Goal: Contribute content: Contribute content

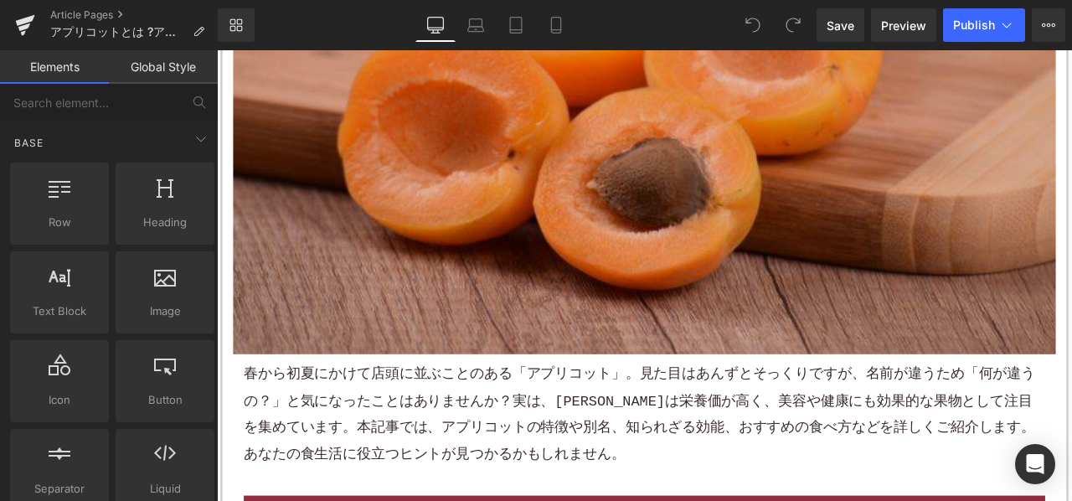
scroll to position [587, 0]
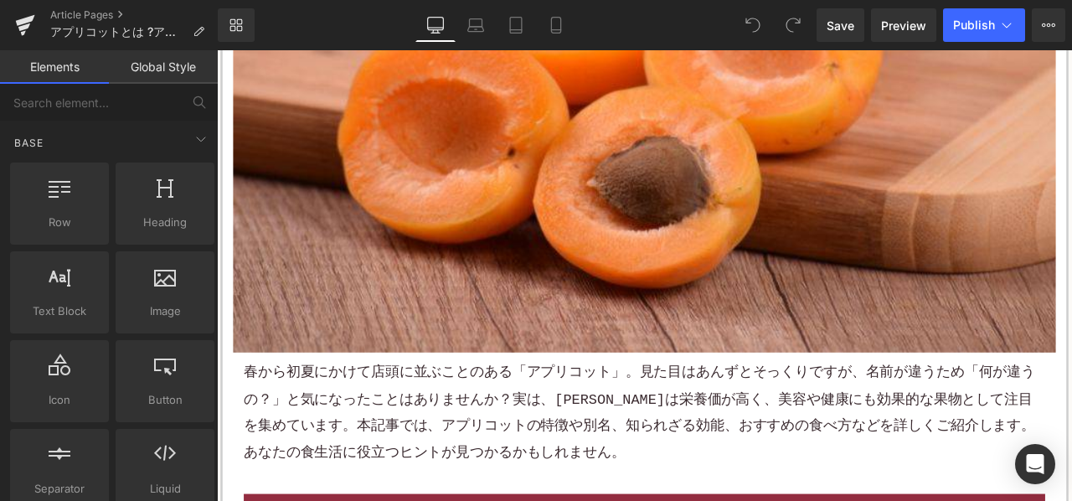
click at [483, 453] on p "春から初夏にかけて店頭に並ぶことのある「アプリコット」。見た目 はあんずと そっくりですが、名前が違うため「何が違うの？」と気になったことはありませんか？実は…" at bounding box center [724, 480] width 950 height 126
click at [483, 454] on p "春から初夏にかけて店頭に並ぶことのある「アプリコット」。見た目 はあんずと そっくりですが、名前が違うため「何が違うの？」と気になったことはありませんか？実は…" at bounding box center [724, 480] width 950 height 126
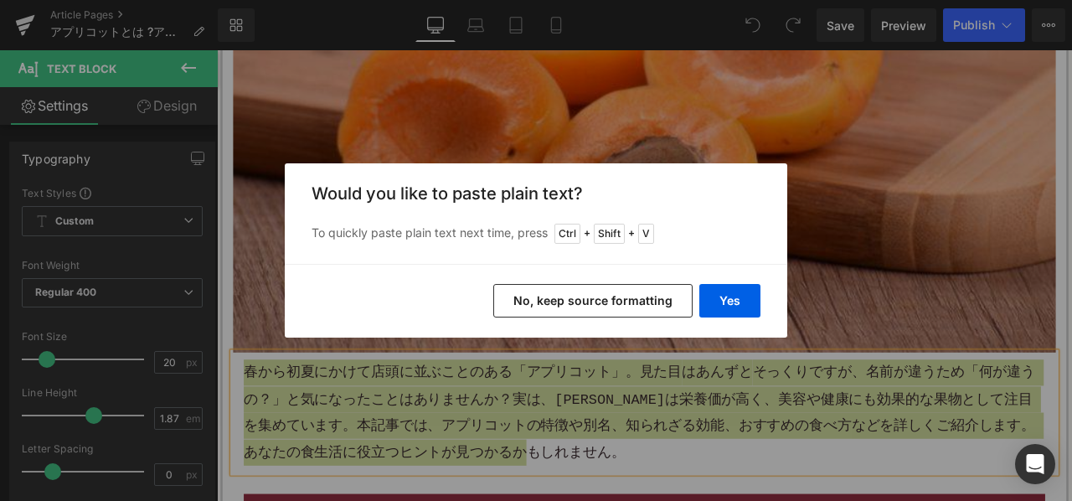
click at [579, 281] on div "Yes No, keep source formatting" at bounding box center [536, 301] width 503 height 74
click at [581, 297] on button "No, keep source formatting" at bounding box center [593, 301] width 199 height 34
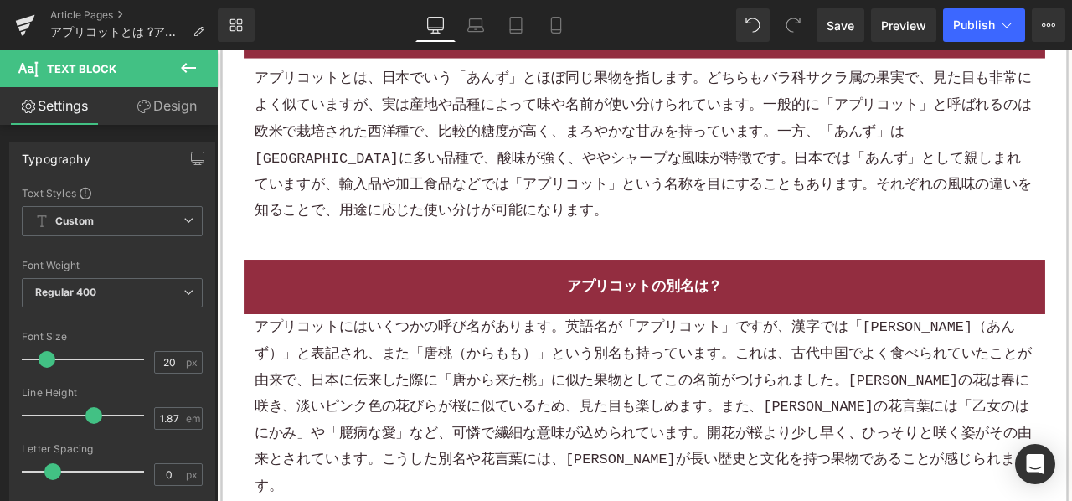
scroll to position [1173, 0]
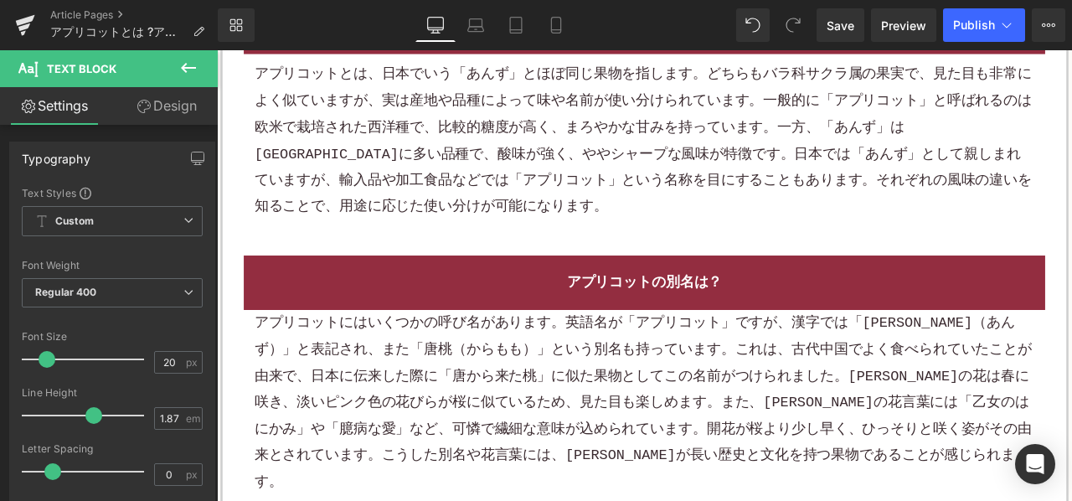
click at [640, 156] on div "アプリコットとは、日本でいう「あんず」とほぼ同じ果物を指します。どちらもバラ科サクラ属の果実で、見た目も非常によく似ていますが、実は産地や品種によって味や名前…" at bounding box center [723, 157] width 925 height 188
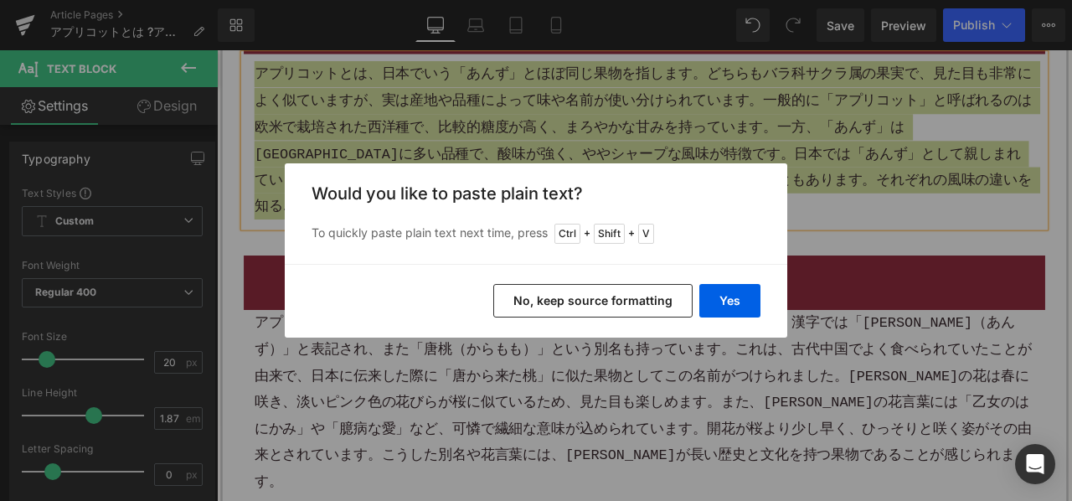
click at [555, 302] on button "No, keep source formatting" at bounding box center [593, 301] width 199 height 34
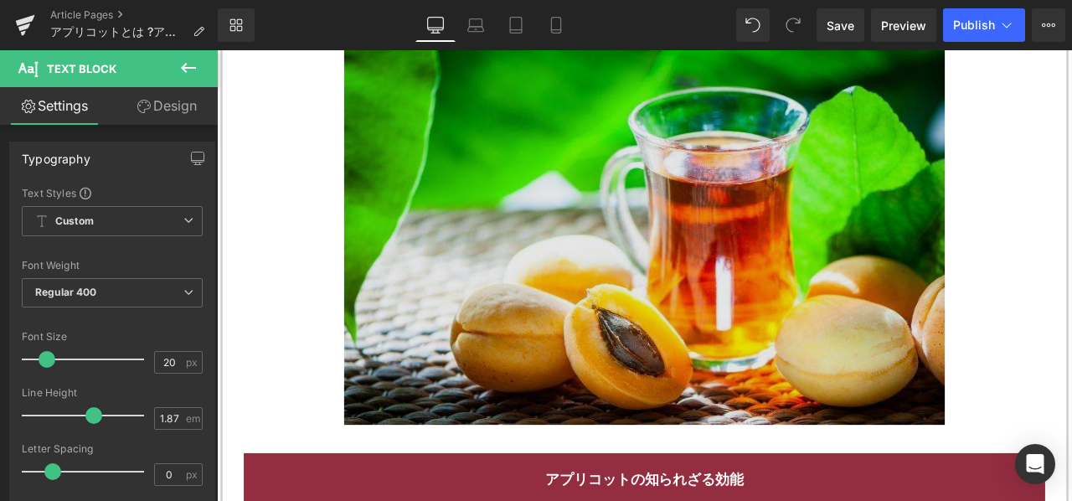
scroll to position [1927, 0]
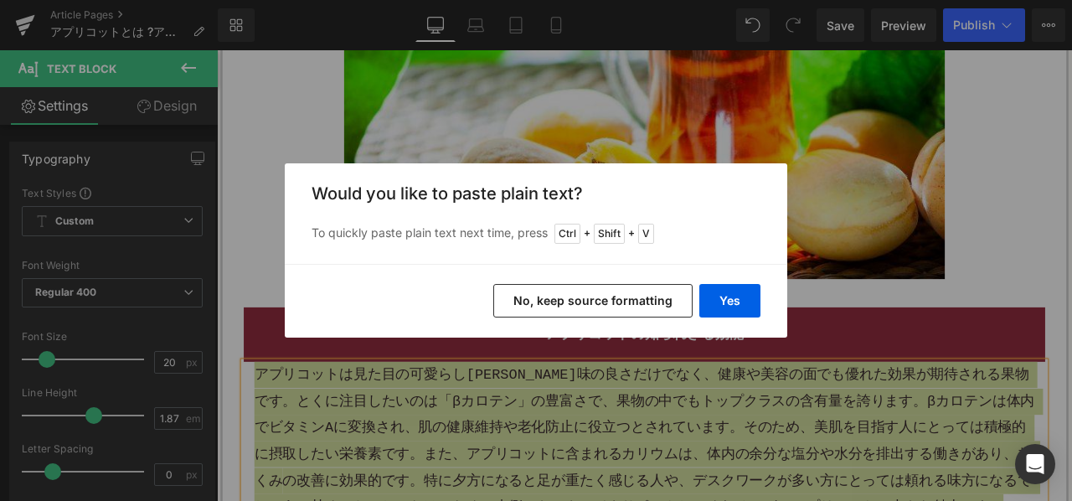
click at [659, 308] on button "No, keep source formatting" at bounding box center [593, 301] width 199 height 34
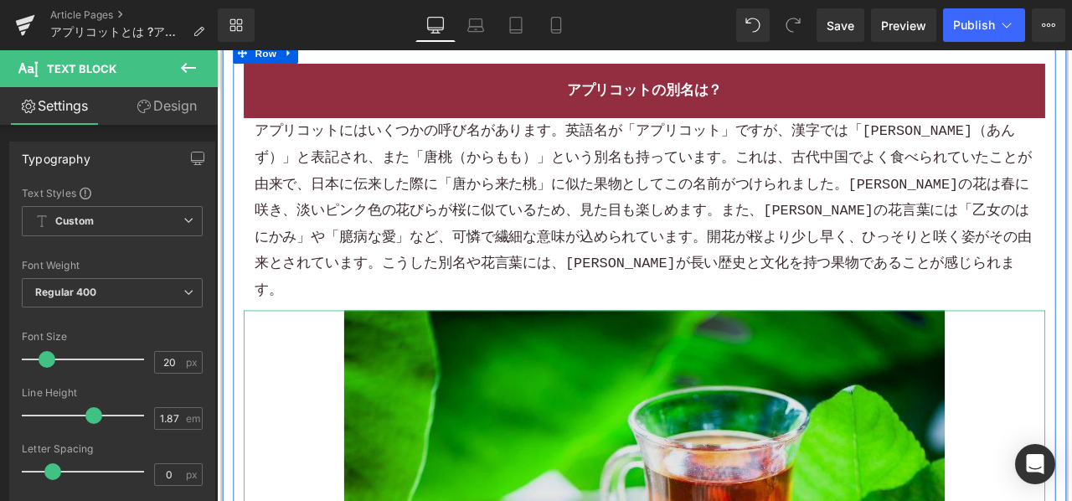
scroll to position [1341, 0]
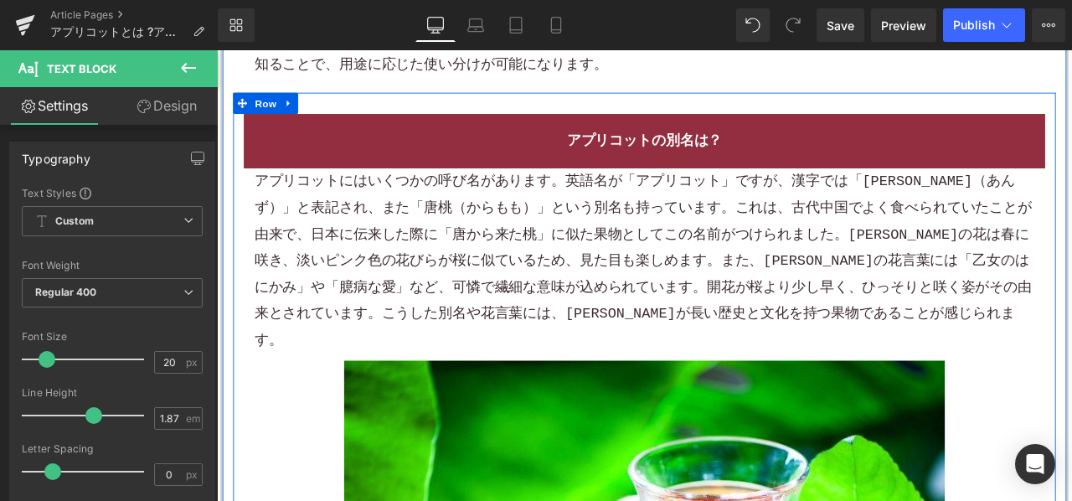
click at [616, 282] on p "アプリコットにはいくつかの呼び名があります。英語名が「アプリコット」ですが、漢字では「杏（あんず）」と表記され、また「唐桃（からもも）」という別名も持っていま…" at bounding box center [723, 300] width 925 height 220
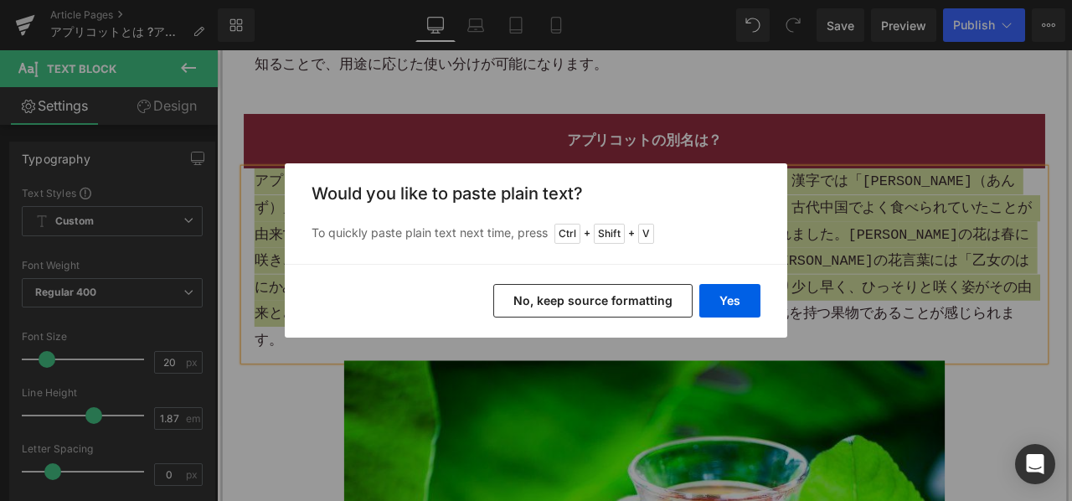
click at [597, 309] on button "No, keep source formatting" at bounding box center [593, 301] width 199 height 34
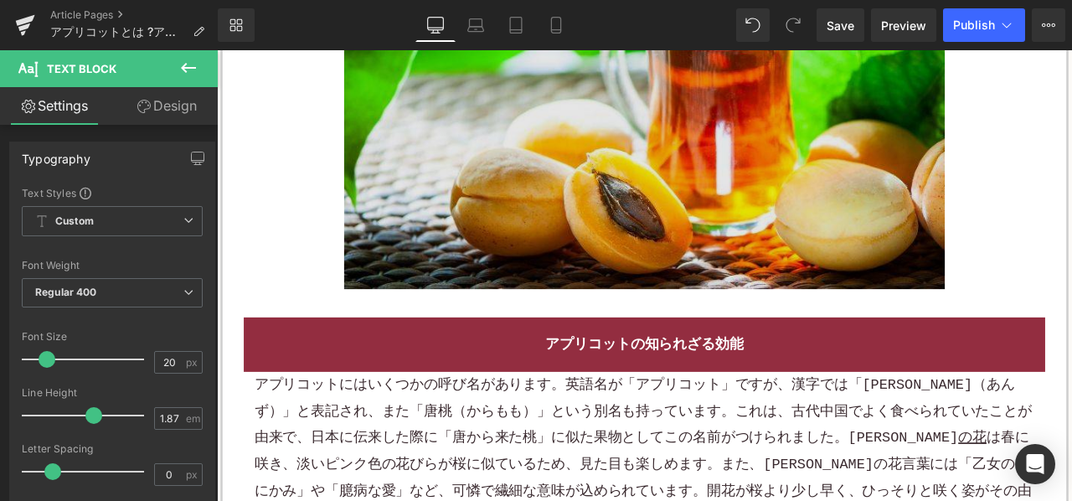
scroll to position [1927, 0]
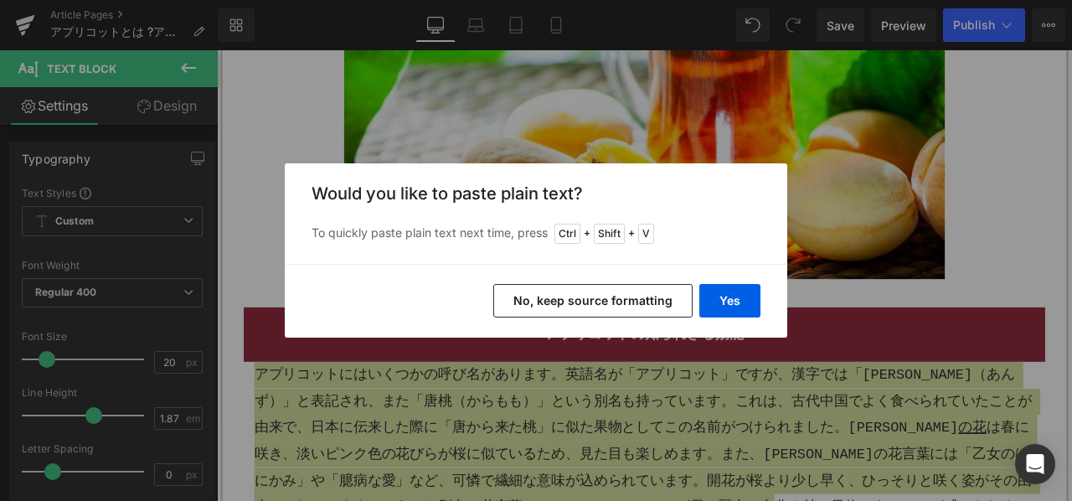
click at [611, 297] on button "No, keep source formatting" at bounding box center [593, 301] width 199 height 34
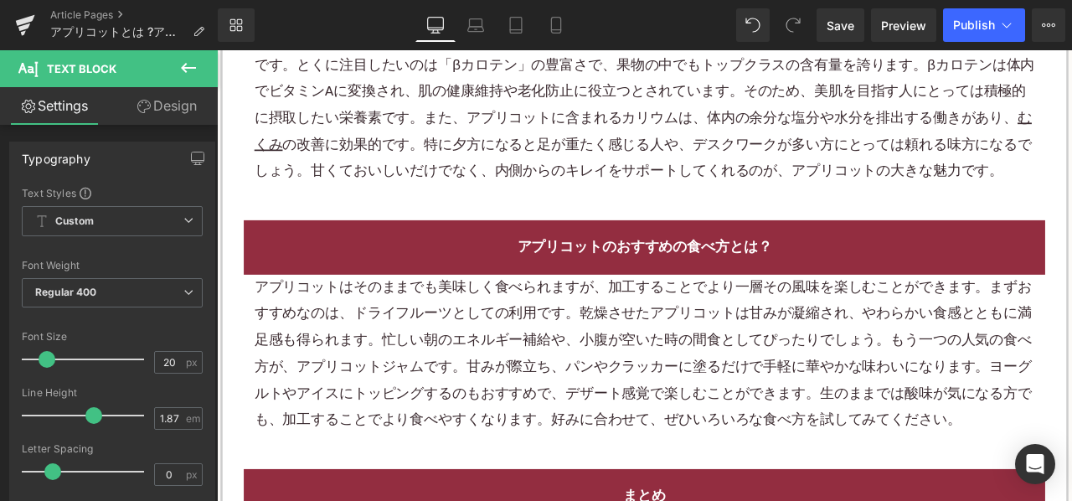
scroll to position [2346, 0]
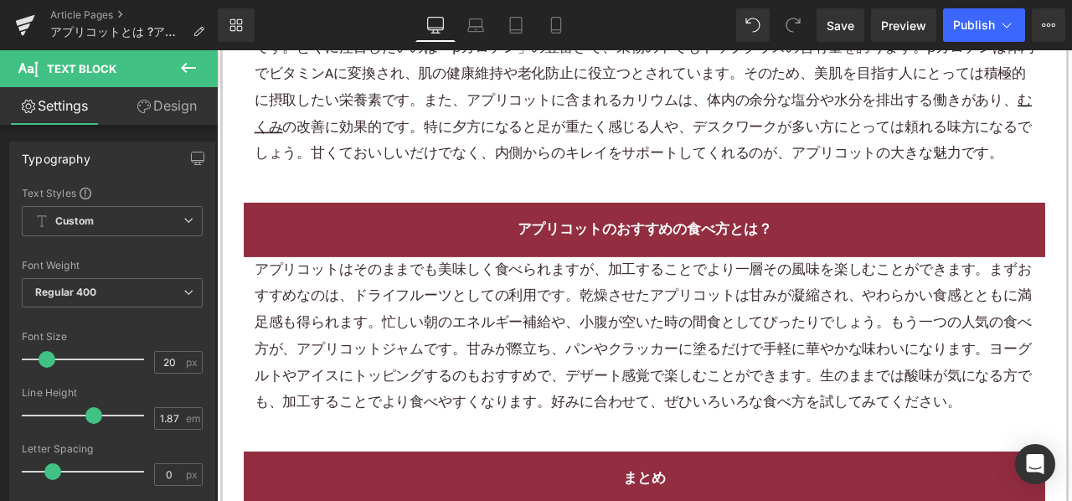
click at [499, 335] on p "アプリコットはそのままでも美味しく食べられますが、加工することでより一層その風味を楽しむことができます。まずおすすめなのは、 ドライフルーツ としての利用です…" at bounding box center [723, 390] width 925 height 188
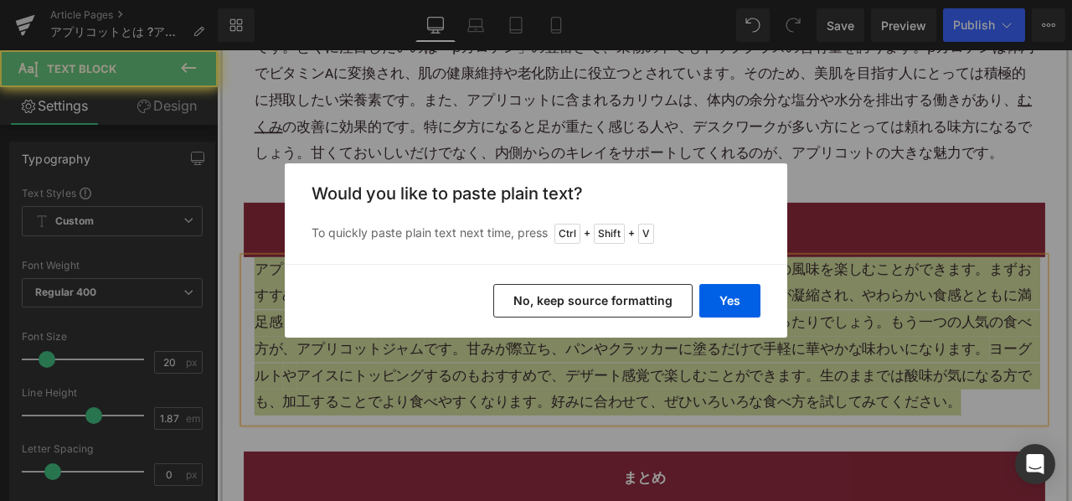
click at [539, 297] on button "No, keep source formatting" at bounding box center [593, 301] width 199 height 34
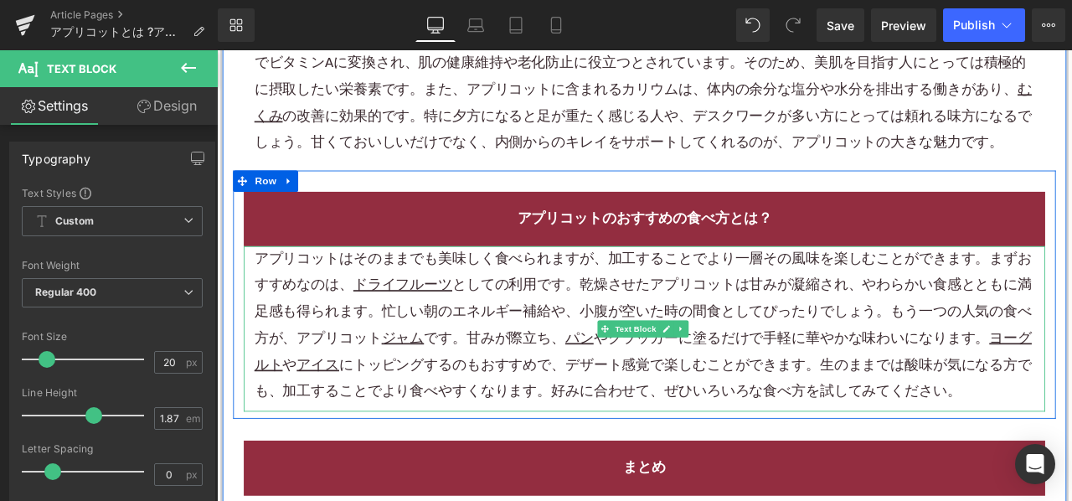
scroll to position [2597, 0]
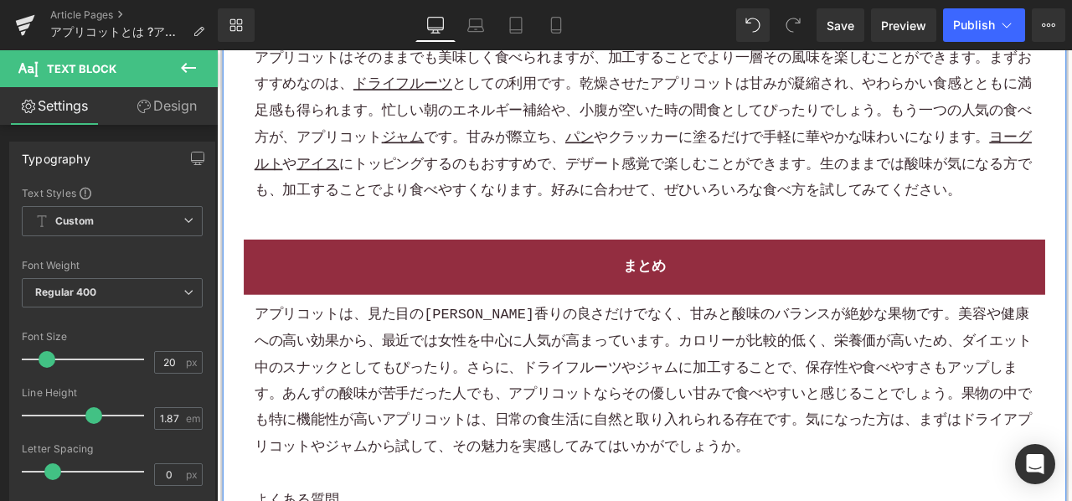
click at [505, 376] on p "アプリコットは、見た目の可愛さや香りの良さだけでなく、甘みと酸味のバランスが絶妙な果物です。美容や健康への高い効果から、最近では女性を中心に人気が高まっていま…" at bounding box center [723, 443] width 925 height 188
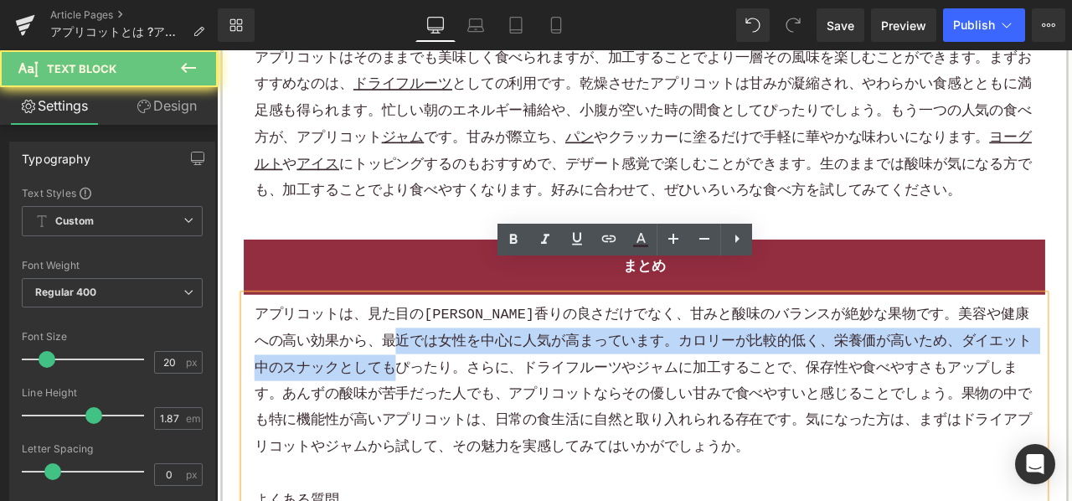
click at [505, 379] on p "アプリコットは、見た目の可愛さや香りの良さだけでなく、甘みと酸味のバランスが絶妙な果物です。美容や健康への高い効果から、最近では女性を中心に人気が高まっていま…" at bounding box center [723, 443] width 925 height 188
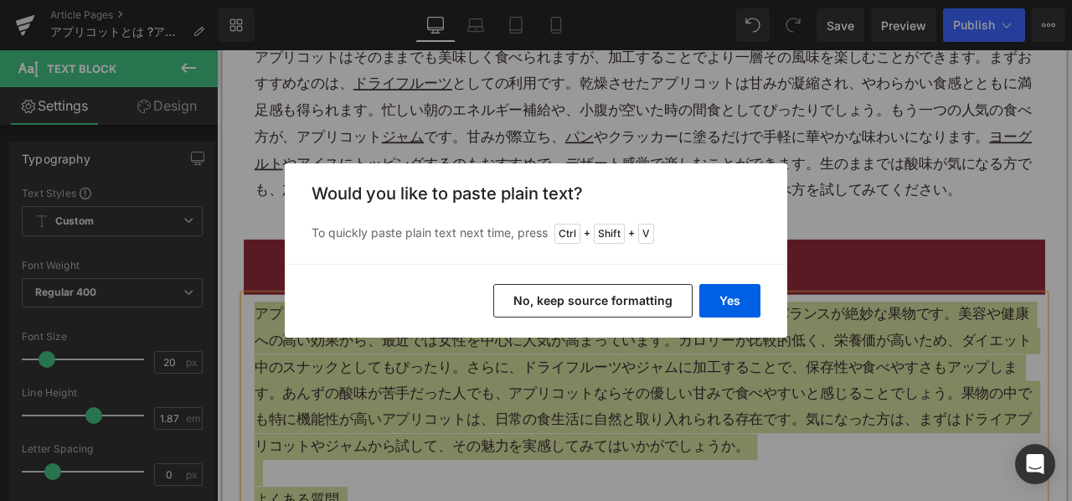
click at [594, 302] on button "No, keep source formatting" at bounding box center [593, 301] width 199 height 34
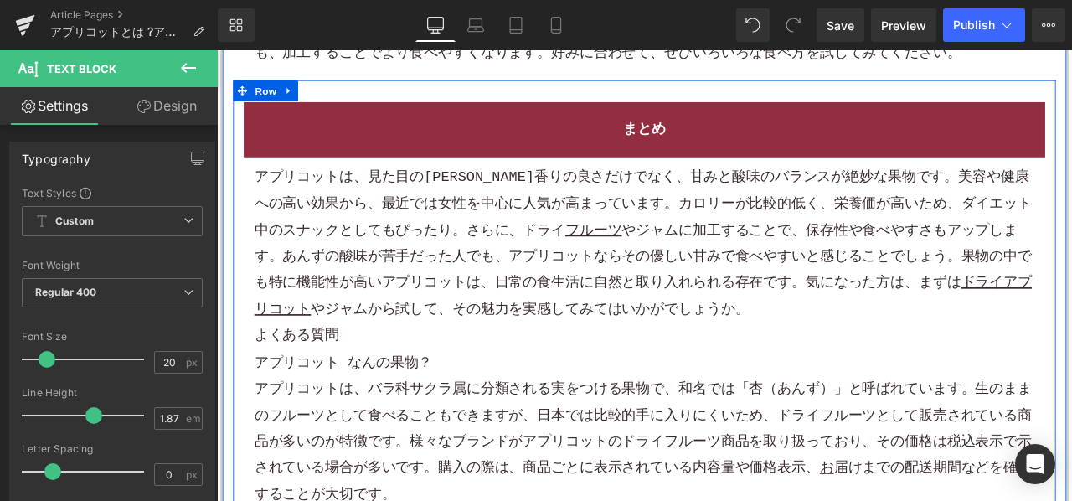
scroll to position [2765, 0]
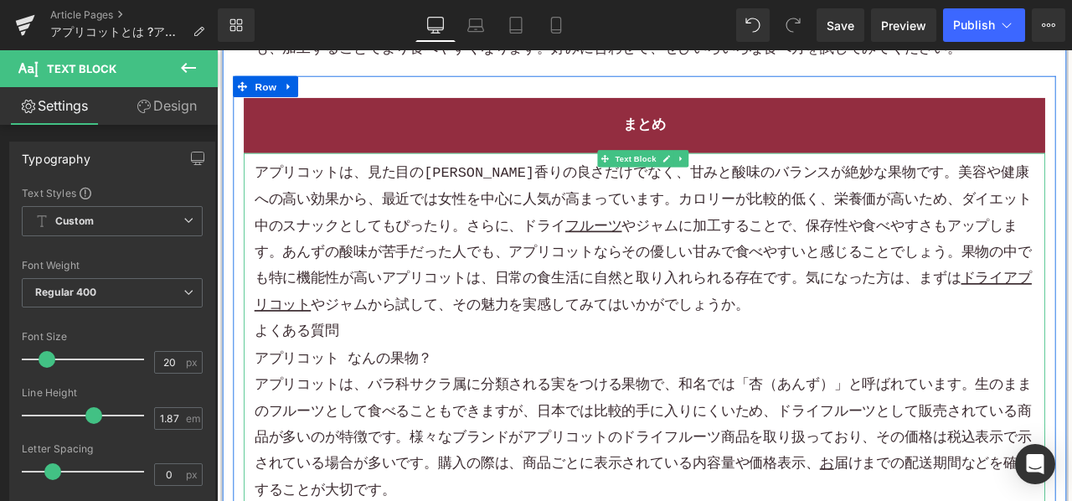
click at [772, 320] on p "アプリコットは、見た目の可愛さや香りの良さだけでなく、甘みと酸味のバランスが絶妙な果物です。美容や健康への高い効果から、最近では女性を中心に人気が高まっていま…" at bounding box center [723, 275] width 925 height 188
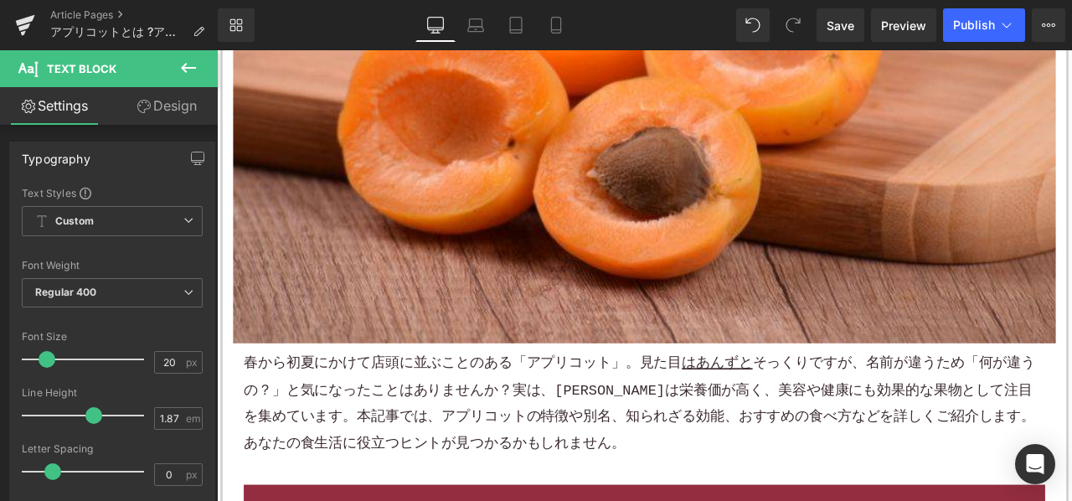
scroll to position [0, 0]
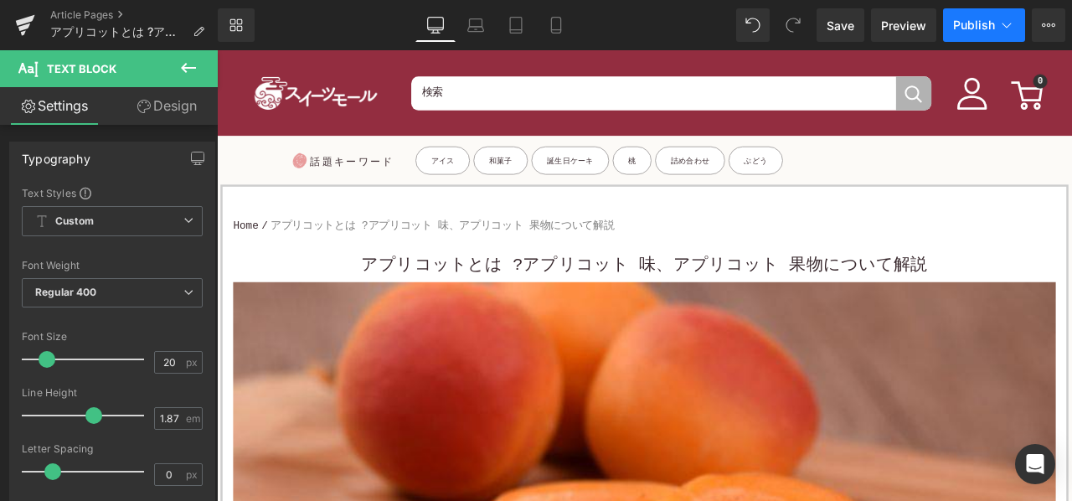
click at [970, 26] on span "Publish" at bounding box center [974, 24] width 42 height 13
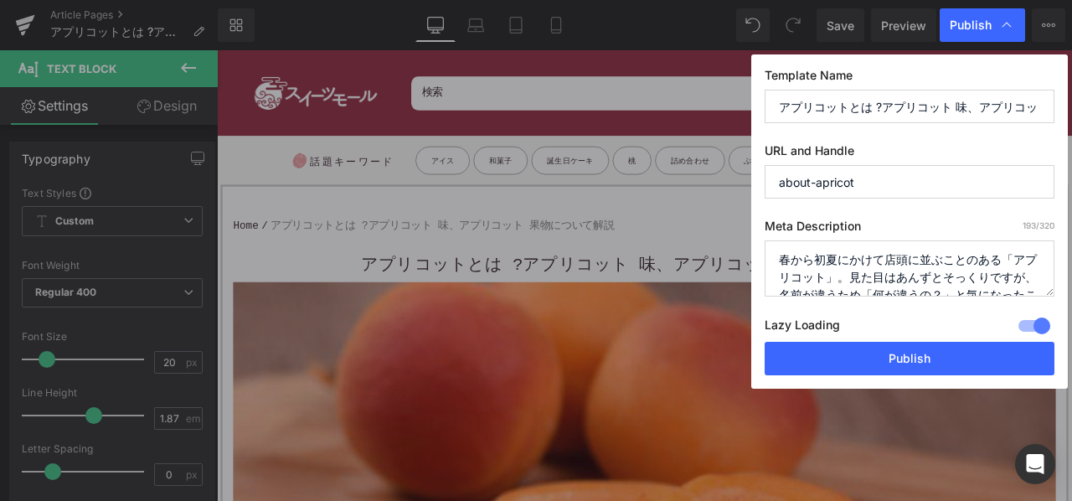
click at [840, 339] on div "Lazy Loading Build Upgrade plan to unlock" at bounding box center [910, 328] width 290 height 28
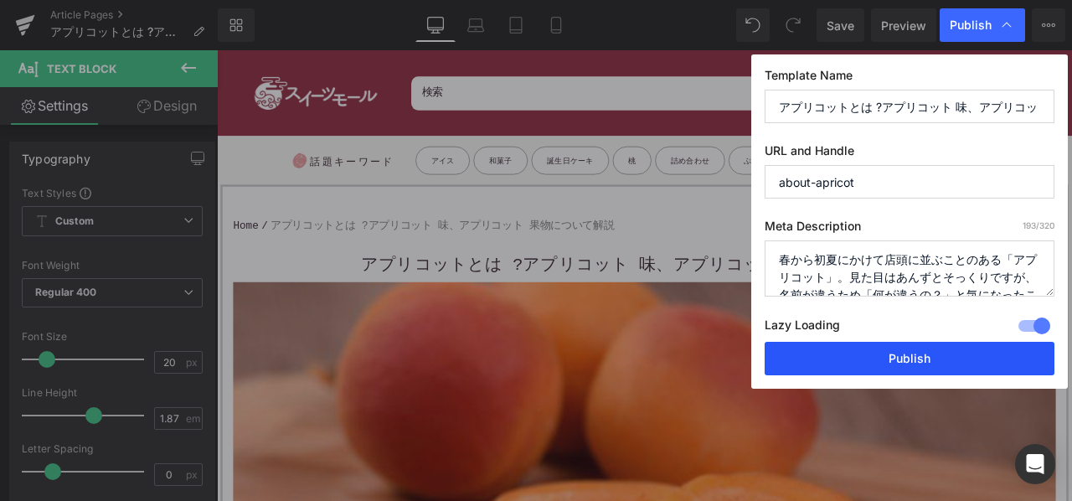
click at [834, 349] on button "Publish" at bounding box center [910, 359] width 290 height 34
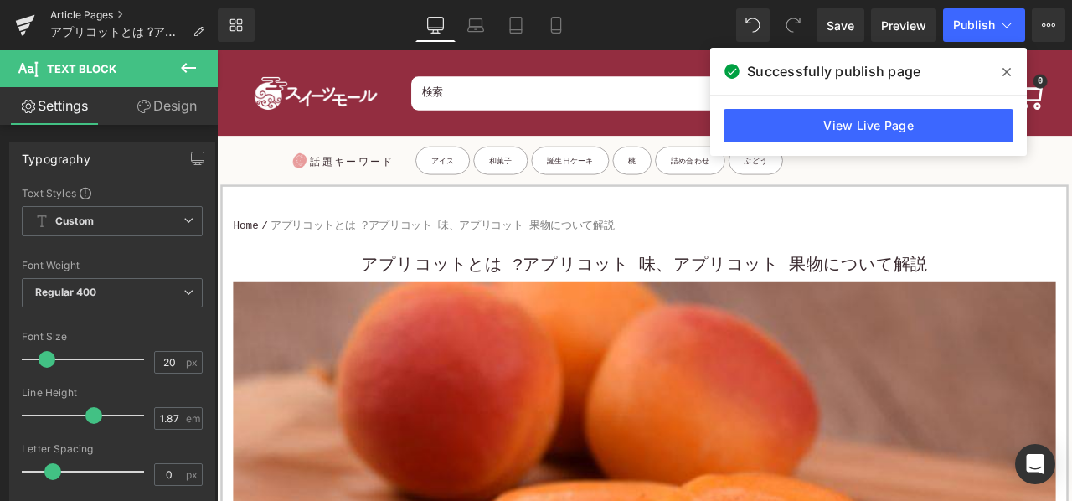
click at [116, 11] on link "Article Pages" at bounding box center [134, 14] width 168 height 13
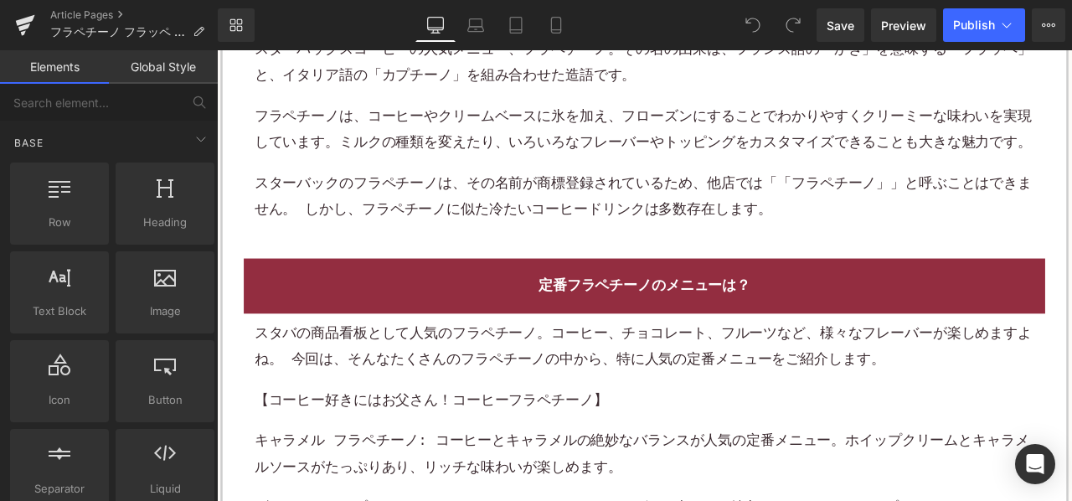
scroll to position [1173, 0]
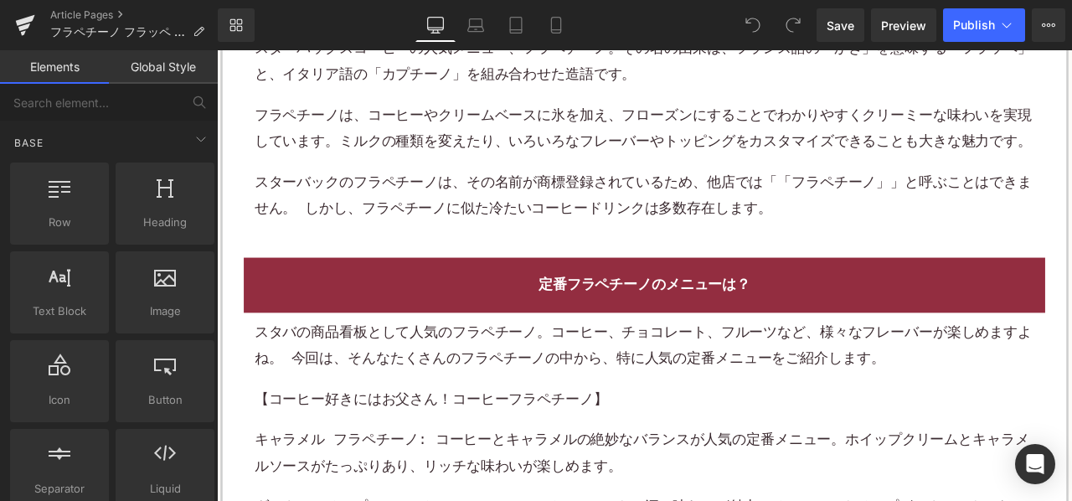
click at [483, 167] on p "フラペチーノは、コーヒーやクリームベースに氷を加え、フローズンにすることでわかりやすくクリーミーな味わいを実現しています。 ミルク の種類を変えたり、いろいろ…" at bounding box center [723, 143] width 925 height 63
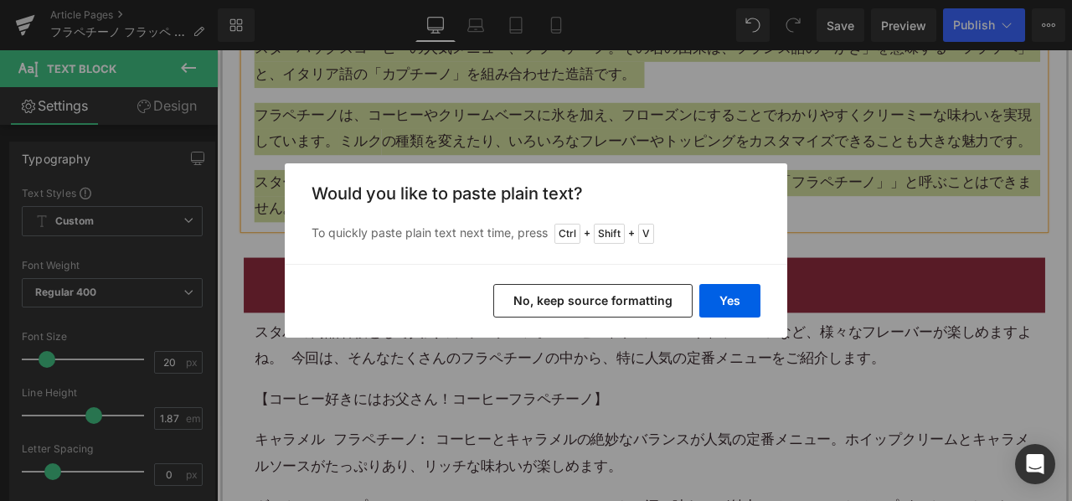
click at [578, 297] on button "No, keep source formatting" at bounding box center [593, 301] width 199 height 34
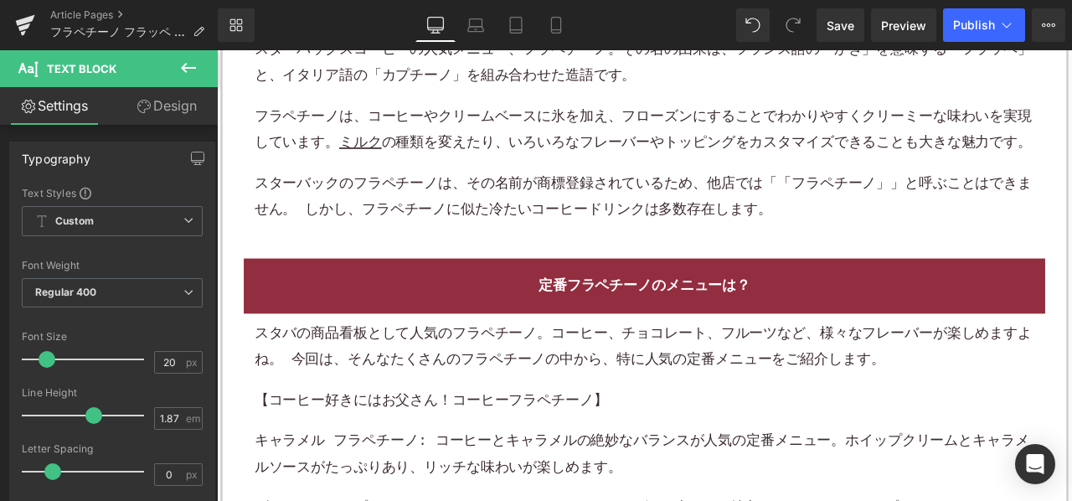
scroll to position [1332, 0]
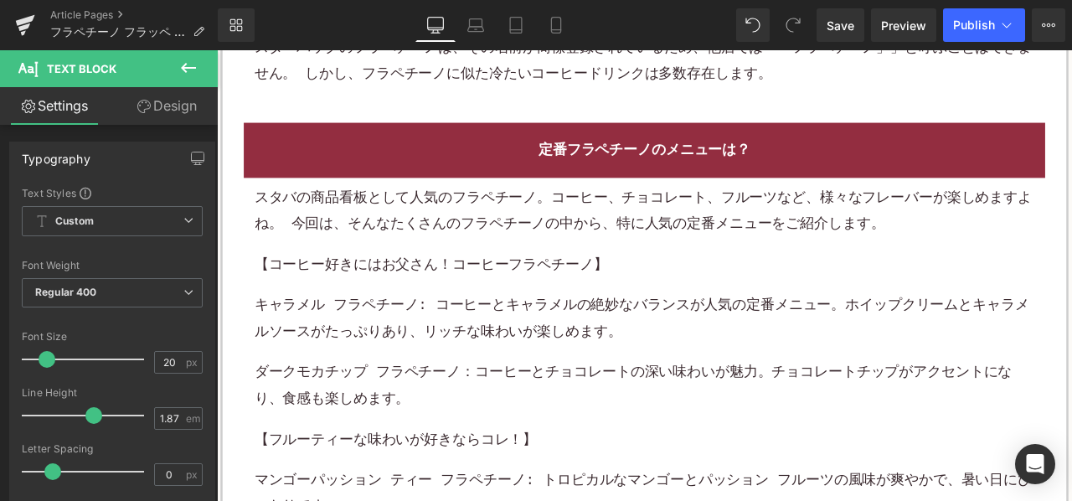
click at [571, 317] on p "【コーヒー好きにはお父さん！コーヒーフラペチーノ】" at bounding box center [723, 305] width 925 height 31
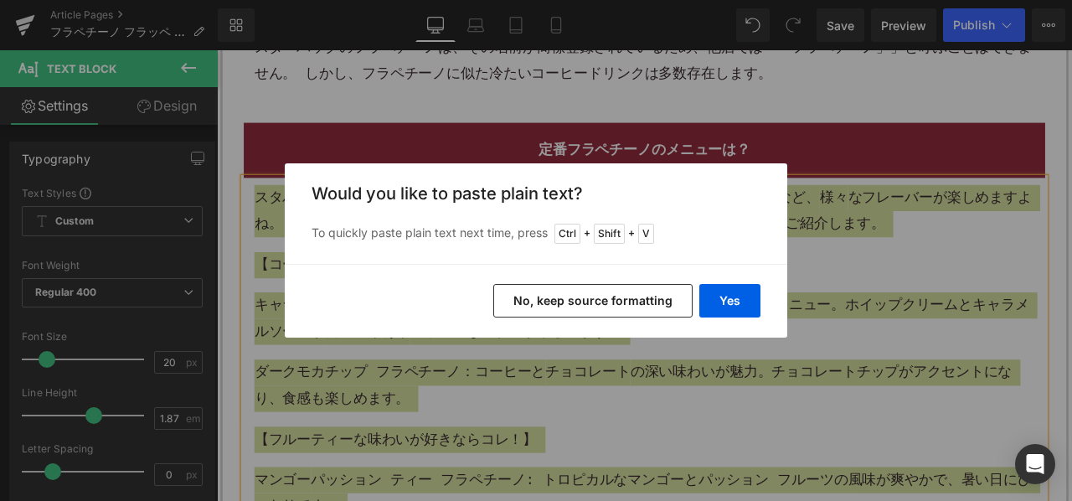
click at [562, 314] on button "No, keep source formatting" at bounding box center [593, 301] width 199 height 34
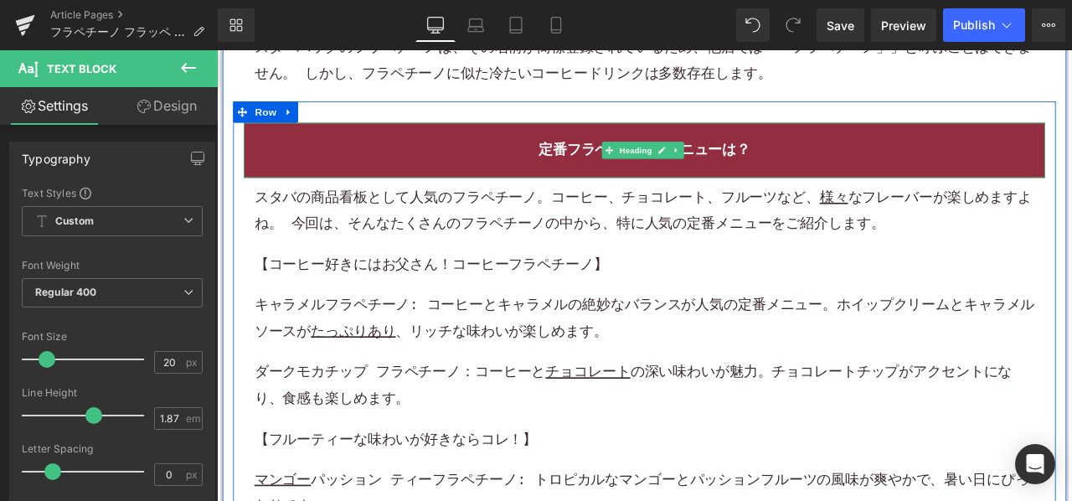
scroll to position [1416, 0]
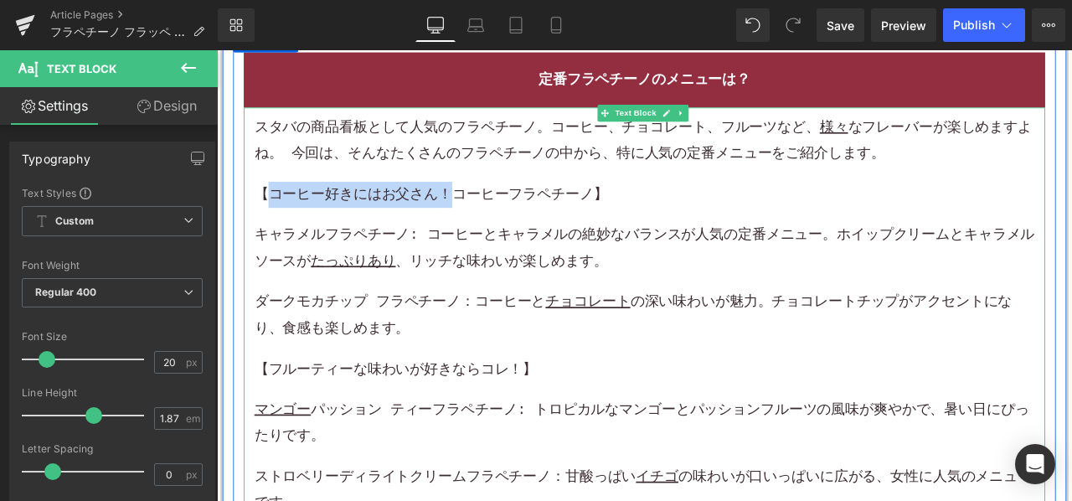
drag, startPoint x: 489, startPoint y: 220, endPoint x: 274, endPoint y: 216, distance: 215.4
click at [274, 216] on p "【コーヒー好きにはお父さん！コーヒーフラペチーノ】" at bounding box center [723, 221] width 925 height 31
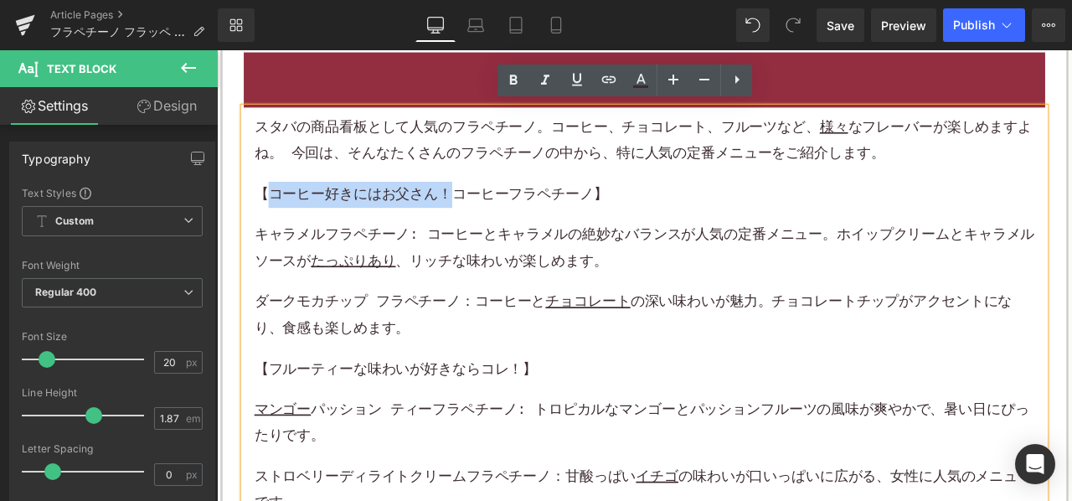
click at [367, 224] on p "【コーヒー好きにはお父さん！コーヒーフラペチーノ】" at bounding box center [723, 221] width 925 height 31
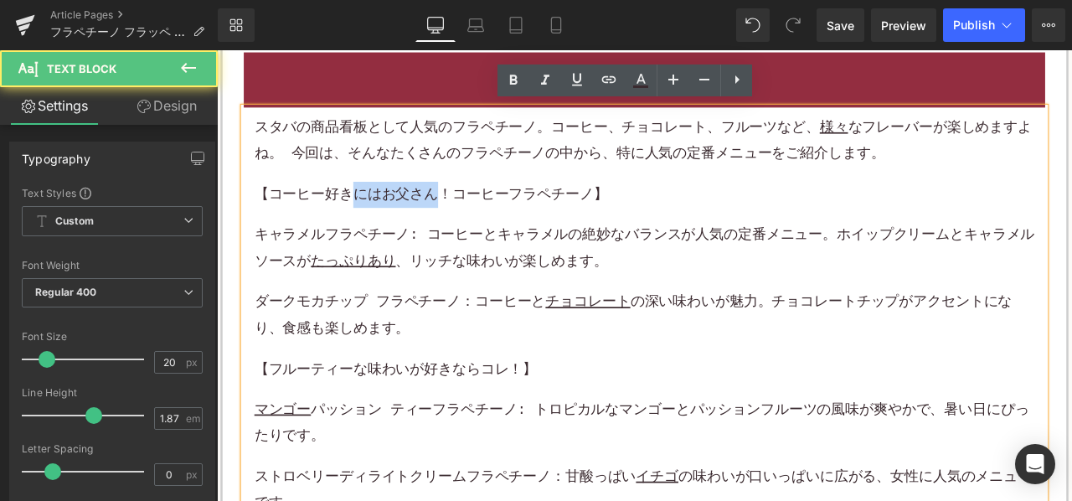
drag, startPoint x: 379, startPoint y: 215, endPoint x: 473, endPoint y: 220, distance: 93.9
click at [473, 220] on p "【コーヒー好きにはお父さん！コーヒーフラペチーノ】" at bounding box center [723, 221] width 925 height 31
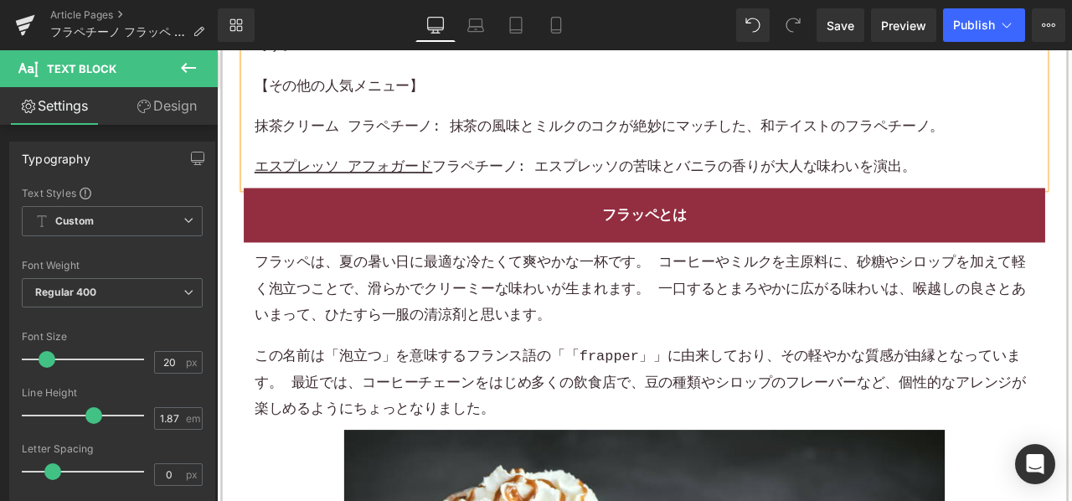
scroll to position [2086, 0]
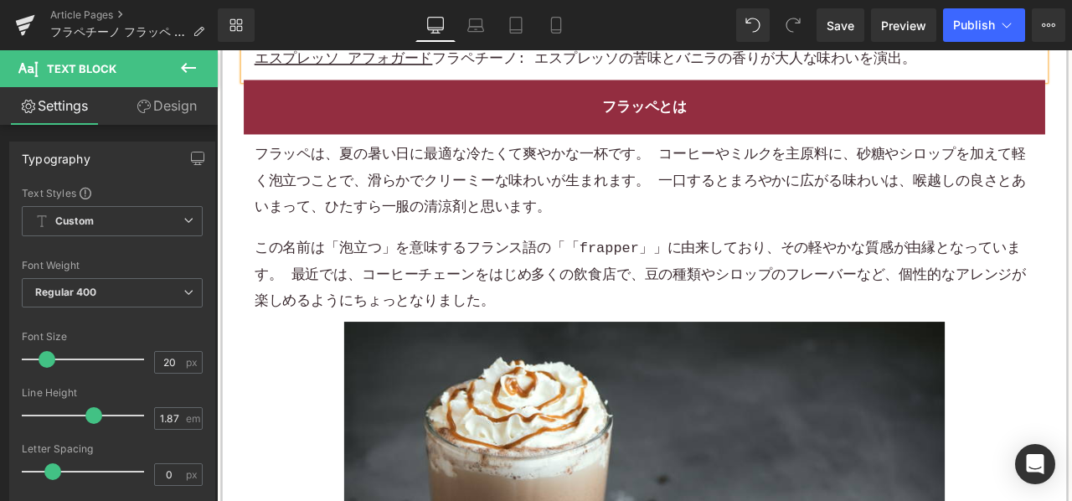
click at [514, 251] on div "フラッペは、夏の暑い日に最適な冷たくて爽やかな一杯です。 コーヒーやミルクを主原料に、 砂糖 やシロップを加えて軽く泡立つことで、滑らかでクリーミーな味わいが…" at bounding box center [723, 260] width 925 height 204
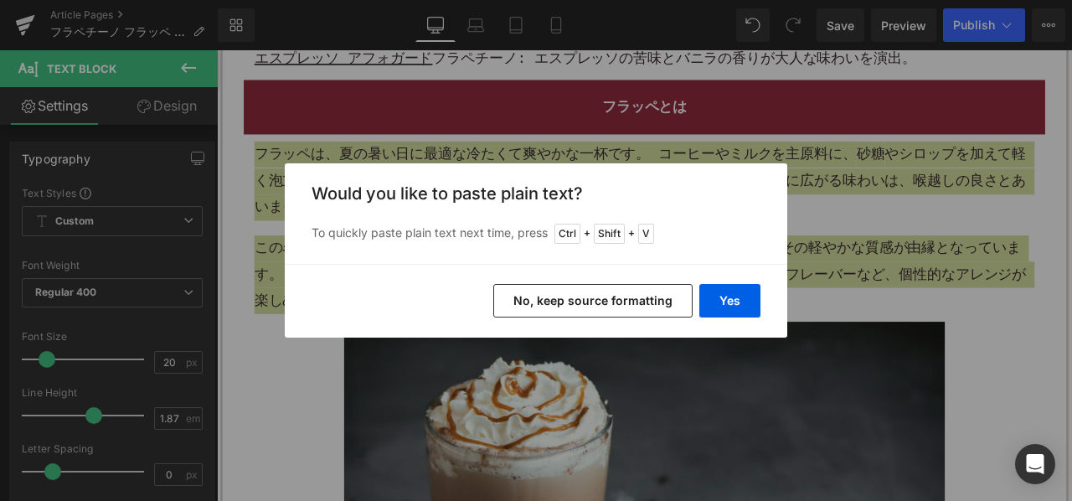
click at [561, 297] on button "No, keep source formatting" at bounding box center [593, 301] width 199 height 34
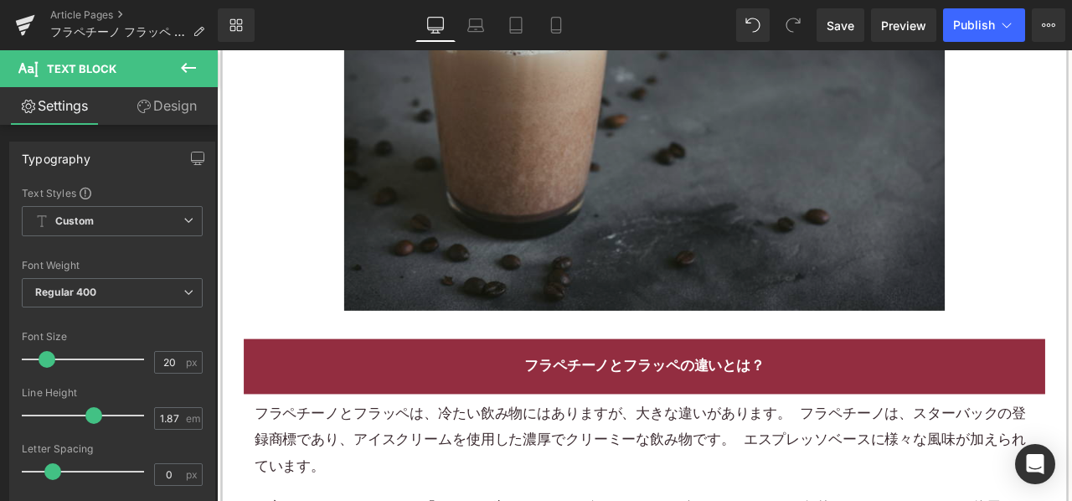
scroll to position [2924, 0]
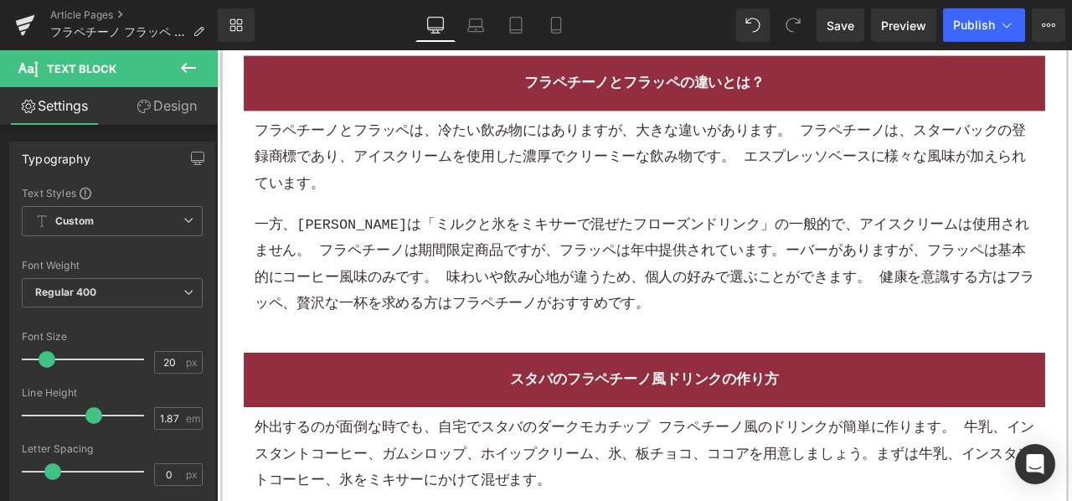
click at [540, 266] on p "一方、フラッペは「ミルクと氷をミキサーで混ぜたフローズンドリンク」の一般的で、アイスクリームは使用されません。 フラペチーノは期間限定商品ですが、フラッペは年…" at bounding box center [723, 304] width 925 height 126
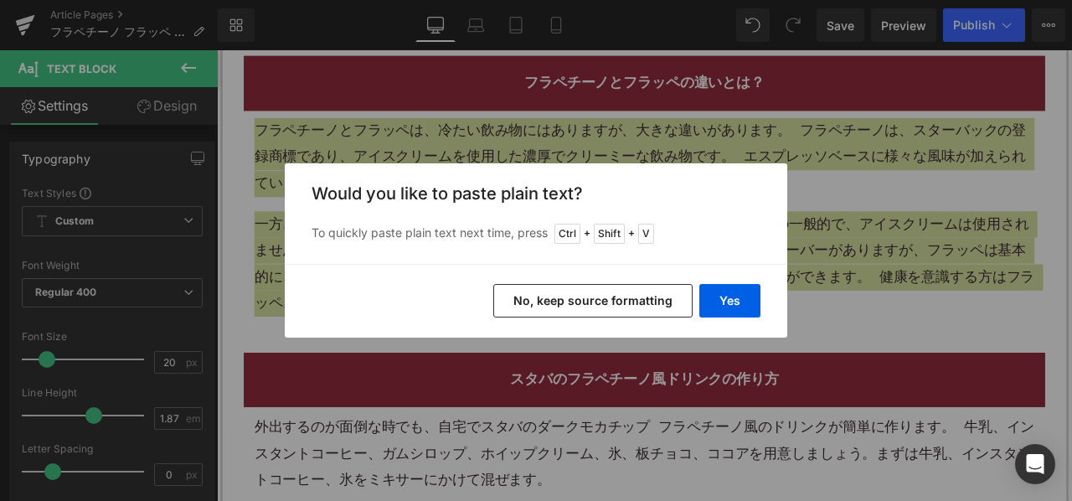
click at [568, 294] on button "No, keep source formatting" at bounding box center [593, 301] width 199 height 34
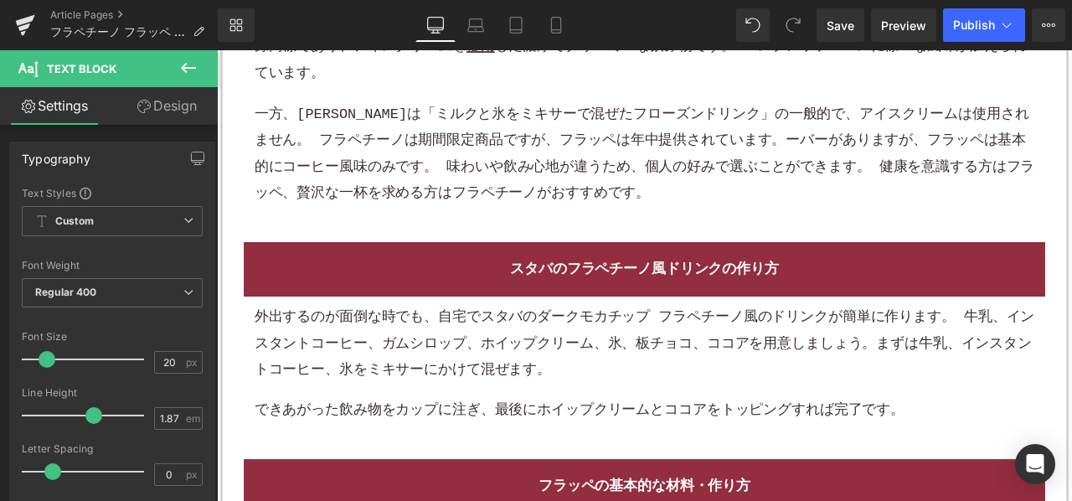
scroll to position [3092, 0]
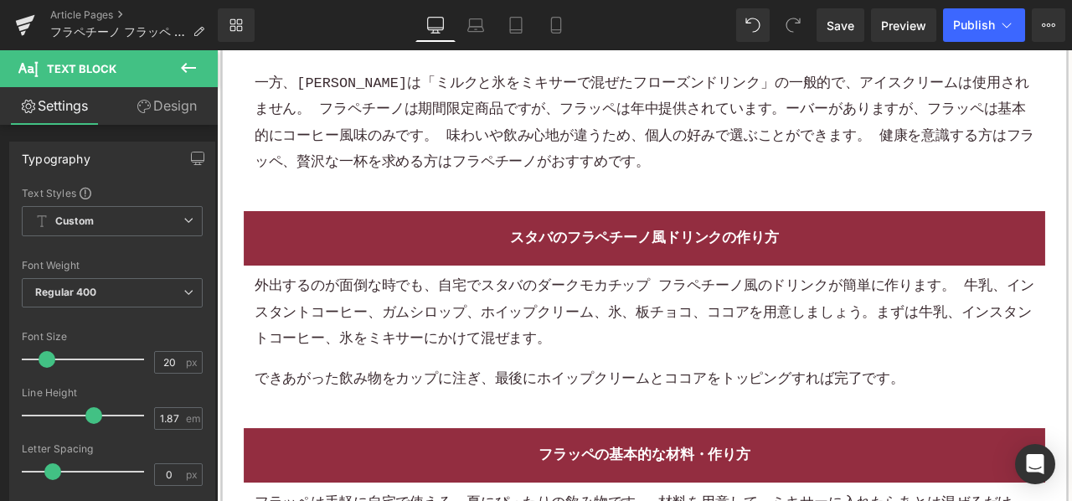
click at [550, 323] on font "外出するのが面倒な時でも、自宅でスタバのダークモカチップ フラペチーノ風のドリンクが簡単に作ります。 牛乳、インスタントコーヒー、ガムシロップ、ホイップクリー…" at bounding box center [723, 345] width 925 height 50
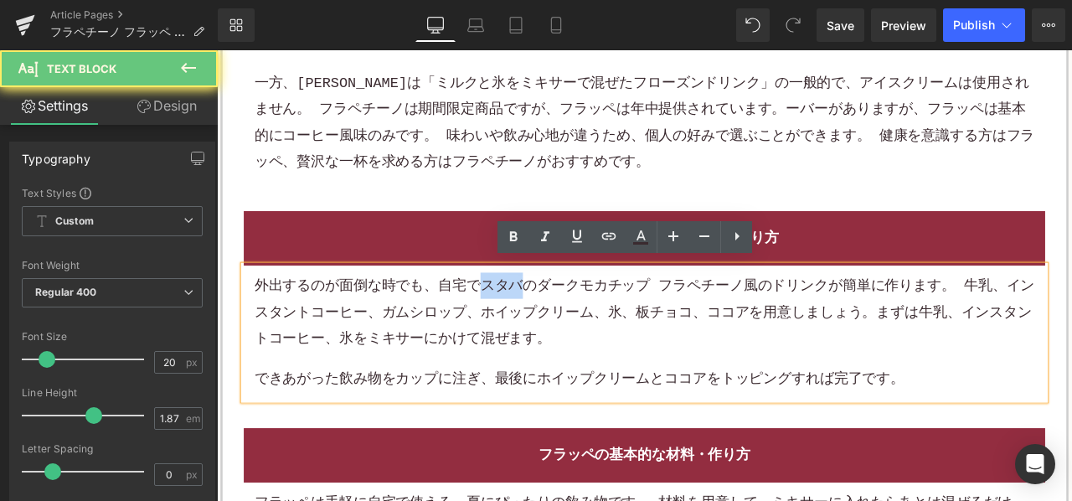
click at [550, 323] on font "外出するのが面倒な時でも、自宅でスタバのダークモカチップ フラペチーノ風のドリンクが簡単に作ります。 牛乳、インスタントコーヒー、ガムシロップ、ホイップクリー…" at bounding box center [723, 345] width 925 height 50
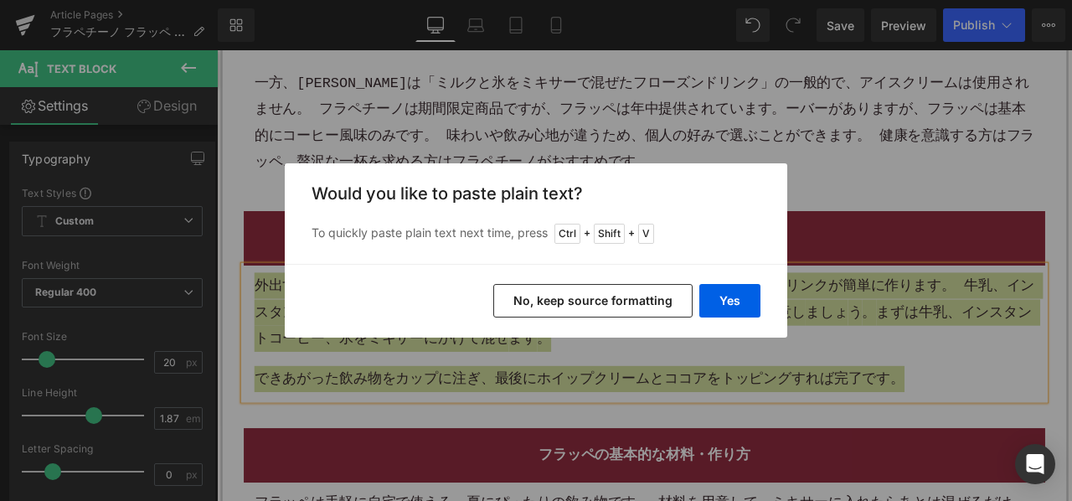
click at [562, 314] on button "No, keep source formatting" at bounding box center [593, 301] width 199 height 34
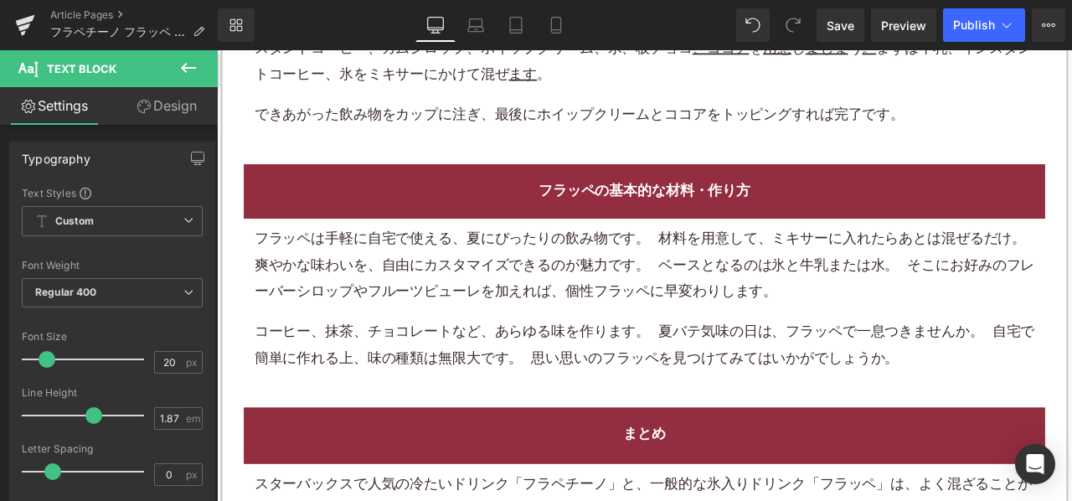
scroll to position [3427, 0]
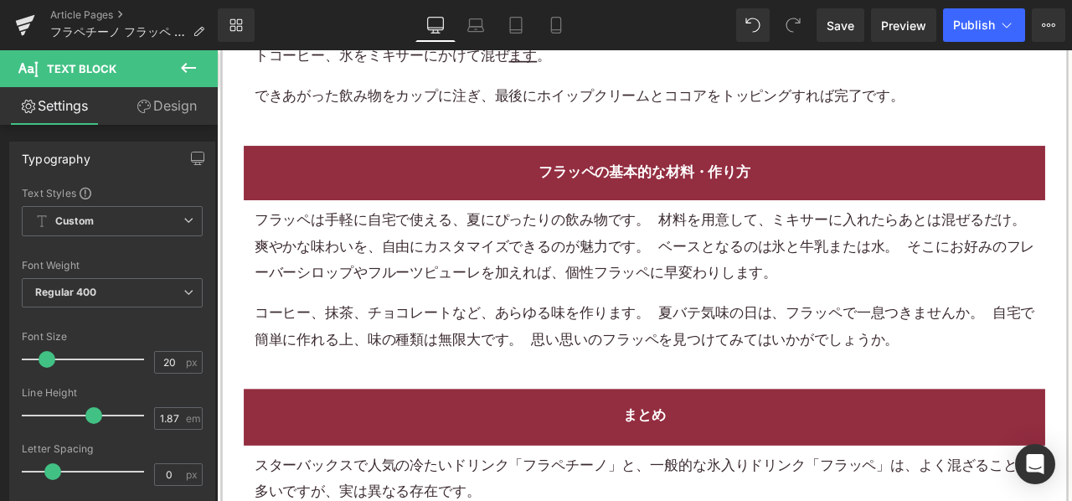
click at [493, 287] on font "フラッペは手軽に自宅で使える、夏にぴったりの飲み物です。 材料を用意して、ミキサーに入れたらあとは混ぜるだけ。 爽やかな味わいを、自由にカスタマイズできるのが…" at bounding box center [723, 283] width 925 height 82
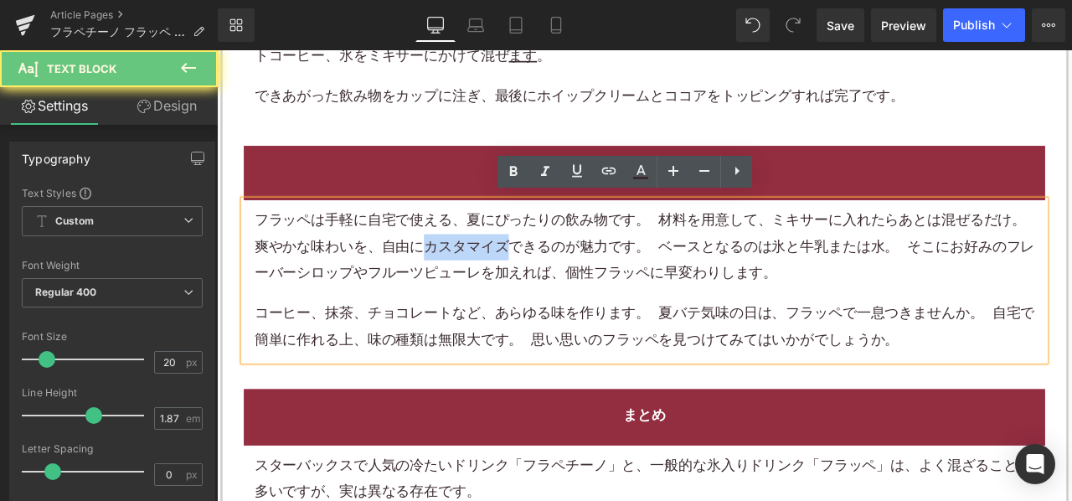
click at [493, 287] on font "フラッペは手軽に自宅で使える、夏にぴったりの飲み物です。 材料を用意して、ミキサーに入れたらあとは混ぜるだけ。 爽やかな味わいを、自由にカスタマイズできるのが…" at bounding box center [723, 283] width 925 height 82
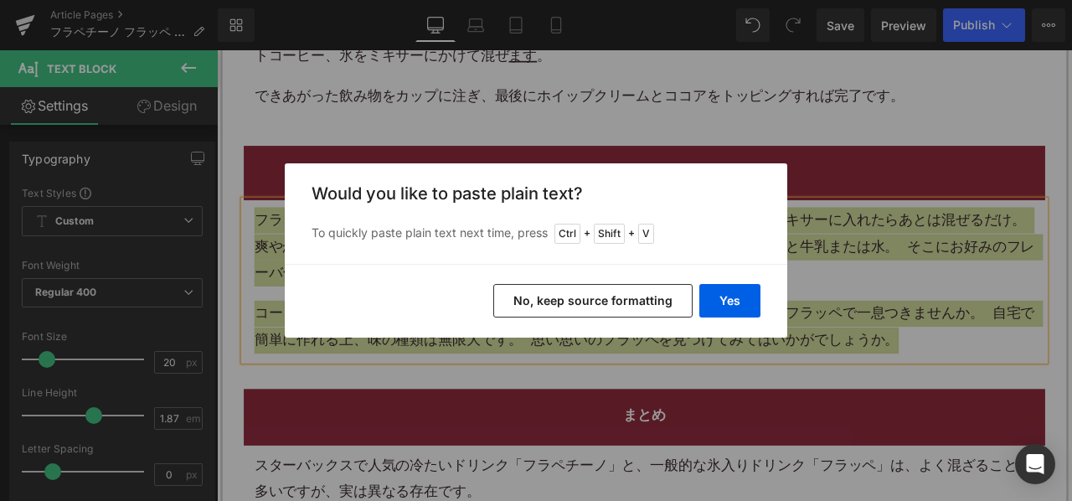
click at [531, 287] on button "No, keep source formatting" at bounding box center [593, 301] width 199 height 34
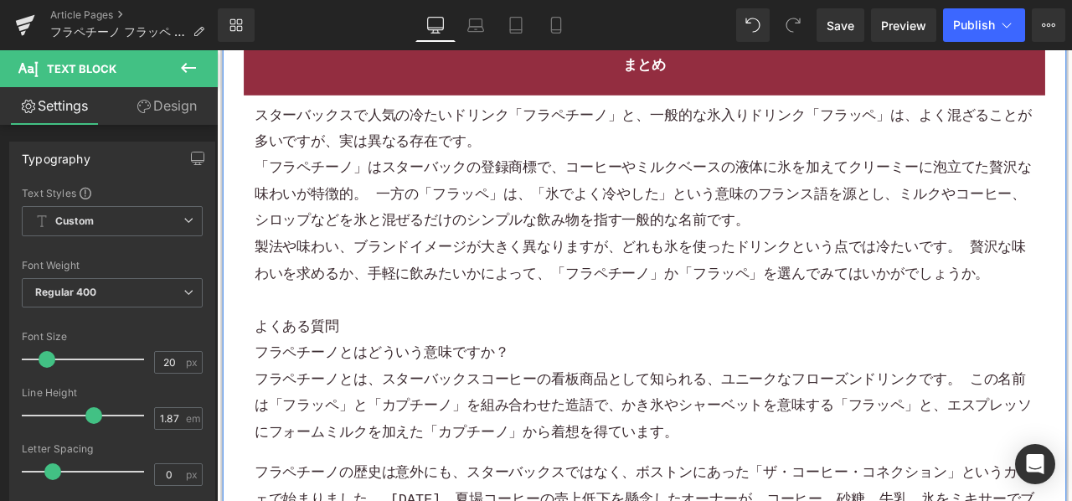
scroll to position [3846, 0]
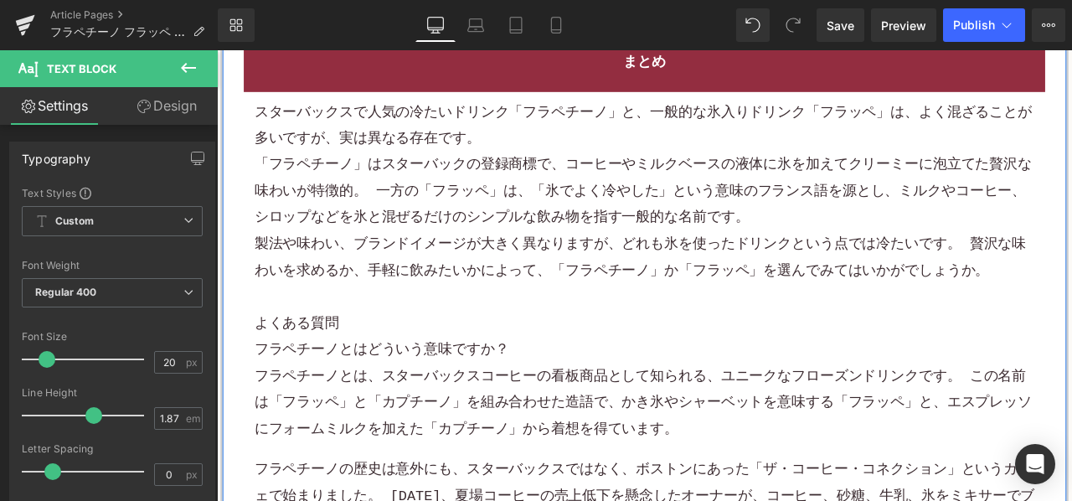
click at [434, 327] on p at bounding box center [723, 342] width 925 height 31
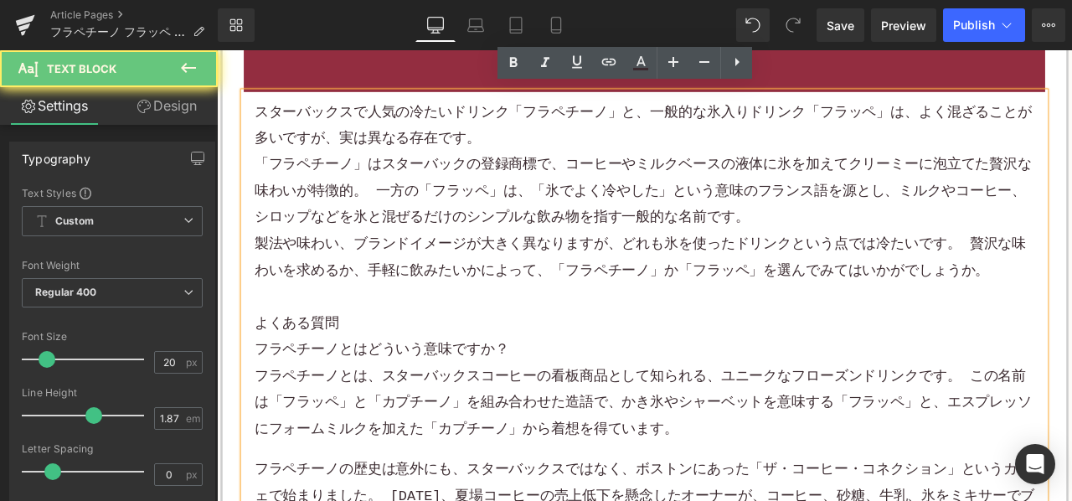
click at [432, 318] on p "製法や味わい、ブランドイメージが大きく異なりますが、どれも氷を使ったドリンクという点では冷たいです。 贅沢​​な味わいを求めるか、手軽に飲みたいかによって、「…" at bounding box center [723, 296] width 925 height 63
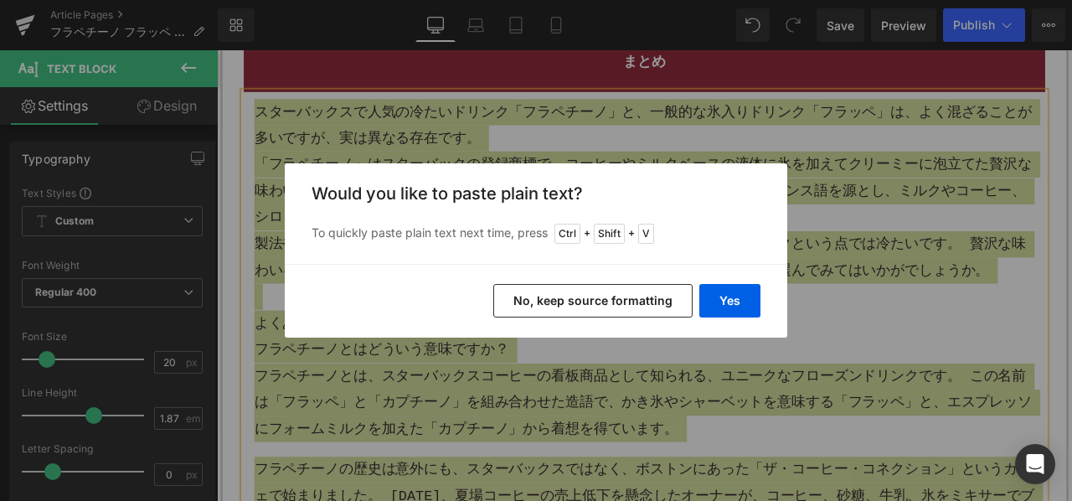
click at [535, 294] on button "No, keep source formatting" at bounding box center [593, 301] width 199 height 34
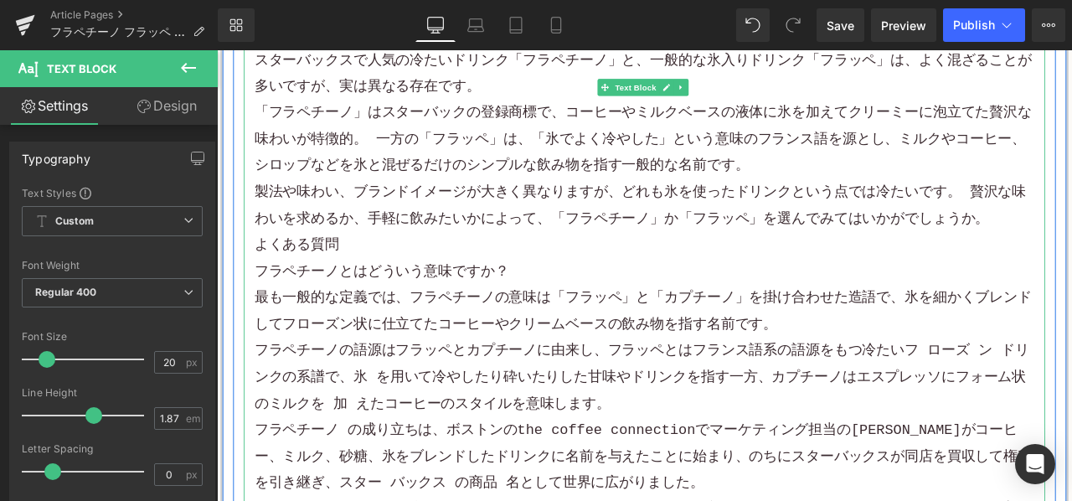
scroll to position [3930, 0]
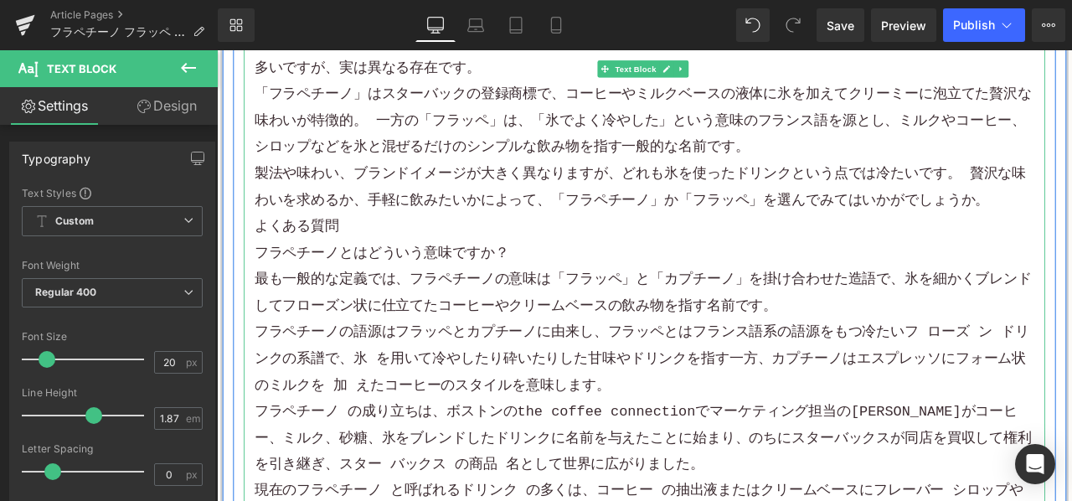
click at [1072, 231] on p "製法や味わい、ブランドイメージが大きく異なりますが、どれも氷を使ったドリンクという点では冷たいです。 贅沢​​な味わいを求めるか、手軽に飲みたいかによって、「…" at bounding box center [723, 212] width 925 height 63
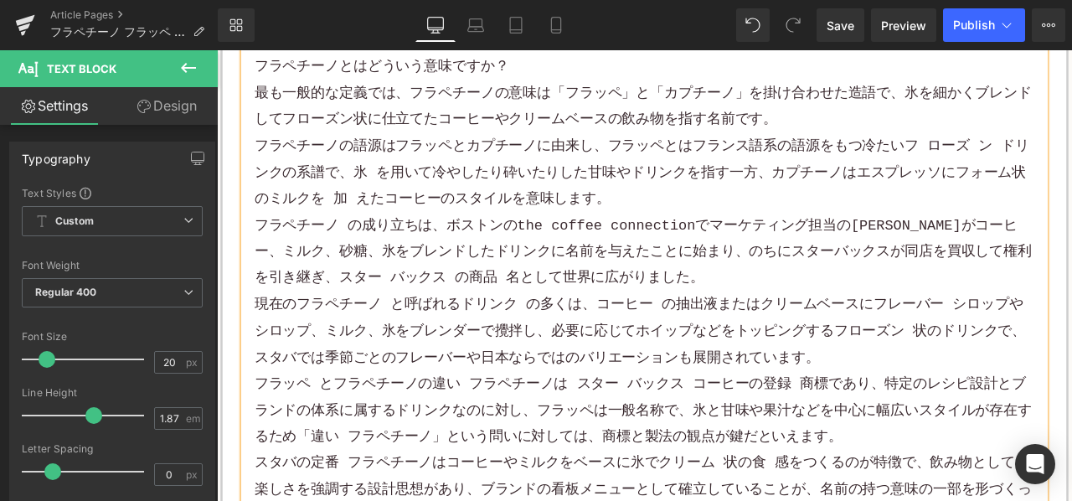
scroll to position [4349, 0]
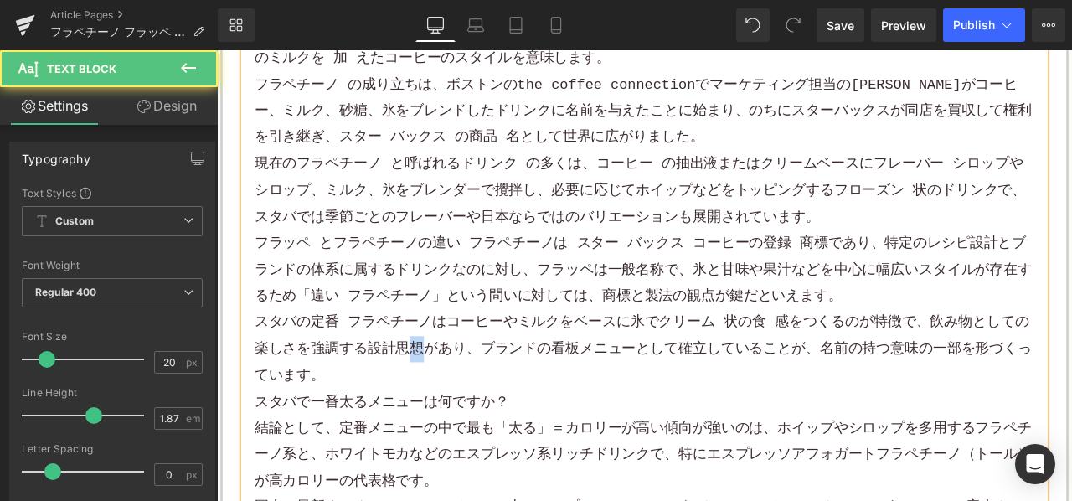
click at [447, 414] on p "スタバの定番 フラペチーノはコーヒーやミルクをベースに氷でクリーム 状の食 感をつくるのが特徴で、飲み物としての楽しさを強調する設計思想があり、ブランドの看板…" at bounding box center [723, 404] width 925 height 94
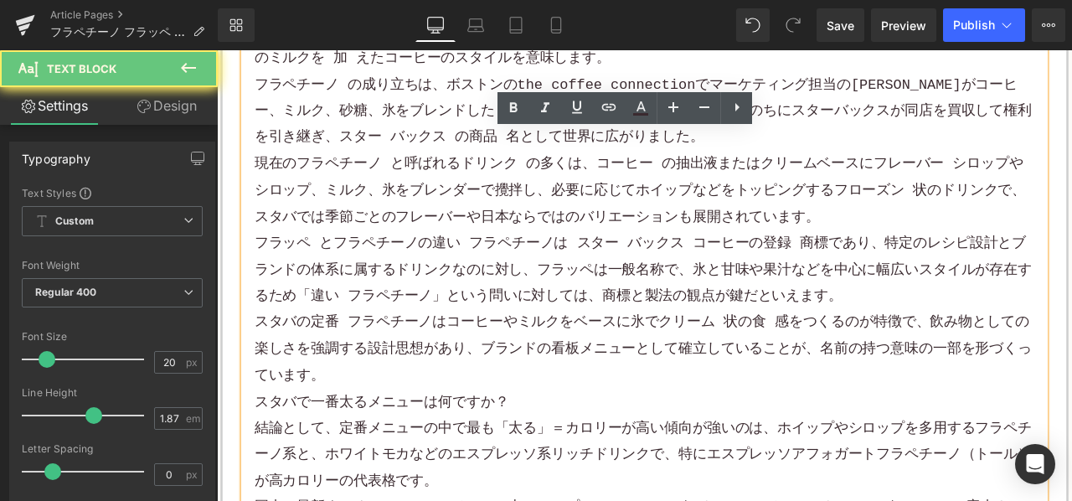
click at [405, 425] on p "スタバの定番 フラペチーノはコーヒーやミルクをベースに氷でクリーム 状の食 感をつくるのが特徴で、飲み物としての楽しさを強調する設計思想があり、ブランドの看板…" at bounding box center [723, 404] width 925 height 94
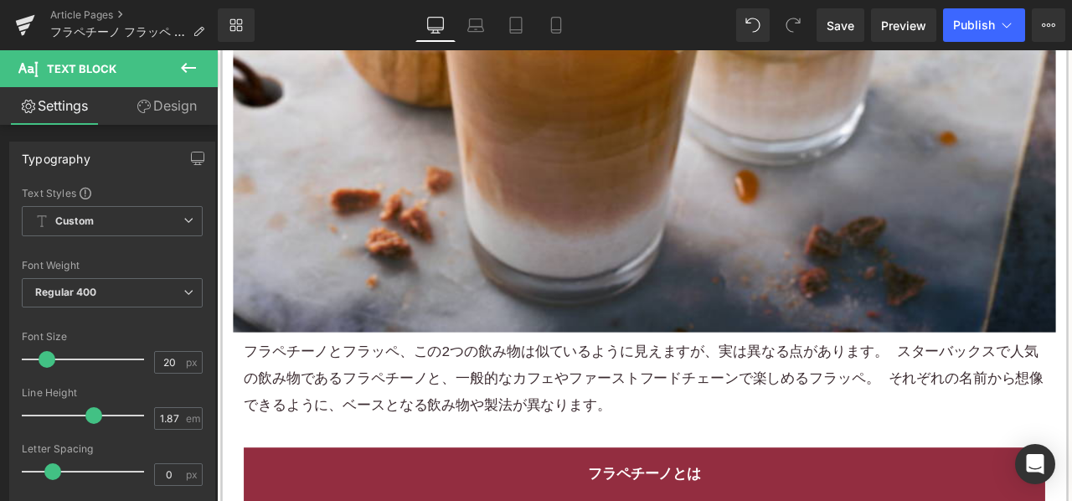
scroll to position [670, 0]
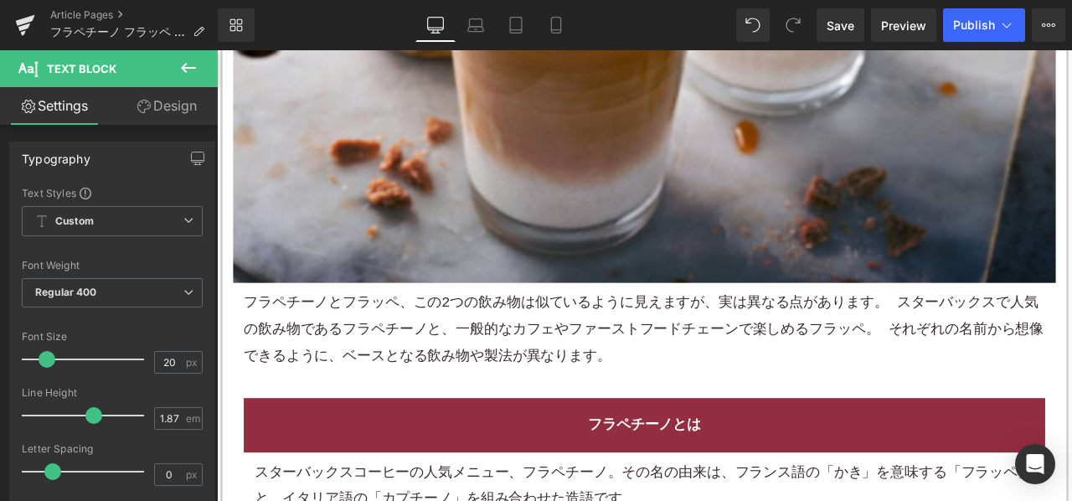
click at [540, 364] on div "フラペチーノとフラッペ、この2つの飲み物は似ているように見えますが、実は異なる点があります。 スターバックスで人気の飲み物であるフラペチーノと、一般的なカフェ…" at bounding box center [724, 381] width 950 height 94
click at [979, 31] on span "Publish" at bounding box center [974, 24] width 42 height 13
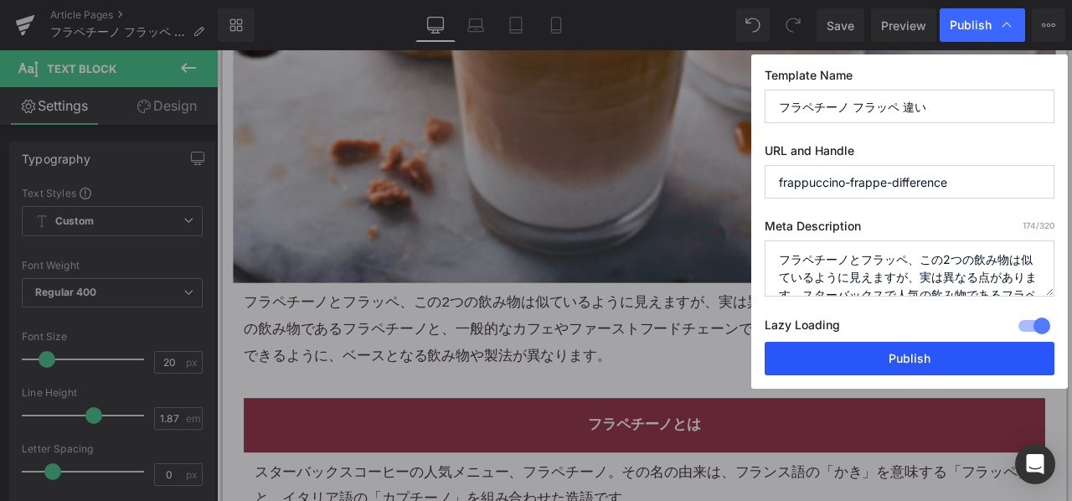
click at [800, 349] on button "Publish" at bounding box center [910, 359] width 290 height 34
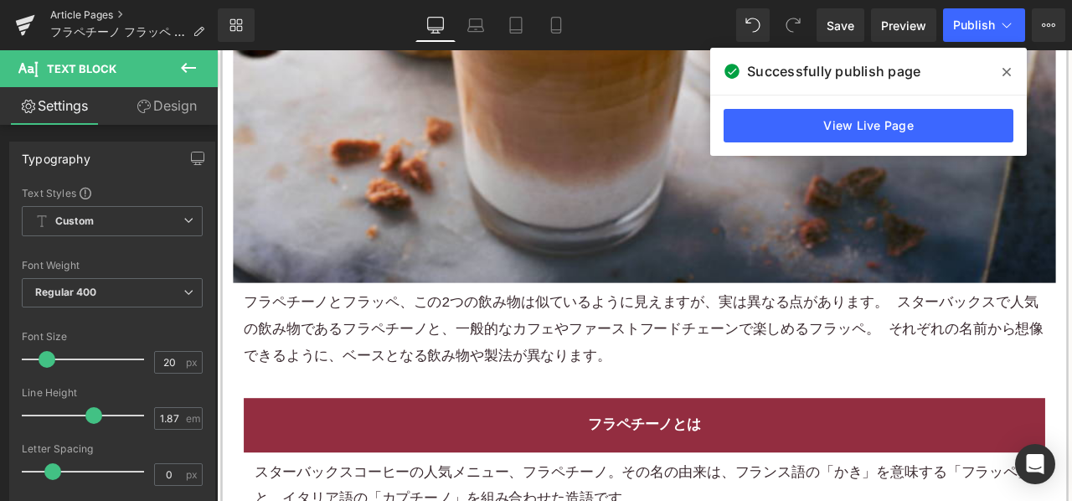
click at [91, 11] on link "Article Pages" at bounding box center [134, 14] width 168 height 13
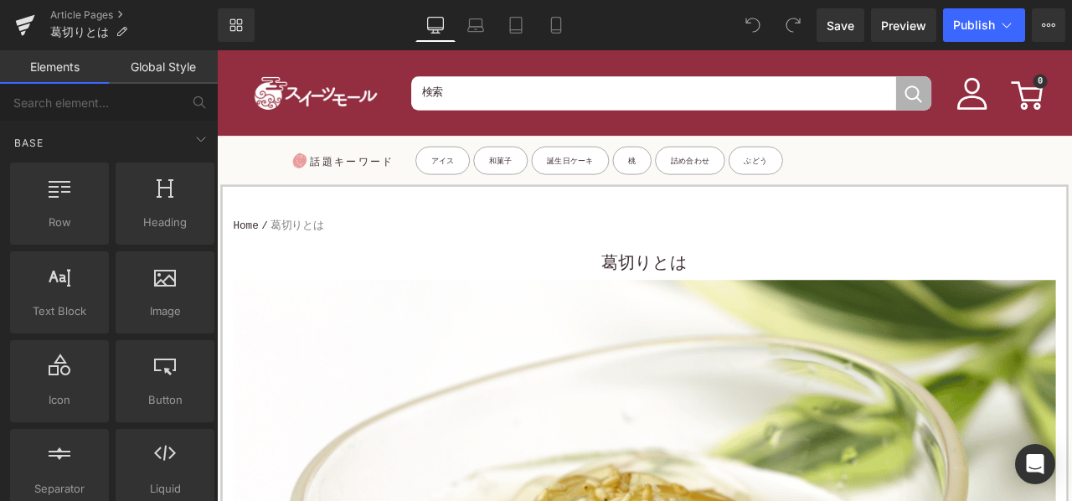
drag, startPoint x: 658, startPoint y: 303, endPoint x: 622, endPoint y: 288, distance: 39.1
click at [658, 304] on h1 "葛切りとは" at bounding box center [723, 304] width 975 height 38
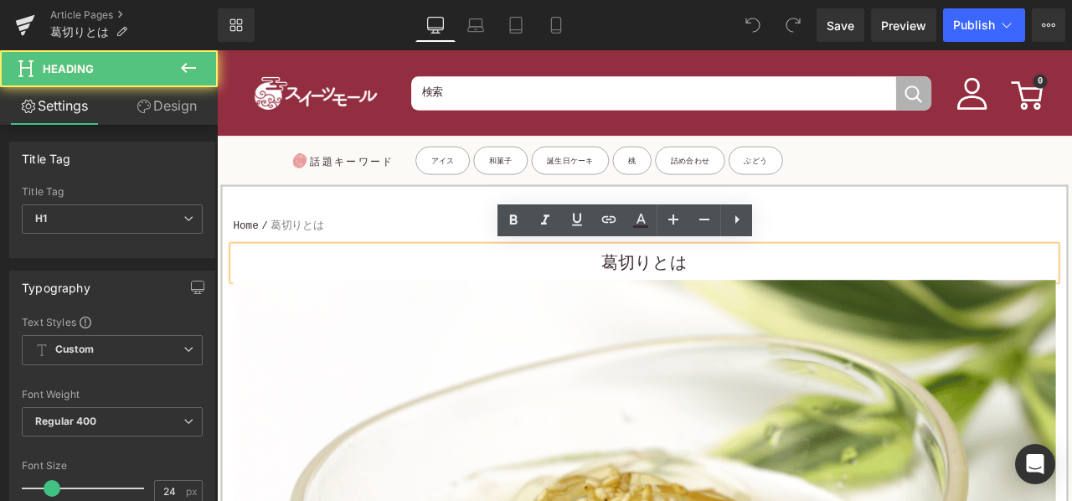
click at [618, 288] on h1 "葛切りとは" at bounding box center [723, 304] width 975 height 38
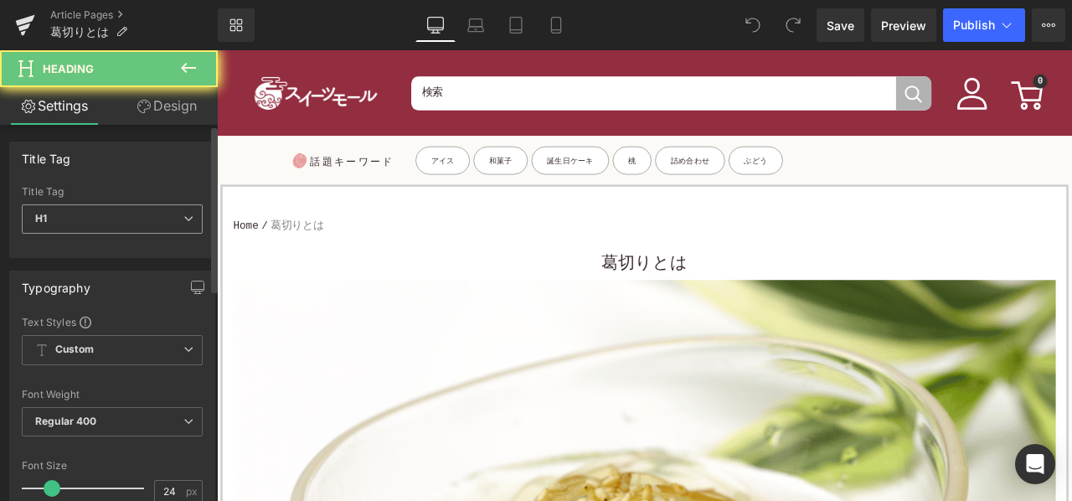
click at [156, 224] on span "H1" at bounding box center [112, 218] width 181 height 29
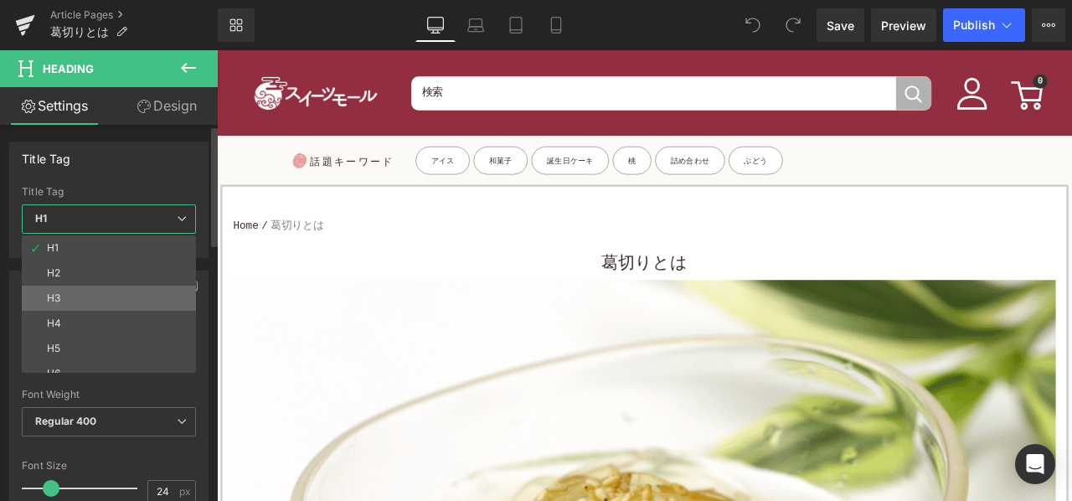
click at [109, 292] on li "H3" at bounding box center [113, 298] width 182 height 25
type input "15"
type input "100"
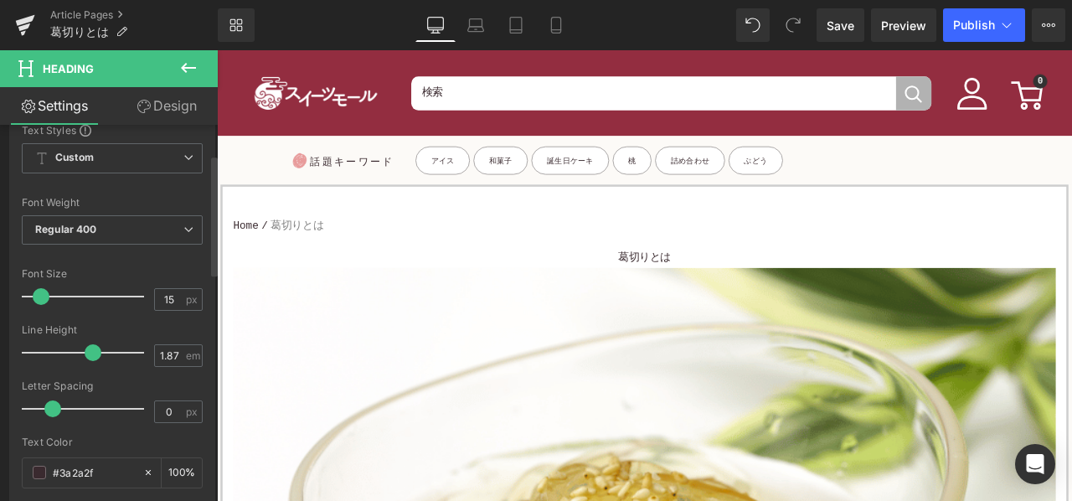
scroll to position [251, 0]
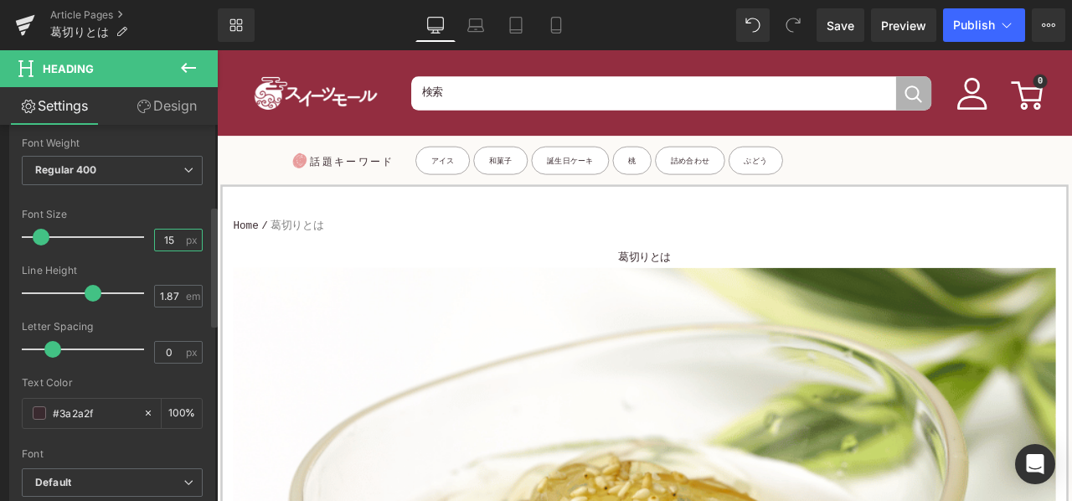
drag, startPoint x: 168, startPoint y: 241, endPoint x: 139, endPoint y: 236, distance: 29.8
click at [139, 236] on div "Font Size 15 px" at bounding box center [112, 237] width 181 height 56
type input "24"
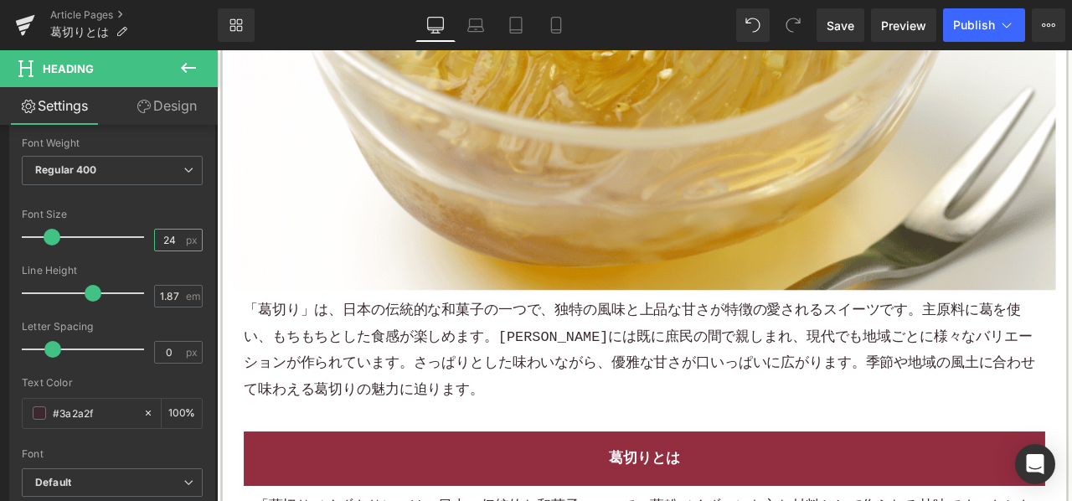
scroll to position [670, 0]
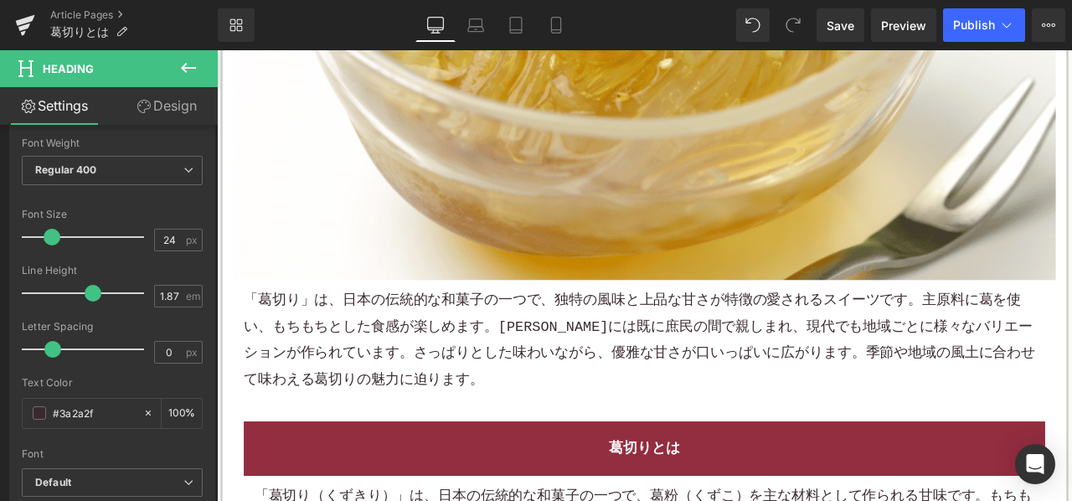
click at [498, 331] on p "「葛切り」は、日本の伝統的な和菓子の一つで、独特の風味と上品な甘さが特徴の愛されるスイーツです。主原料に葛を使い、もちもちとした食感が楽しめます。江戸時代には…" at bounding box center [724, 394] width 950 height 126
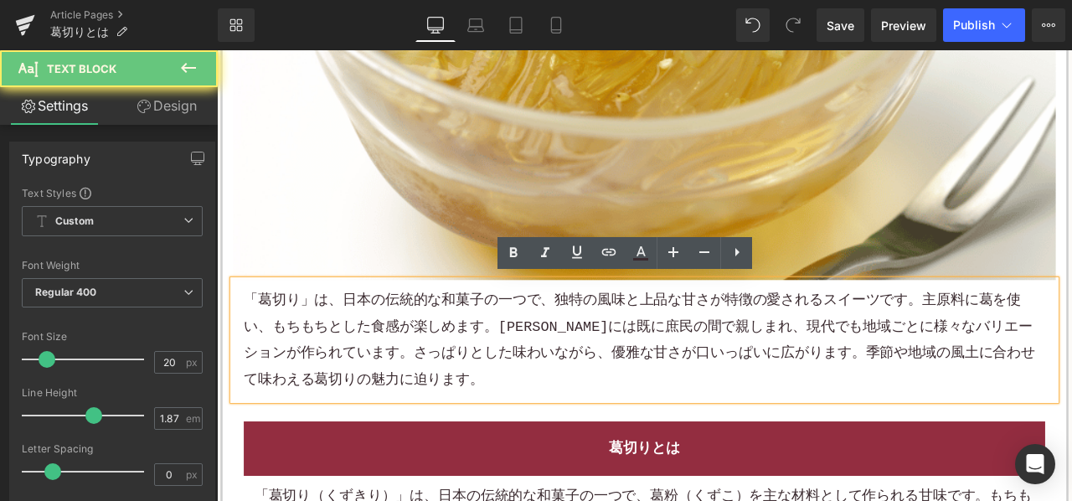
click at [496, 331] on p "「葛切り」は、日本の伝統的な和菓子の一つで、独特の風味と上品な甘さが特徴の愛されるスイーツです。主原料に葛を使い、もちもちとした食感が楽しめます。江戸時代には…" at bounding box center [724, 394] width 950 height 126
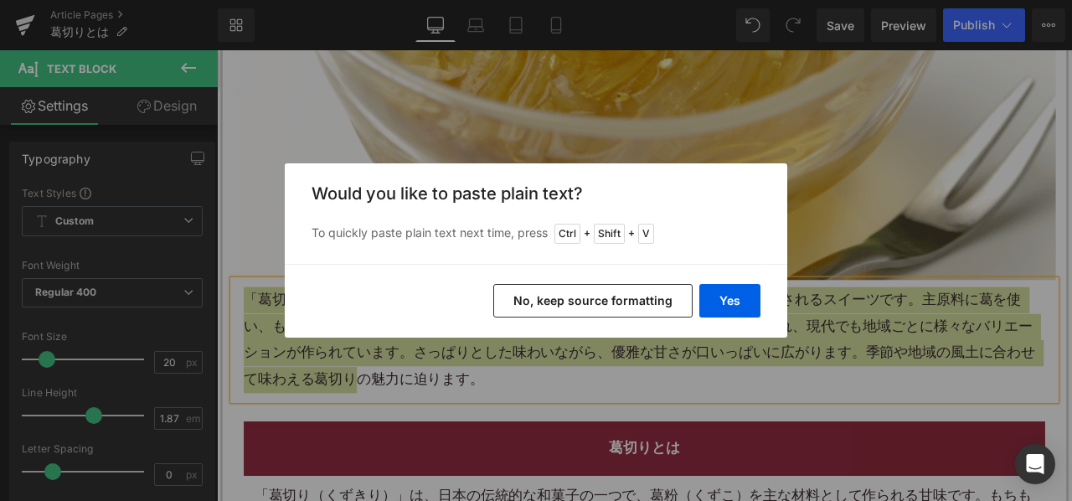
click at [511, 304] on button "No, keep source formatting" at bounding box center [593, 301] width 199 height 34
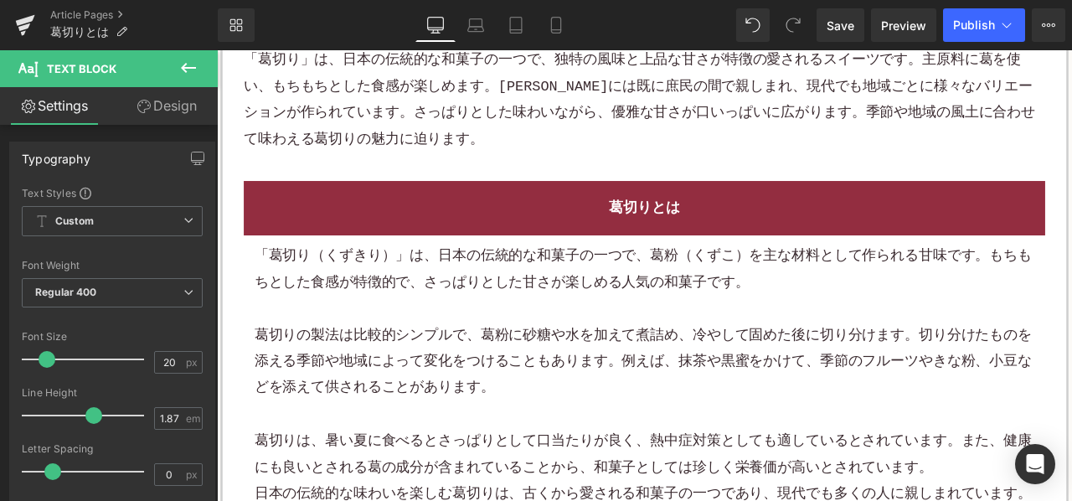
scroll to position [1089, 0]
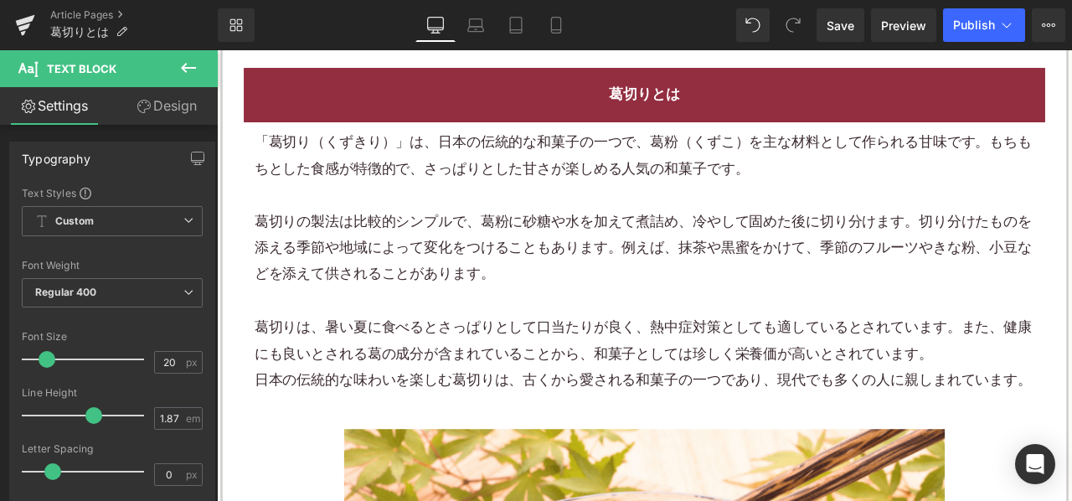
click at [447, 293] on p "葛切りの製法は比較的シンプルで、葛粉に砂糖や水を加えて煮詰め、冷やして固めた後に切り分けます。切り分けたものを添える季節や地域によって変化をつけることもありま…" at bounding box center [723, 286] width 925 height 94
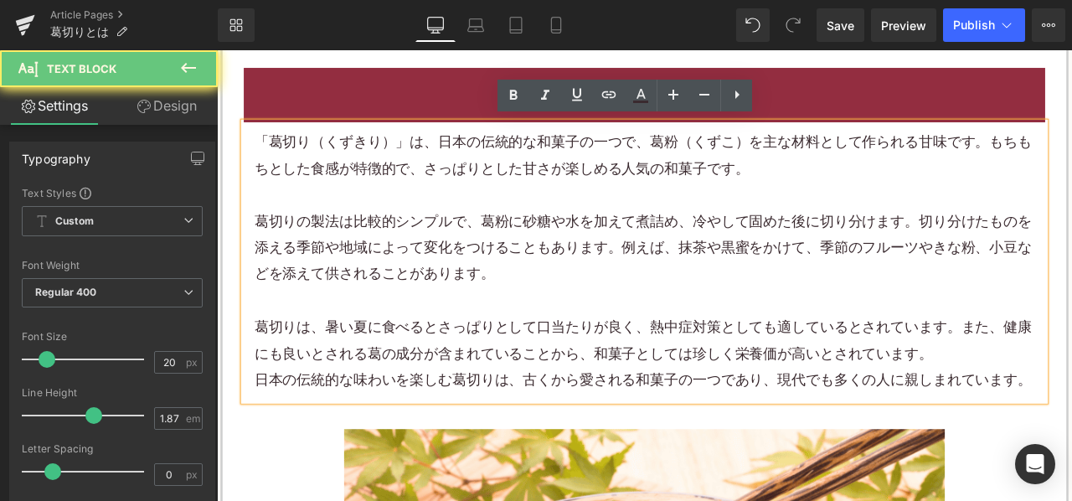
click at [447, 293] on p "葛切りの製法は比較的シンプルで、葛粉に砂糖や水を加えて煮詰め、冷やして固めた後に切り分けます。切り分けたものを添える季節や地域によって変化をつけることもありま…" at bounding box center [723, 286] width 925 height 94
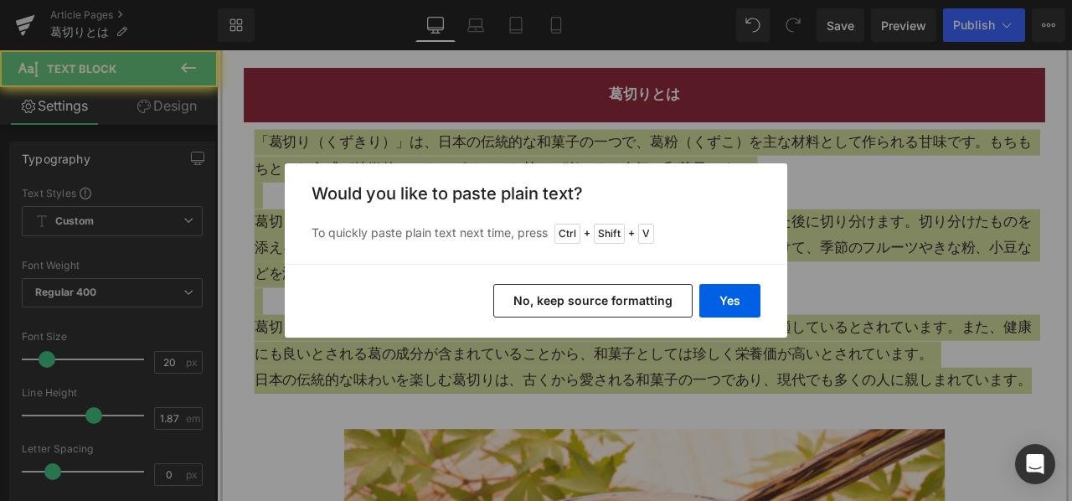
click at [514, 307] on button "No, keep source formatting" at bounding box center [593, 301] width 199 height 34
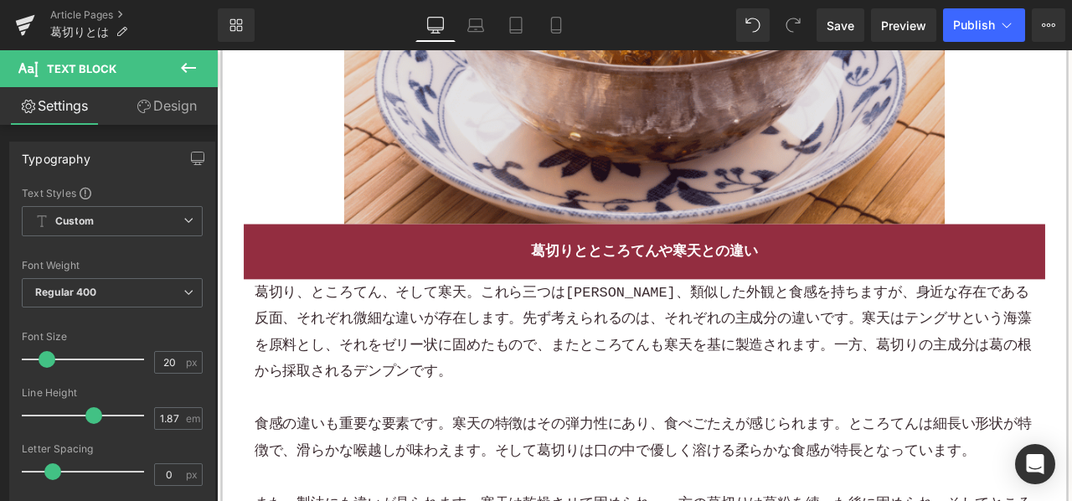
scroll to position [1927, 0]
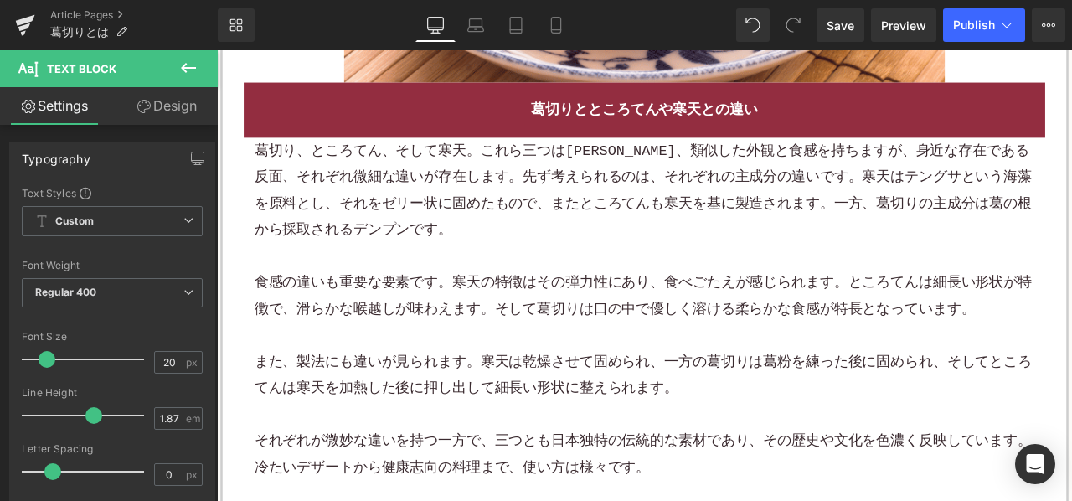
click at [521, 253] on p "葛切り、ところてん、そして寒天。これら三つは一見、類似した外観と食感を持ちますが、身近な存在である反面、それぞれ微細な違いが存在します。先ず考えられるのは、そ…" at bounding box center [723, 217] width 925 height 126
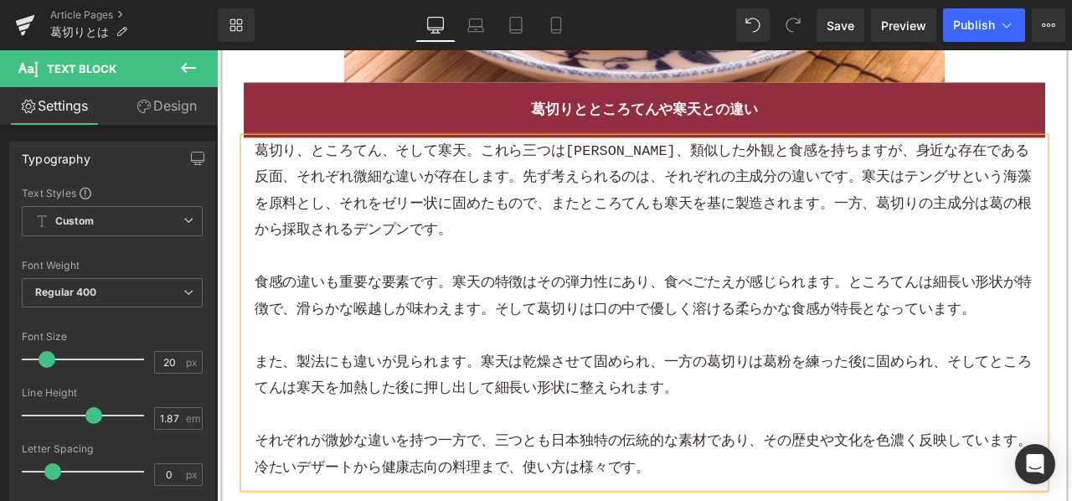
click at [521, 253] on p "葛切り、ところてん、そして寒天。これら三つは一見、類似した外観と食感を持ちますが、身近な存在である反面、それぞれ微細な違いが存在します。先ず考えられるのは、そ…" at bounding box center [723, 217] width 925 height 126
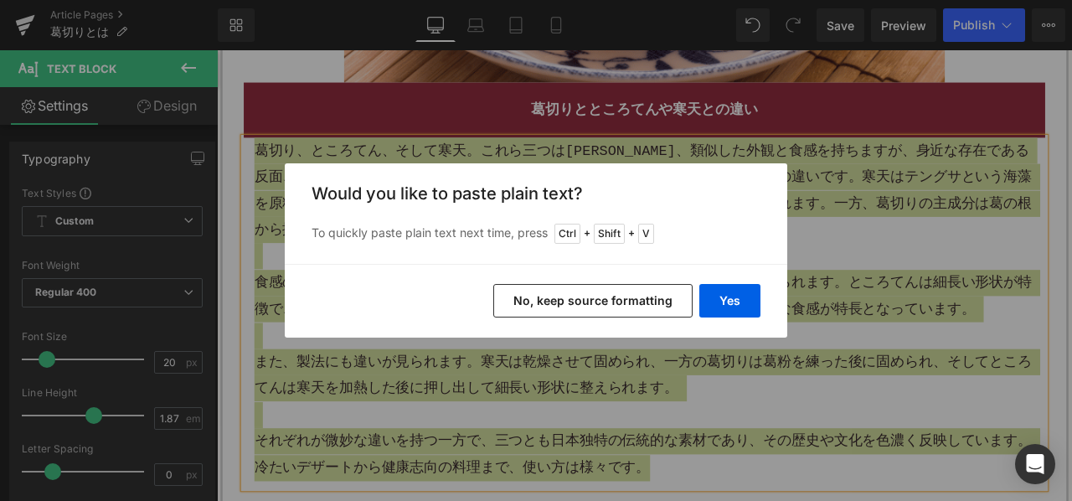
click at [542, 301] on button "No, keep source formatting" at bounding box center [593, 301] width 199 height 34
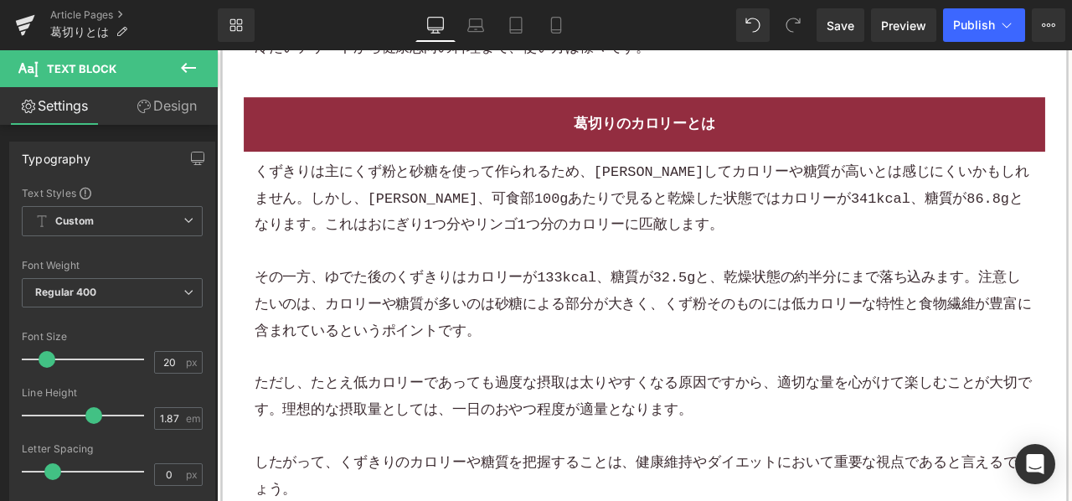
scroll to position [2346, 0]
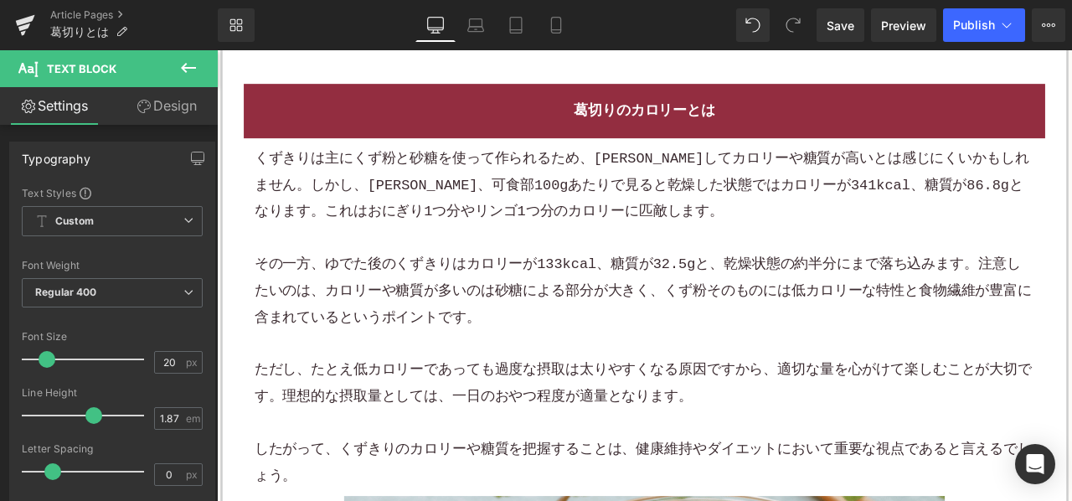
click at [496, 274] on p at bounding box center [723, 272] width 925 height 31
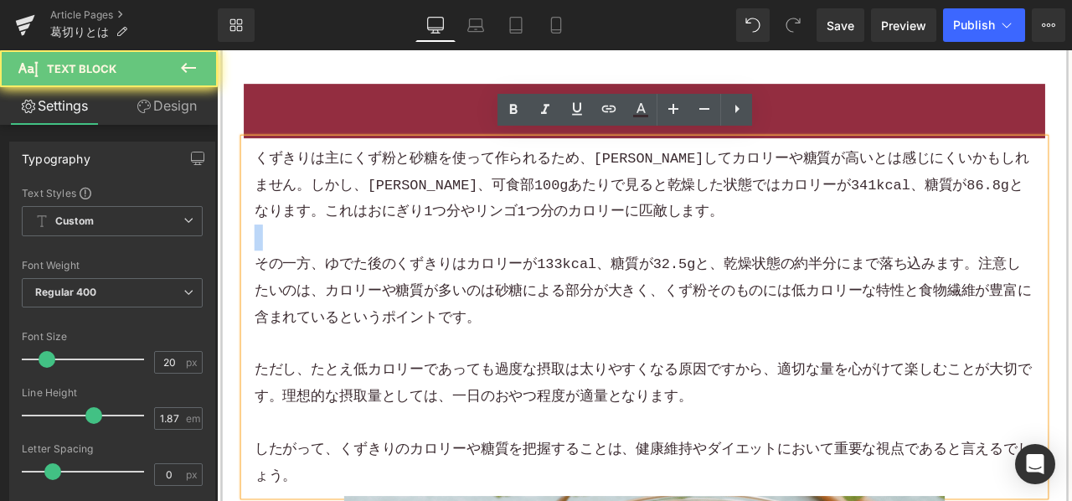
click at [496, 274] on p at bounding box center [723, 272] width 925 height 31
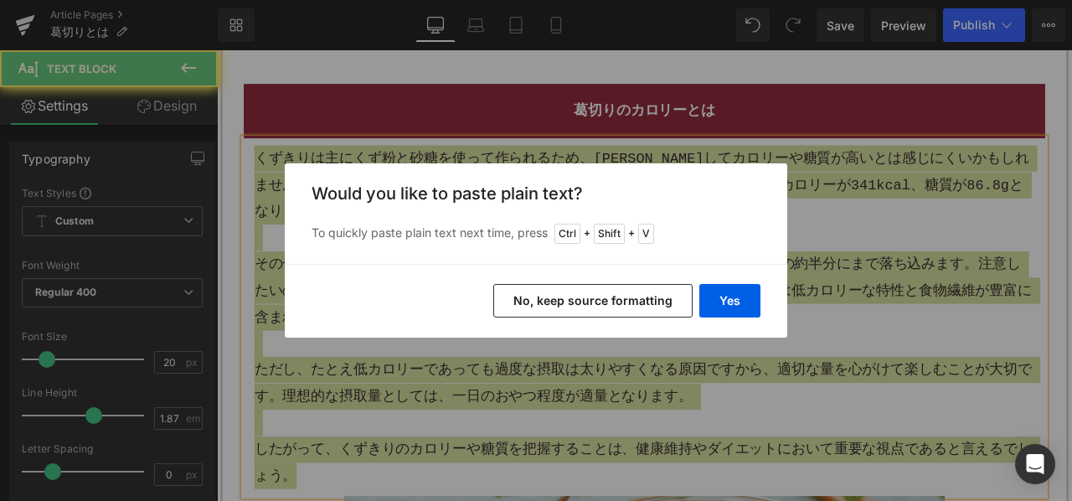
click at [525, 286] on button "No, keep source formatting" at bounding box center [593, 301] width 199 height 34
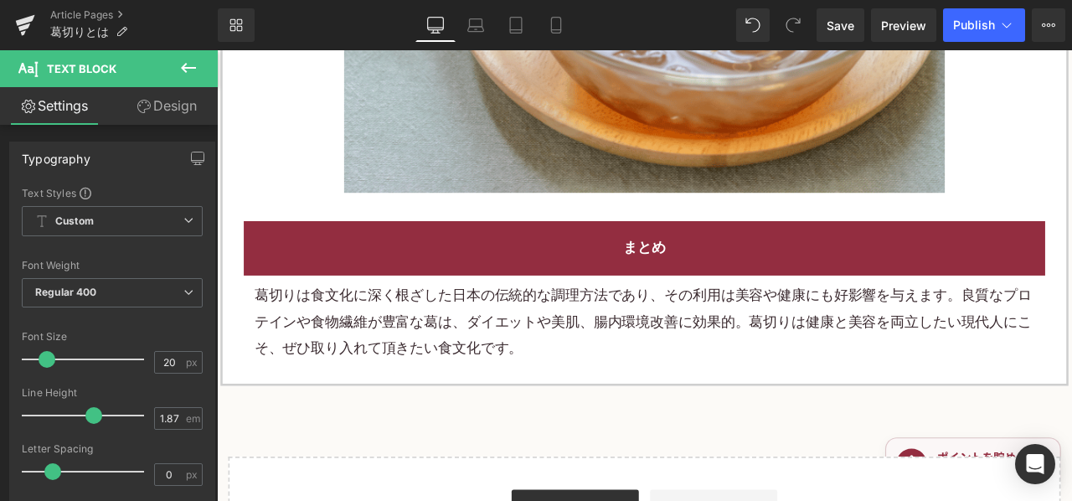
scroll to position [3184, 0]
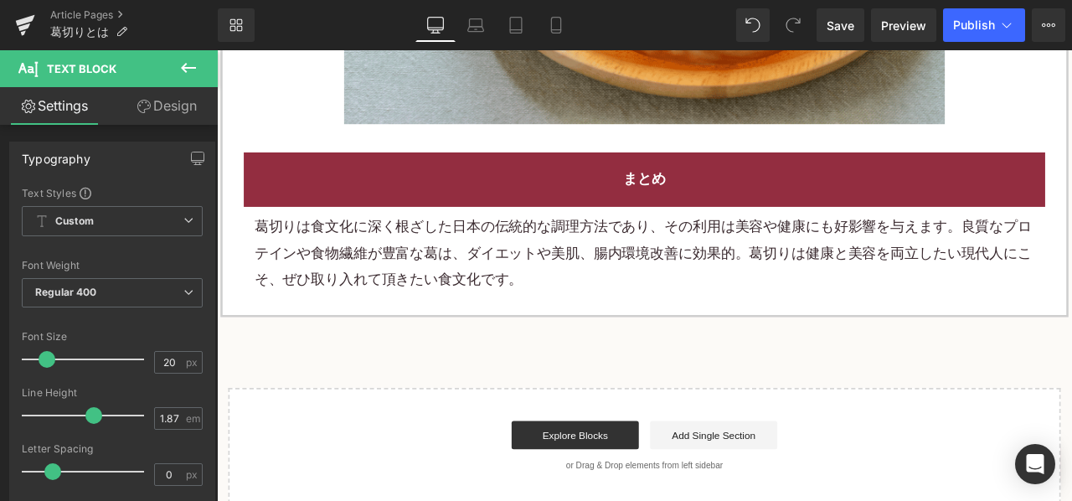
click at [587, 310] on p "葛切りは食文化に深く根ざした日本の伝統的な調理方法であり、その利用は美容や健康にも好影響を与えます。良質なプロテインや食物繊維が豊富な葛は、ダイエットや美肌、…" at bounding box center [723, 291] width 925 height 94
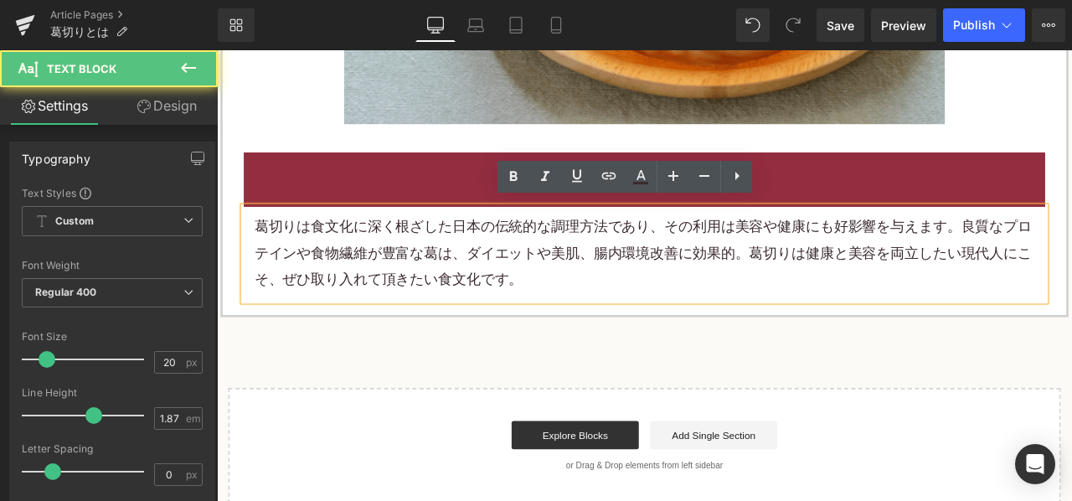
click at [662, 314] on p "葛切りは食文化に深く根ざした日本の伝統的な調理方法であり、その利用は美容や健康にも好影響を与えます。良質なプロテインや食物繊維が豊富な葛は、ダイエットや美肌、…" at bounding box center [723, 291] width 925 height 94
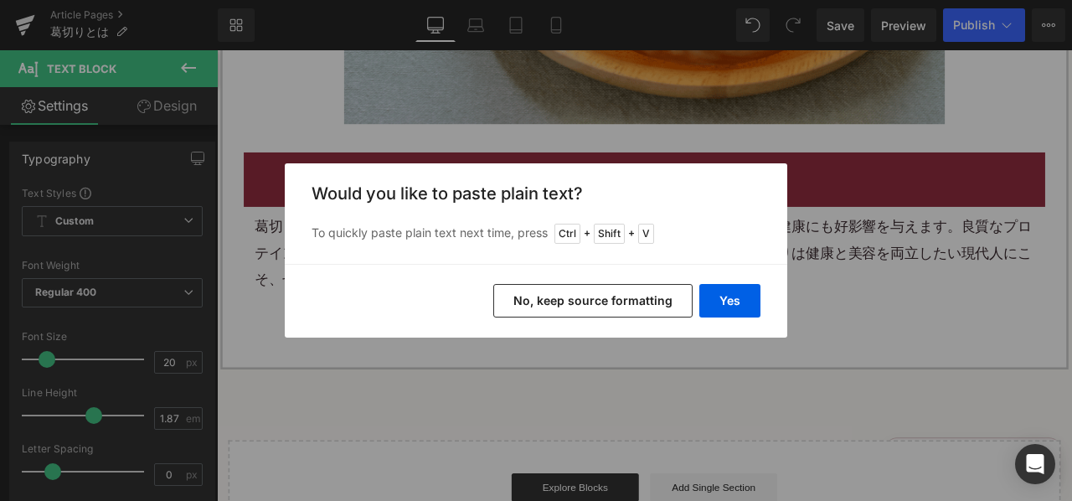
click at [580, 306] on button "No, keep source formatting" at bounding box center [593, 301] width 199 height 34
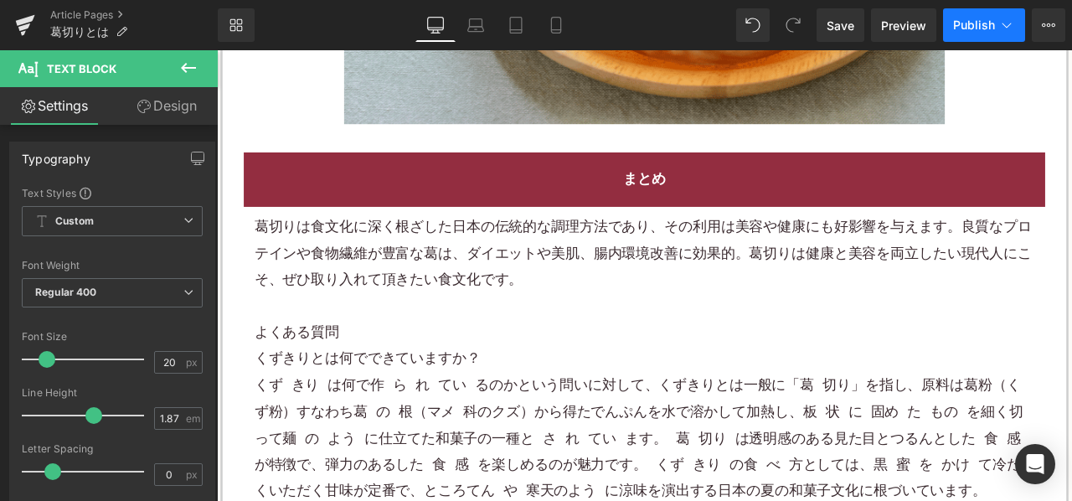
click at [965, 23] on span "Publish" at bounding box center [974, 24] width 42 height 13
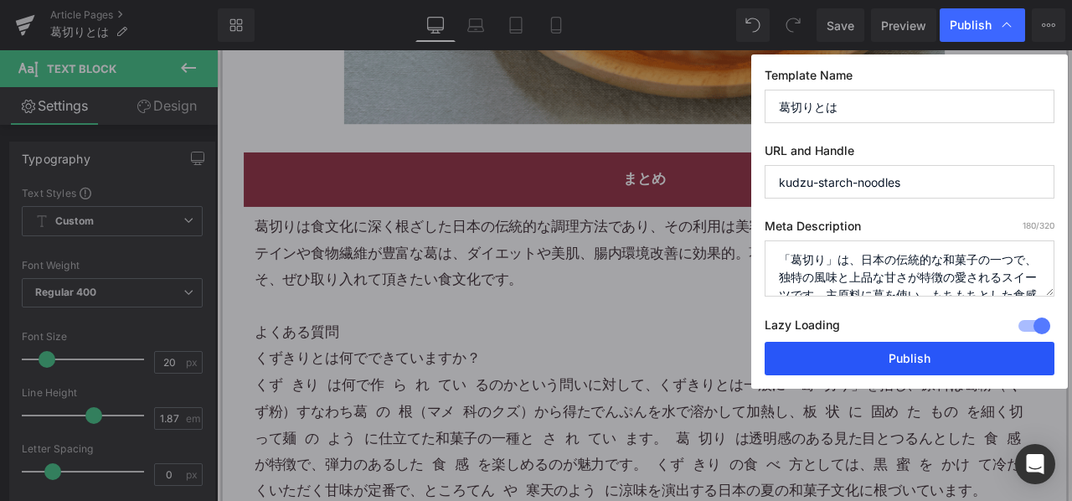
click at [826, 354] on button "Publish" at bounding box center [910, 359] width 290 height 34
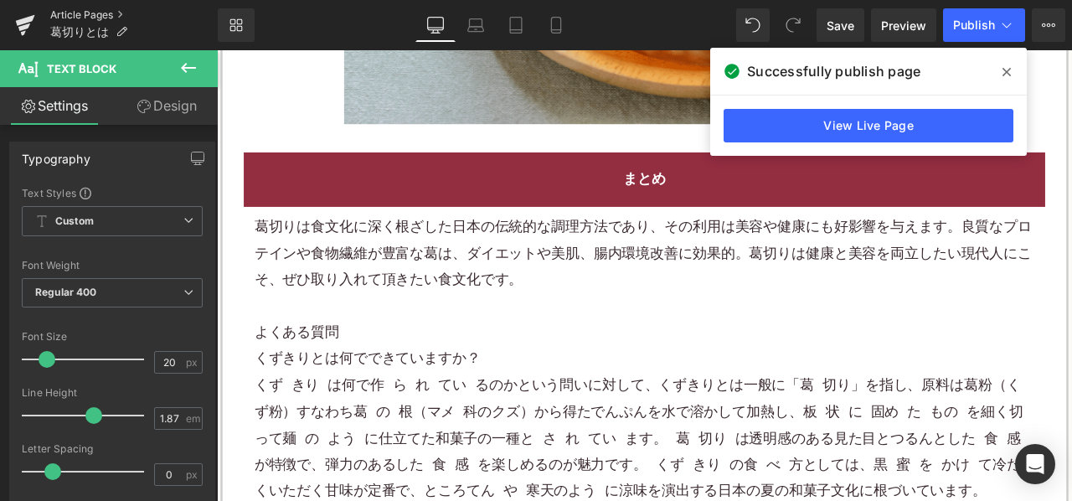
click at [114, 15] on link "Article Pages" at bounding box center [134, 14] width 168 height 13
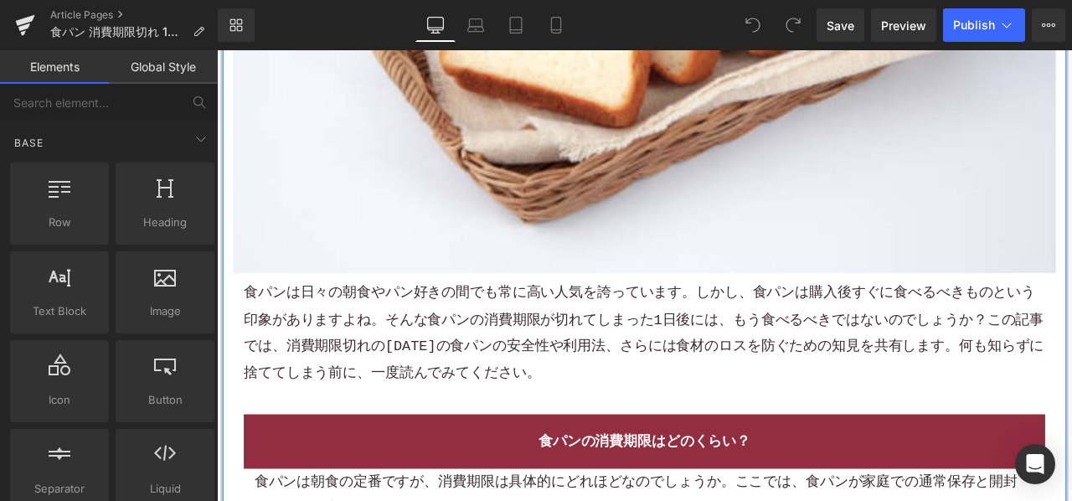
scroll to position [670, 0]
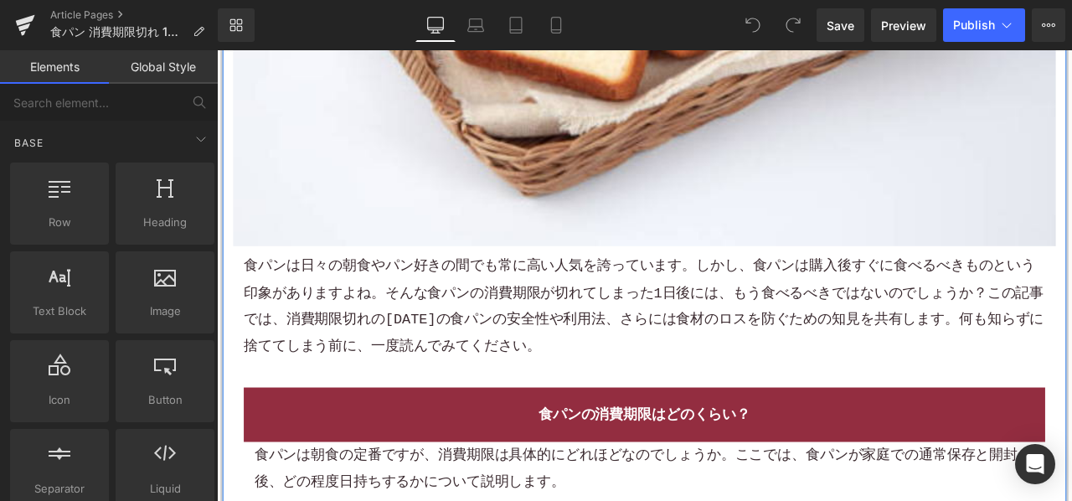
click at [430, 364] on p "食パンは日々の朝食や パン 好きの間でも常に高い人気を誇っています。しかし、食パンは購入後すぐに食べるべきものという印象がありますよね。そんな食パンの 消費期…" at bounding box center [724, 354] width 950 height 126
click at [430, 362] on p "食パンは日々の朝食や パン 好きの間でも常に高い人気を誇っています。しかし、食パンは購入後すぐに食べるべきものという印象がありますよね。そんな食パンの 消費期…" at bounding box center [724, 354] width 950 height 126
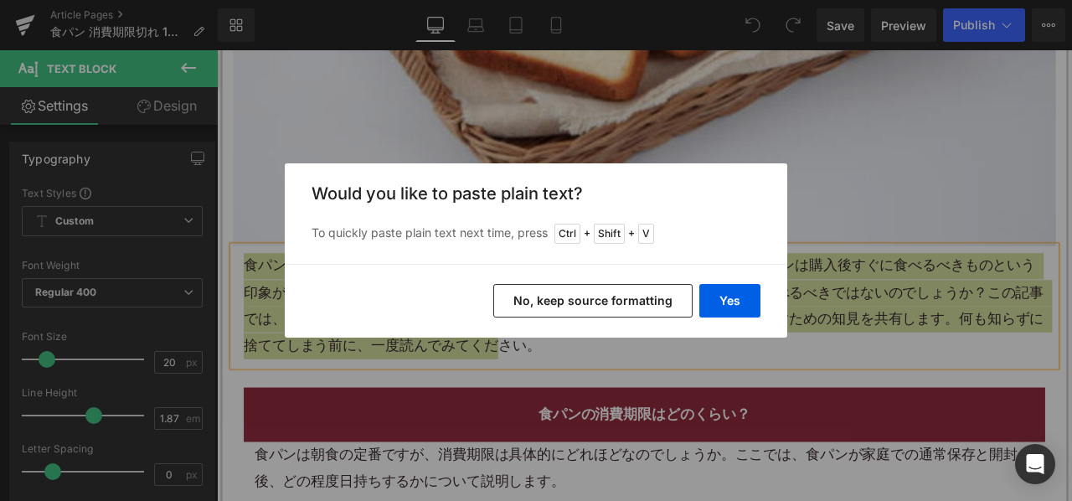
click at [567, 306] on button "No, keep source formatting" at bounding box center [593, 301] width 199 height 34
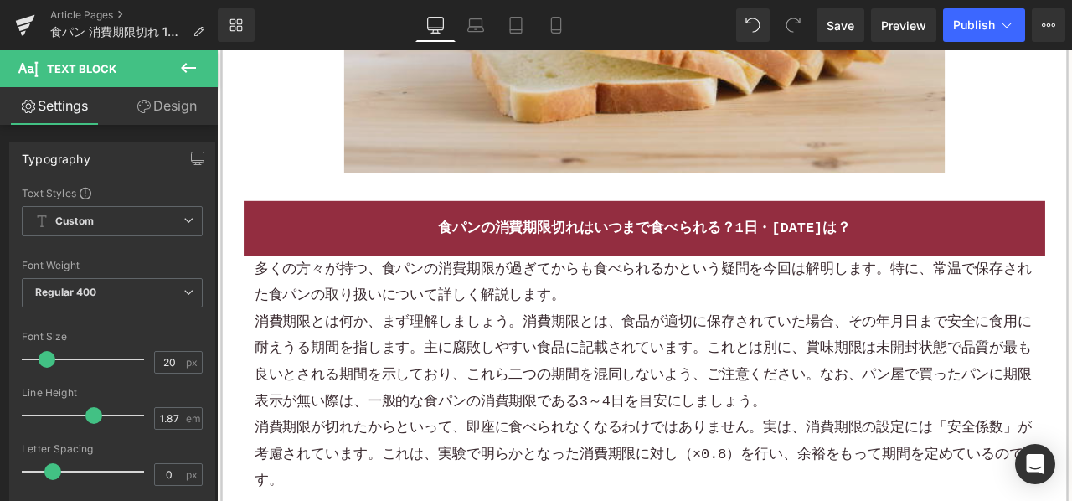
scroll to position [2011, 0]
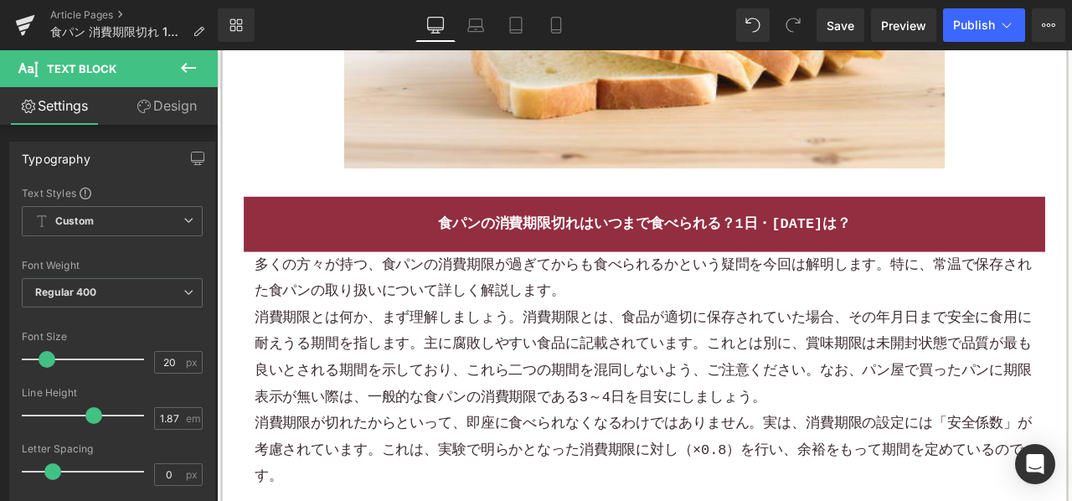
click at [439, 447] on p "消費期限とは 何か、まず理解しましょう。消費期限とは、食品が適切に保存されていた場合、その年月日まで安全に食用に耐えうる期間を指します。主に腐敗しやすい食品に…" at bounding box center [723, 415] width 925 height 126
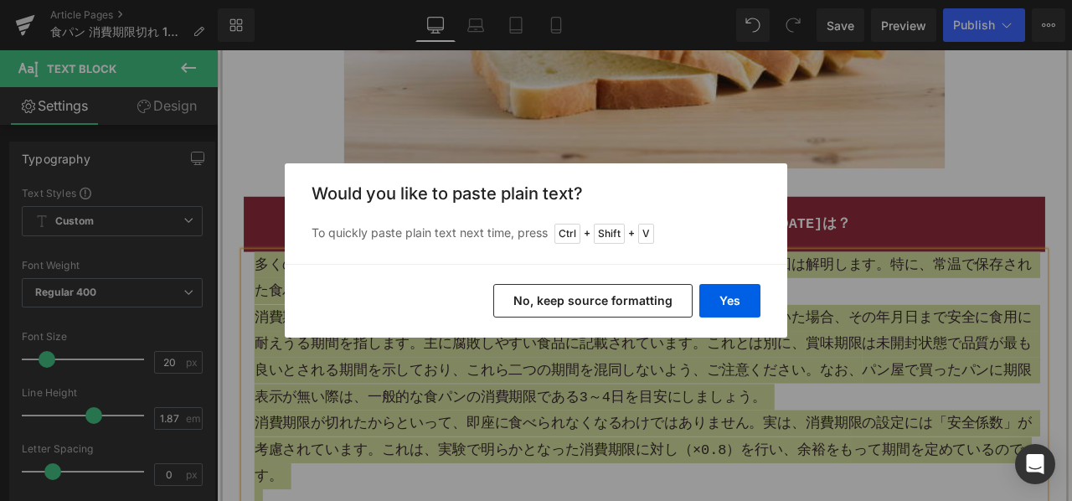
click at [540, 313] on button "No, keep source formatting" at bounding box center [593, 301] width 199 height 34
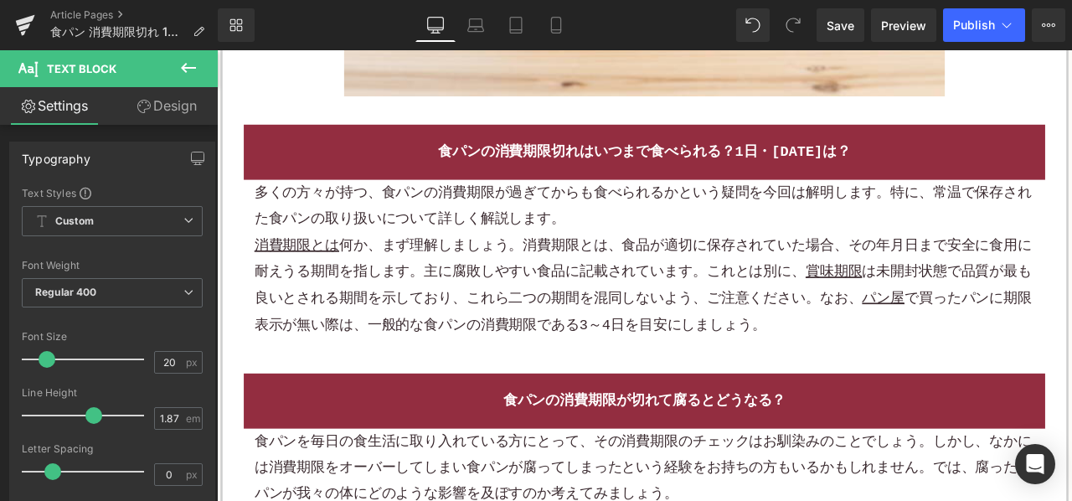
scroll to position [2178, 0]
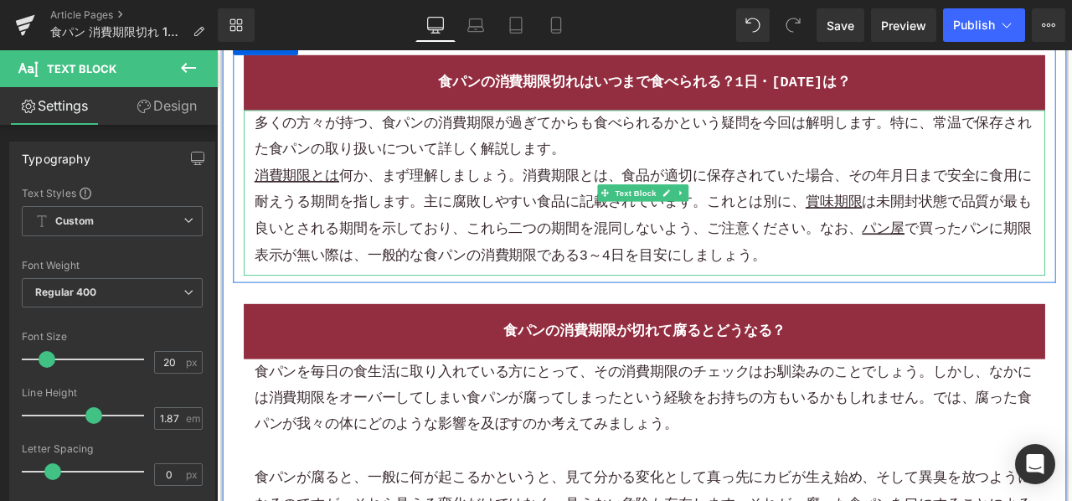
click at [824, 274] on p "消費期限とは 何か、まず理解しましょう。 消費期限とは 、食品が適切に保存されていた場合、その年月日まで安全に食用に耐えうる期間を指します。主に腐敗しやすい食…" at bounding box center [723, 247] width 925 height 126
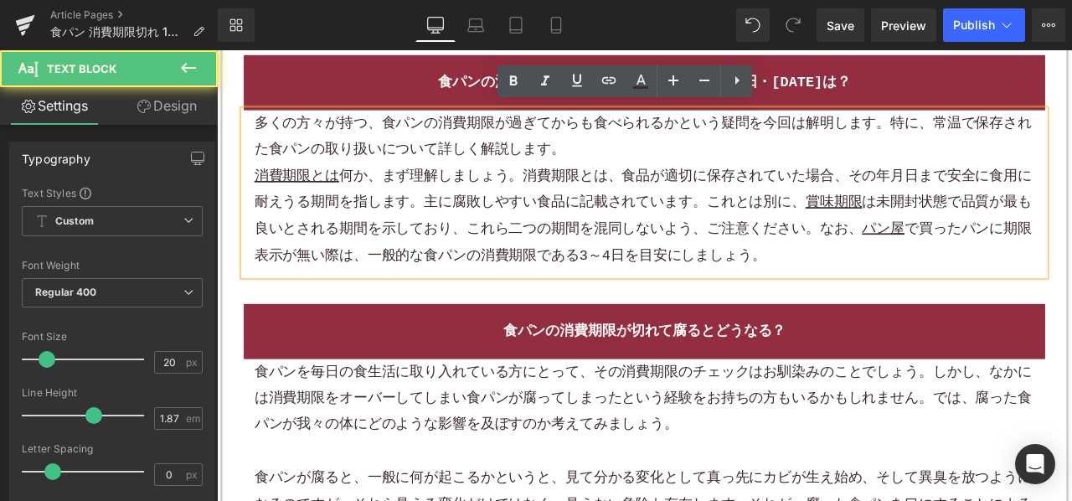
click at [912, 286] on p "消費期限とは 何か、まず理解しましょう。 消費期限とは 、食品が適切に保存されていた場合、その年月日まで安全に食用に耐えうる期間を指します。主に腐敗しやすい食…" at bounding box center [723, 247] width 925 height 126
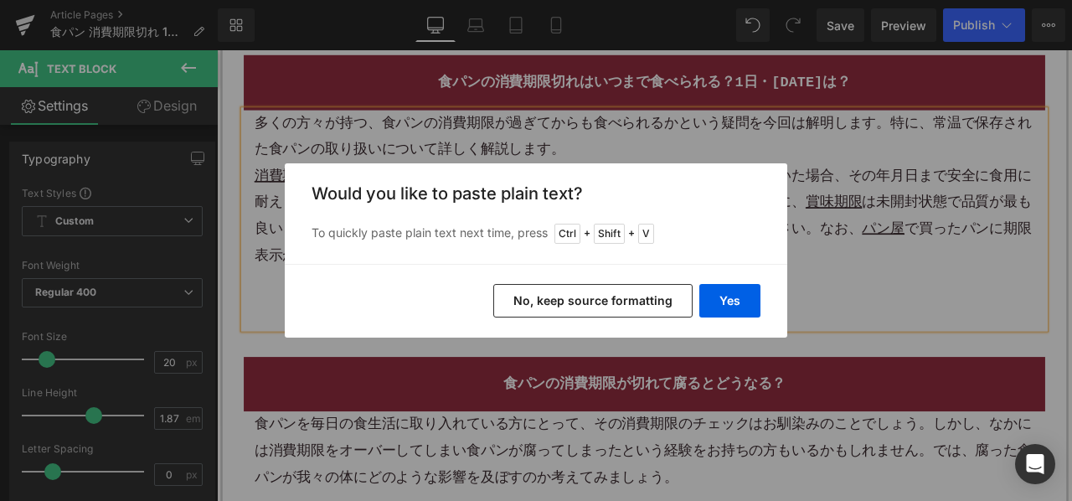
drag, startPoint x: 627, startPoint y: 294, endPoint x: 486, endPoint y: 278, distance: 141.7
click at [627, 294] on button "No, keep source formatting" at bounding box center [593, 301] width 199 height 34
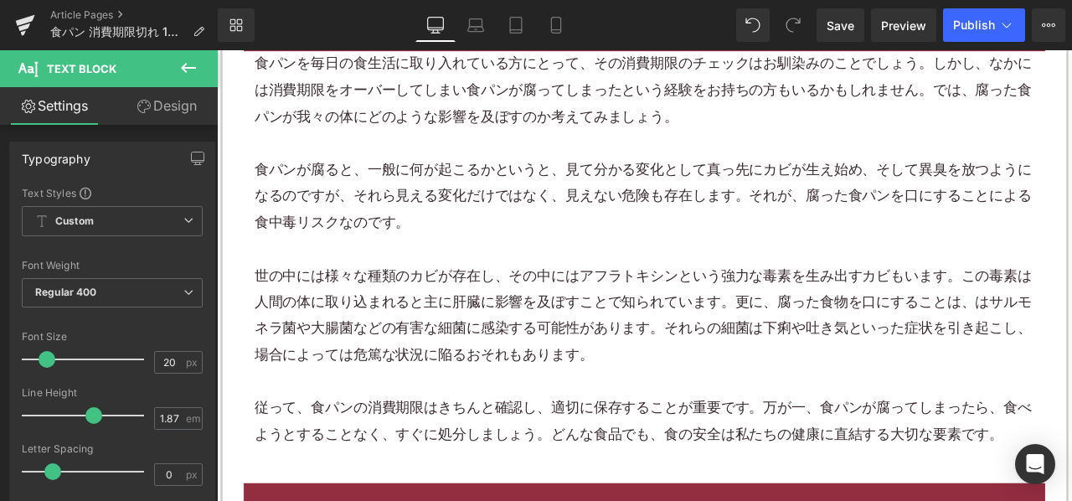
scroll to position [2849, 0]
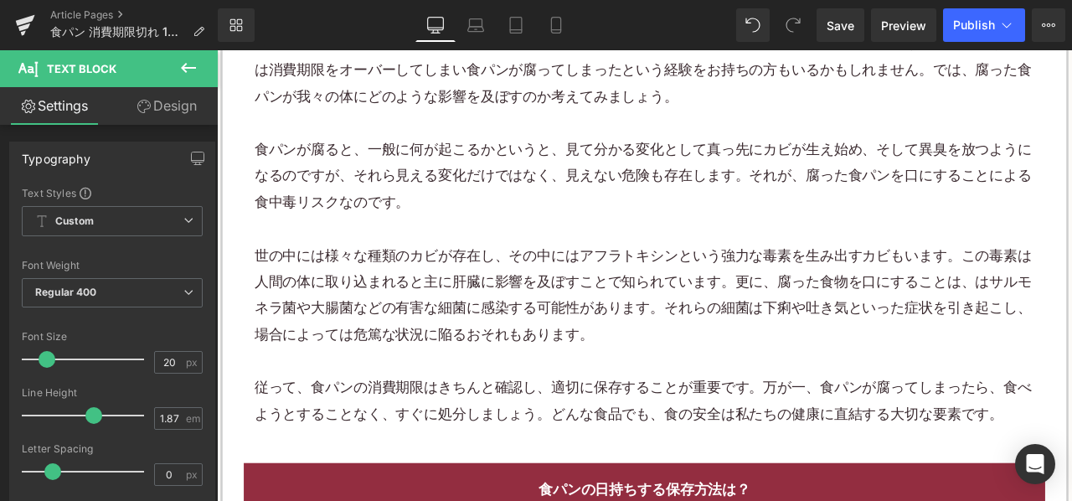
click at [577, 250] on p at bounding box center [723, 262] width 925 height 31
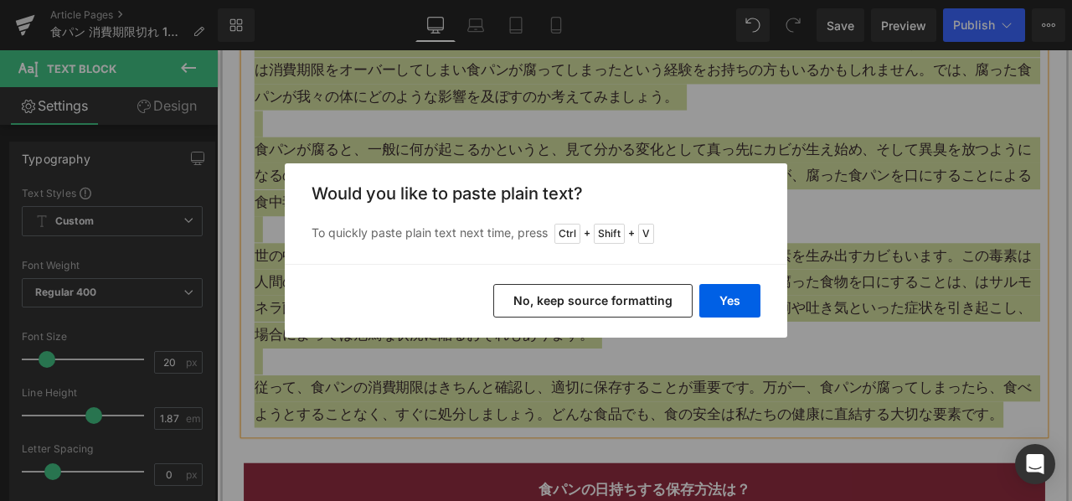
drag, startPoint x: 585, startPoint y: 300, endPoint x: 438, endPoint y: 266, distance: 150.6
click at [585, 301] on button "No, keep source formatting" at bounding box center [593, 301] width 199 height 34
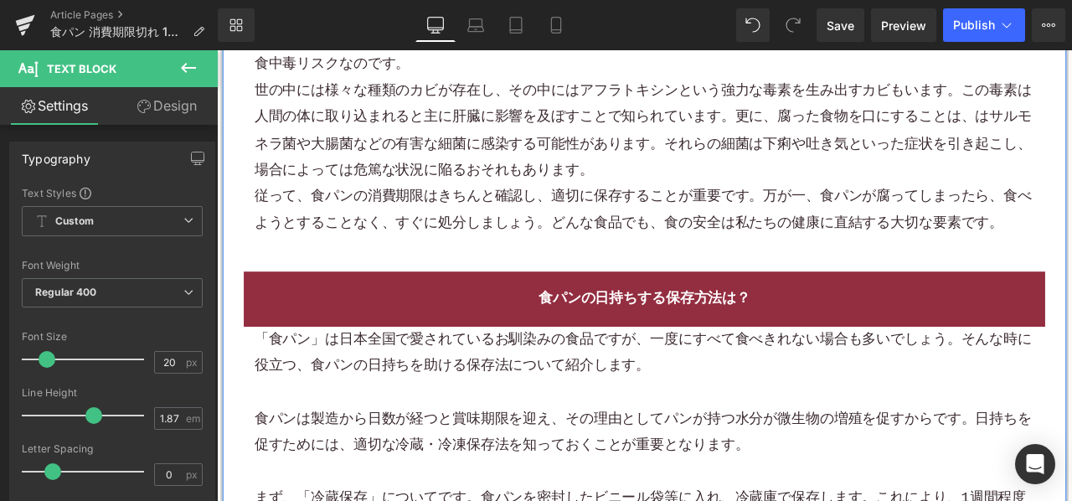
scroll to position [3057, 0]
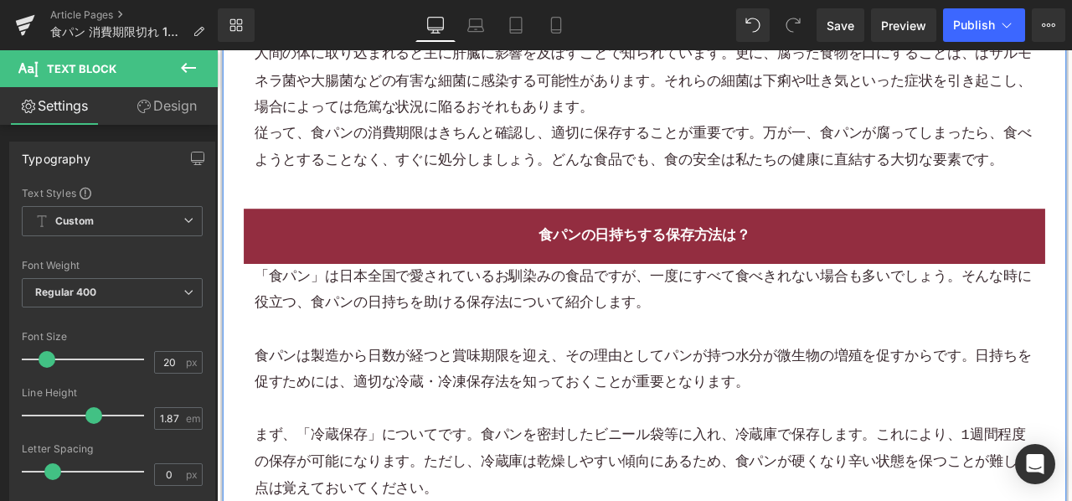
click at [432, 375] on p at bounding box center [723, 380] width 925 height 31
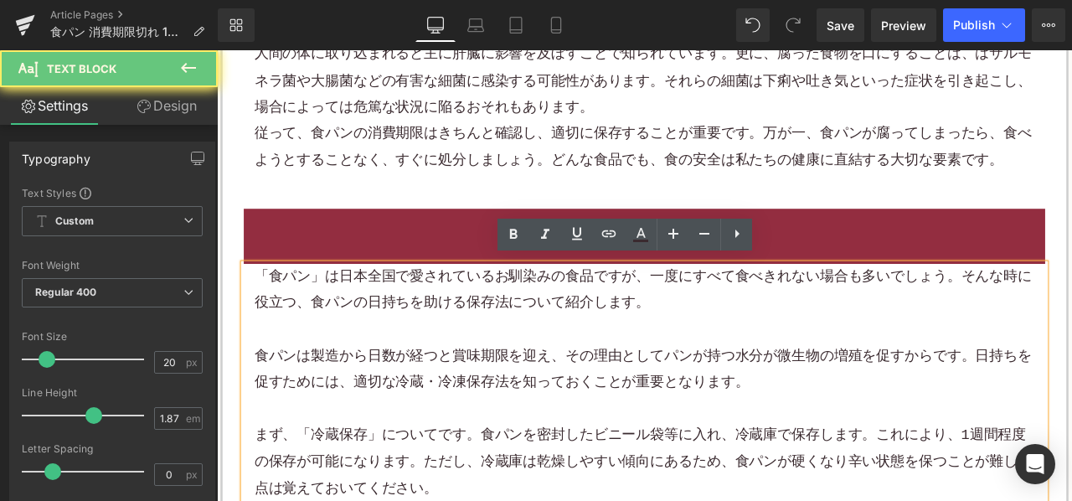
drag, startPoint x: 436, startPoint y: 372, endPoint x: 467, endPoint y: 364, distance: 32.1
click at [437, 372] on p at bounding box center [723, 380] width 925 height 31
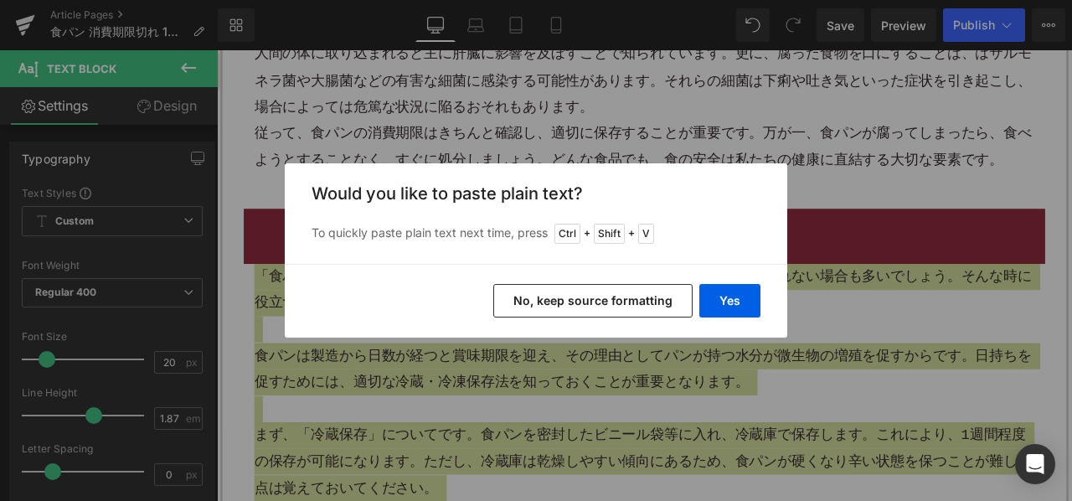
click at [560, 299] on button "No, keep source formatting" at bounding box center [593, 301] width 199 height 34
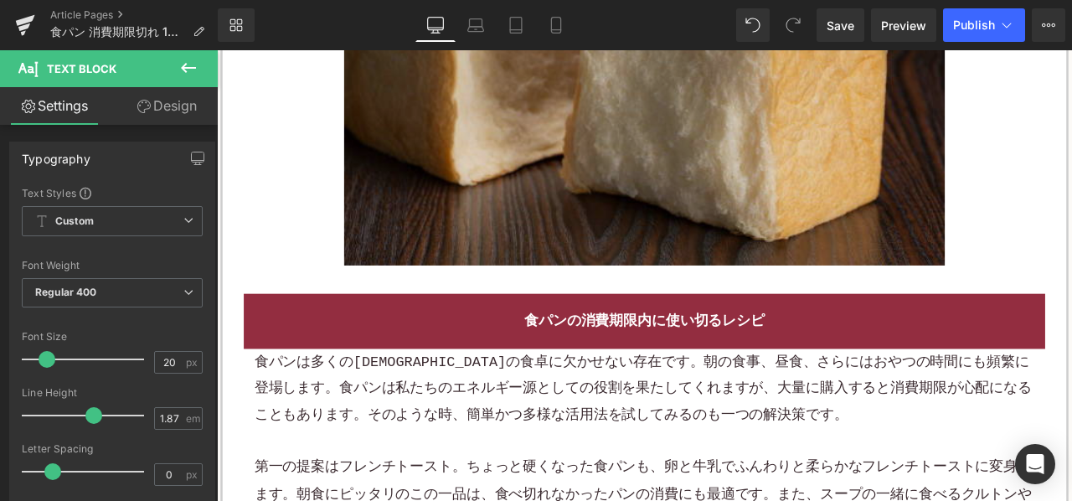
scroll to position [4146, 0]
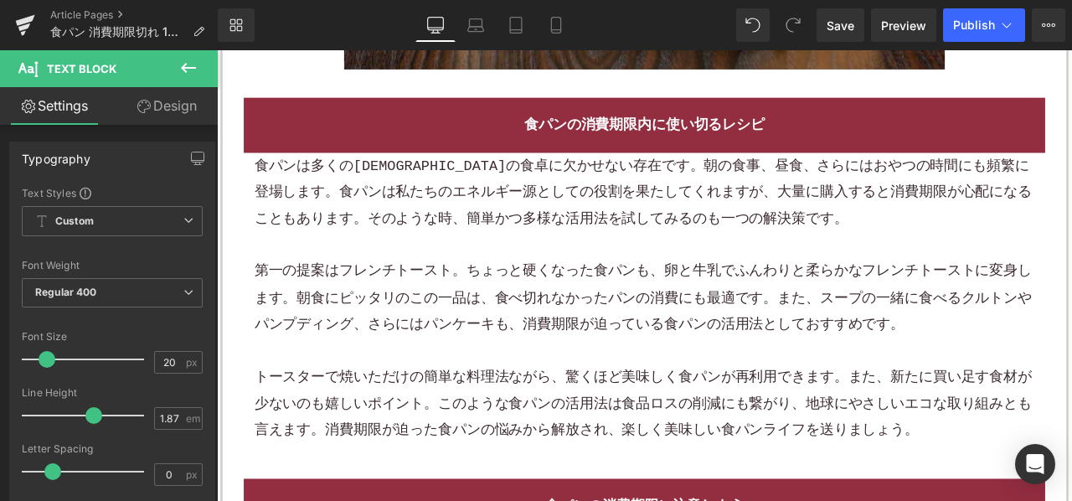
click at [489, 222] on p "食パンは多くの日本人の食卓に欠かせない存在です。朝の食事、昼食、さらにはおやつの時間にも頻繁に登場します。食パンは私たちのエネルギー源としての役割を果たしてく…" at bounding box center [723, 219] width 925 height 94
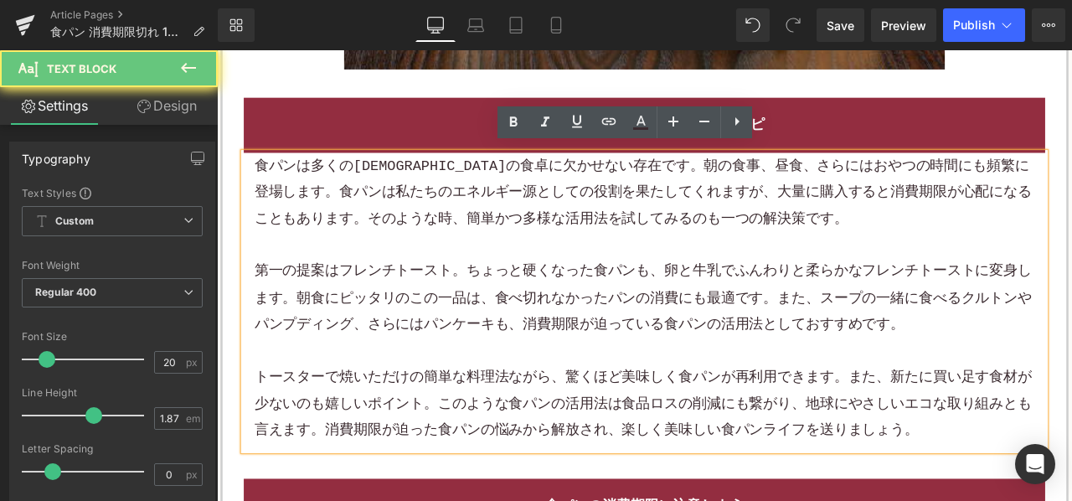
click at [489, 222] on p "食パンは多くの日本人の食卓に欠かせない存在です。朝の食事、昼食、さらにはおやつの時間にも頻繁に登場します。食パンは私たちのエネルギー源としての役割を果たしてく…" at bounding box center [723, 219] width 925 height 94
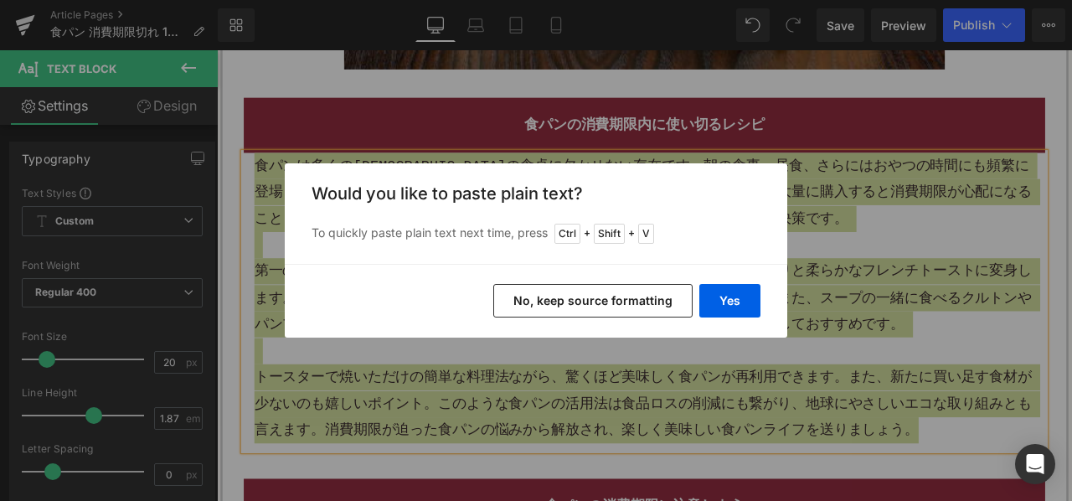
click at [530, 294] on button "No, keep source formatting" at bounding box center [593, 301] width 199 height 34
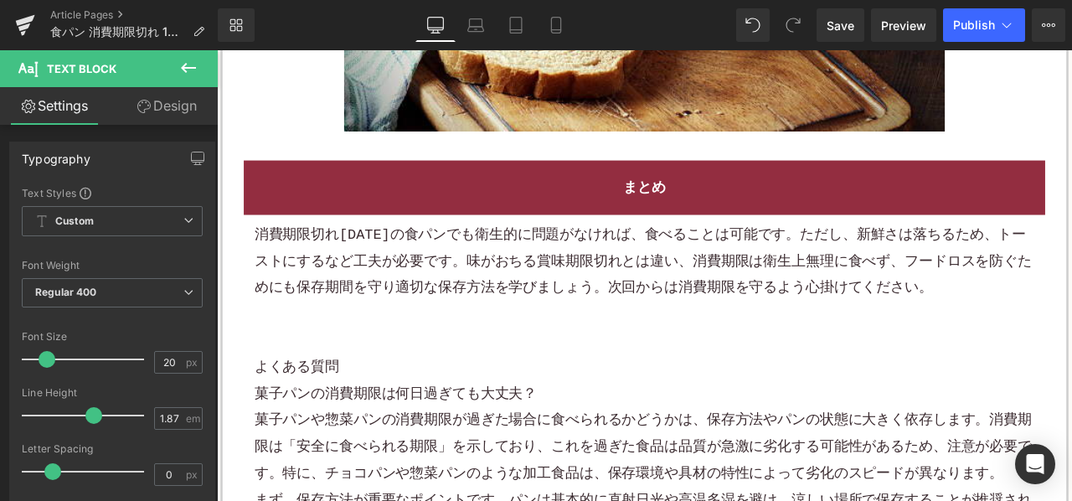
scroll to position [5738, 0]
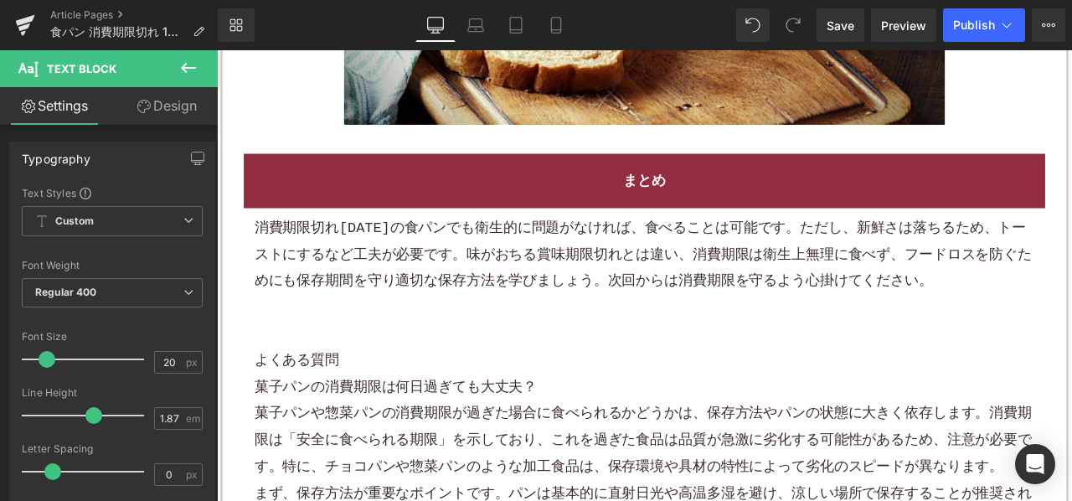
click at [477, 371] on div at bounding box center [723, 386] width 925 height 31
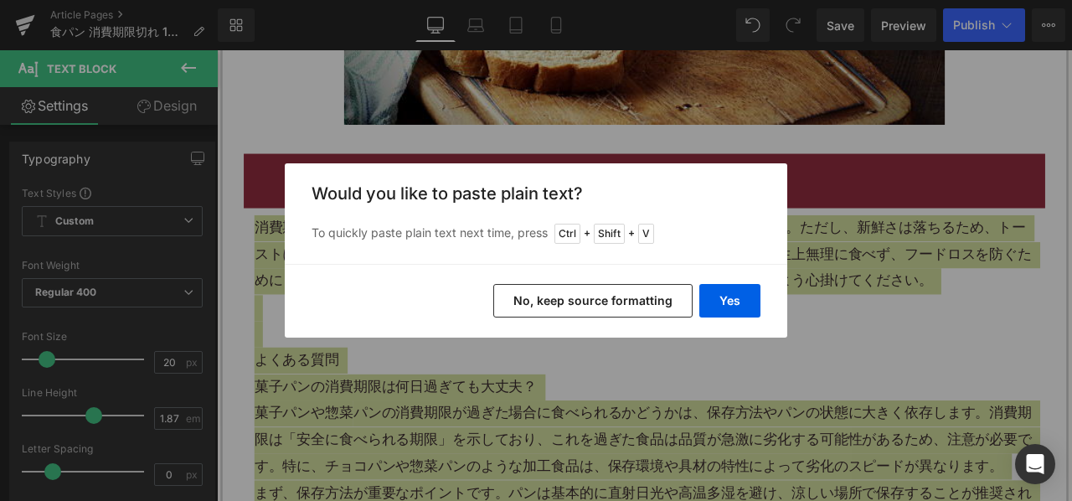
click at [558, 307] on button "No, keep source formatting" at bounding box center [593, 301] width 199 height 34
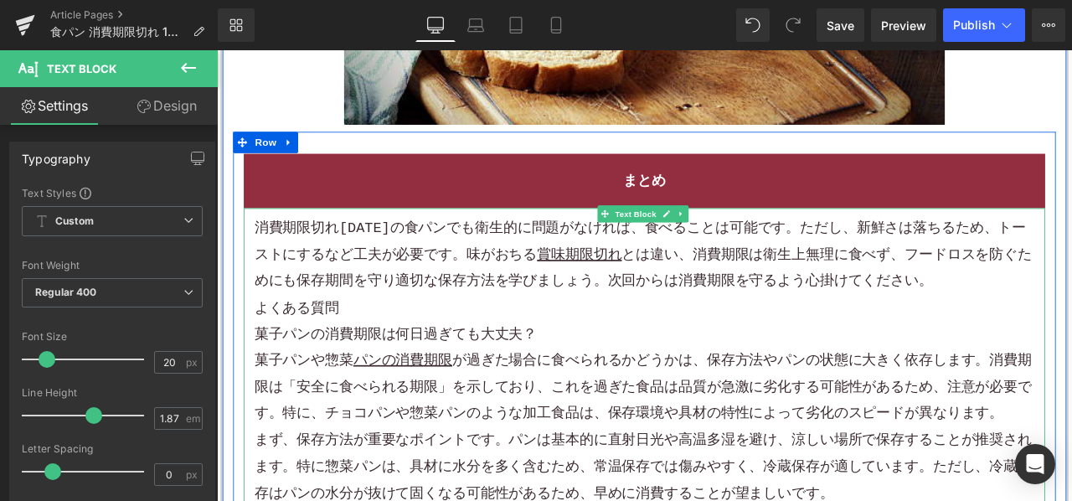
click at [1072, 284] on p "消費期限切れ1日後の食パンでも衛生的に問題がなければ、食べることは可能です。ただし、新鮮さは落ちるため、トーストにするなど工夫が必要です。味がおちる 賞味期限…" at bounding box center [723, 292] width 925 height 94
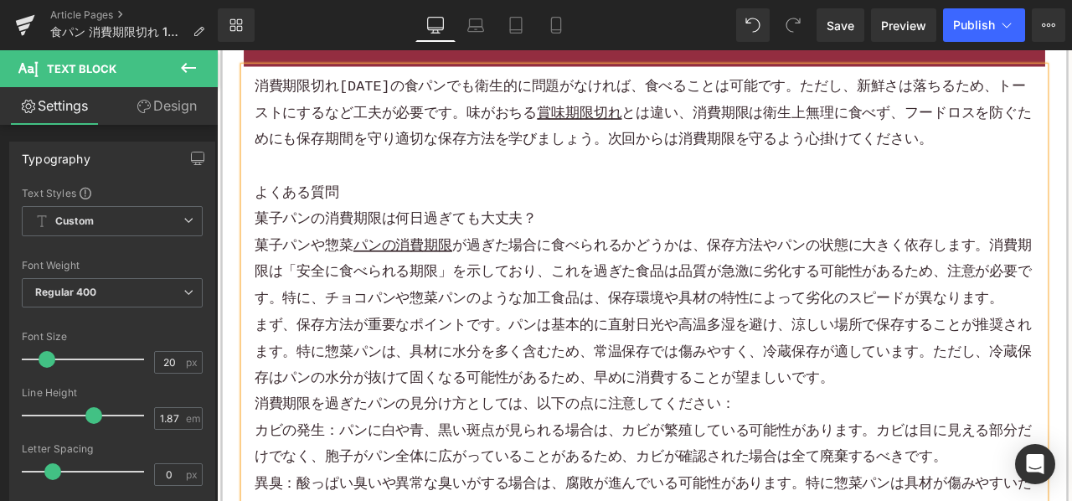
scroll to position [5989, 0]
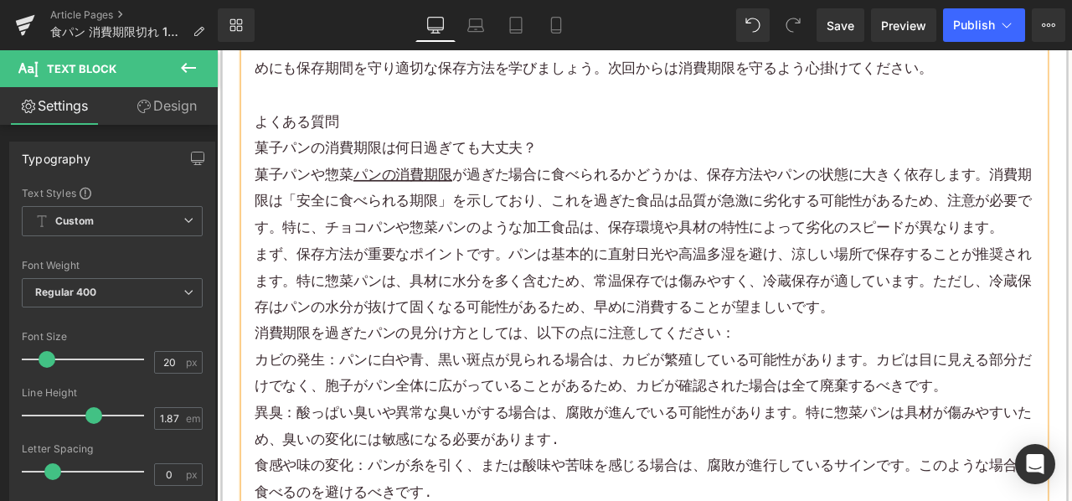
click at [978, 308] on p "まず、保存方法が重要なポイントです。パンは基本的に直射 日光 や高温多湿を避け、涼しい場所で保存することが推奨されます。特に惣菜パンは、具材に水分を多く含むた…" at bounding box center [723, 323] width 925 height 94
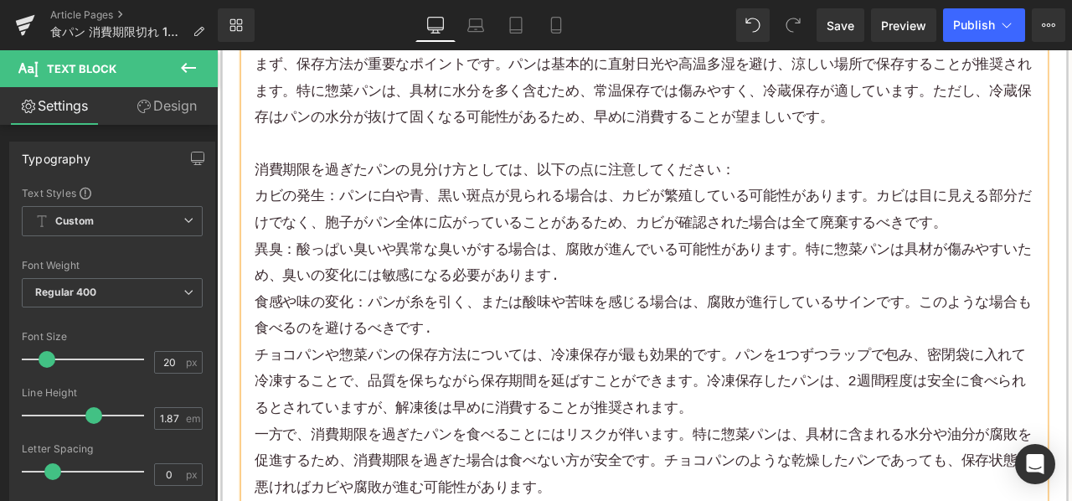
scroll to position [6240, 0]
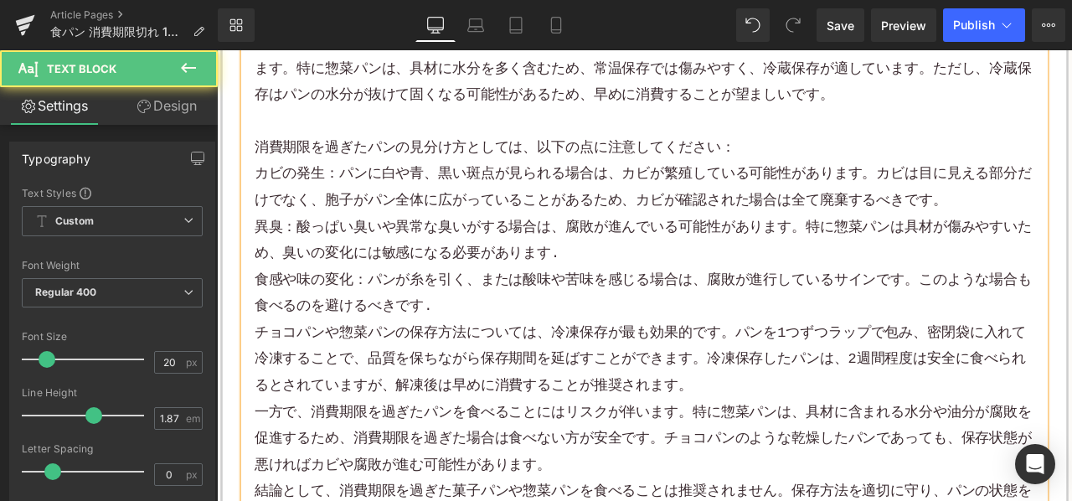
click at [531, 307] on p "食感や味の変化：パンが糸を引く、または酸味や苦味を感じる場合は、腐敗が進行しているサインです。このような場合も食べるのを避けるべきです." at bounding box center [723, 338] width 925 height 63
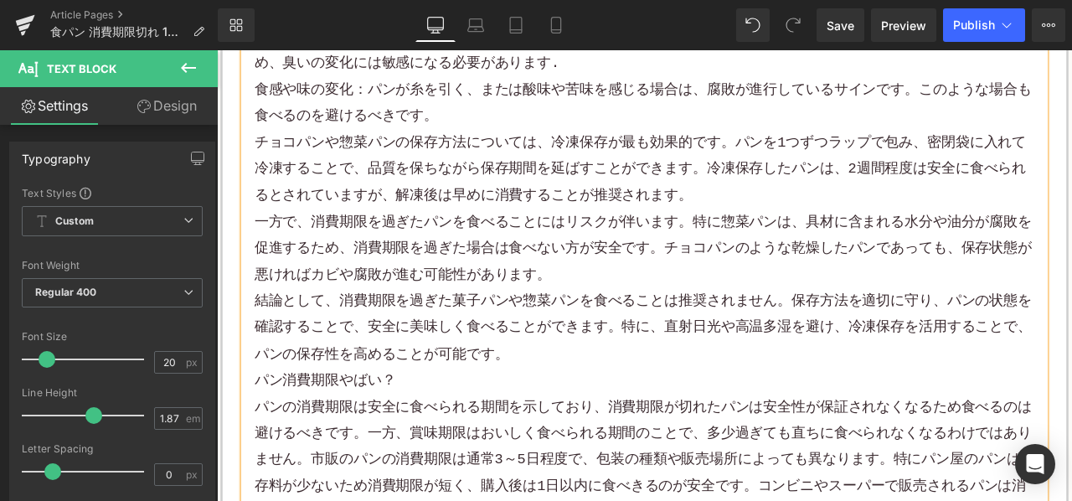
scroll to position [6492, 0]
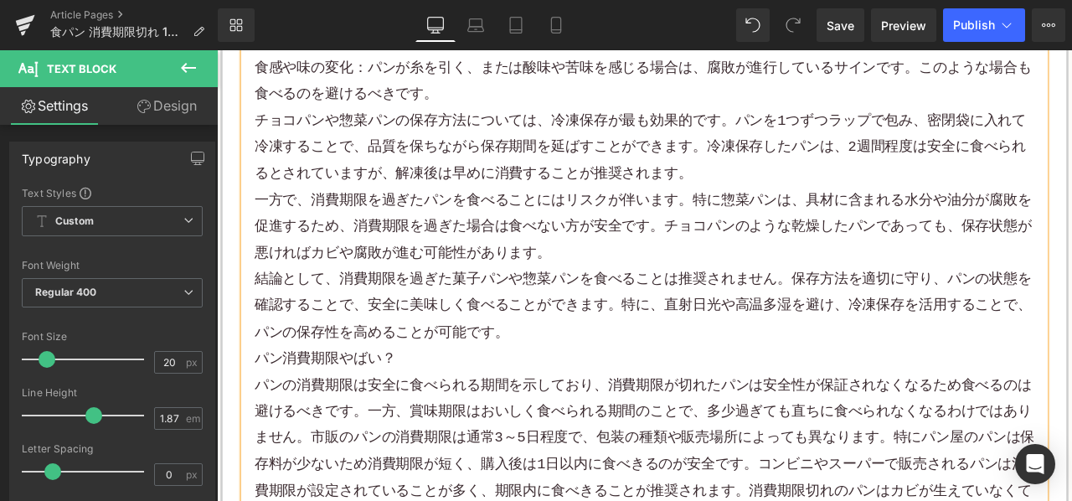
click at [590, 344] on p "結論として、消費期限を過ぎた菓子パンや惣菜パンを食べることは推奨されません。保存方法を適切に守り、パンの状態を確認することで、安全に美味しく食べることができま…" at bounding box center [723, 354] width 925 height 94
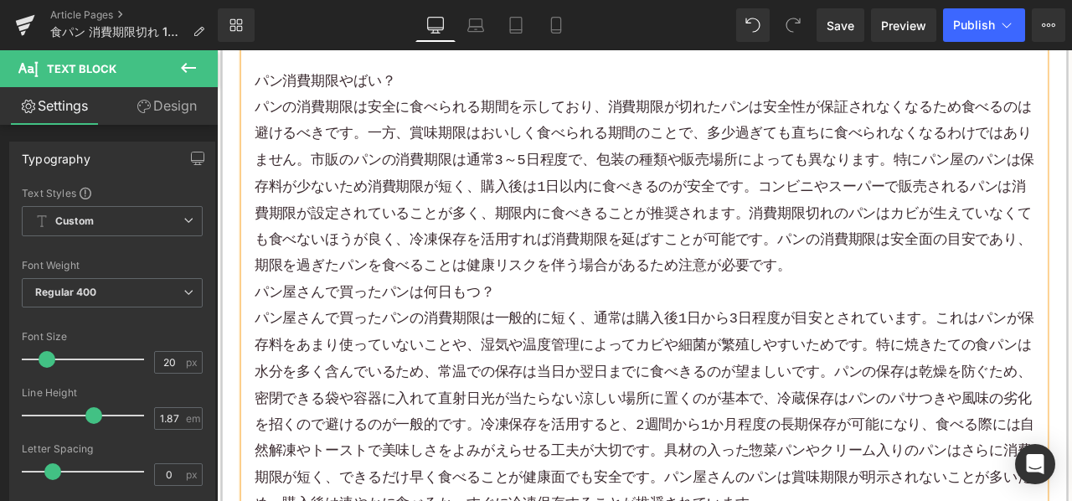
scroll to position [6911, 0]
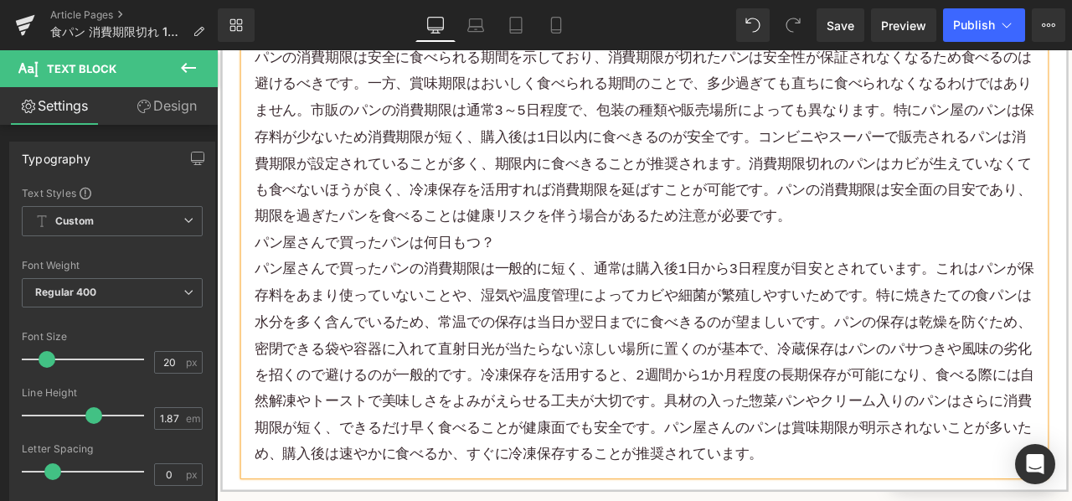
click at [939, 206] on p "パンの消費期限は安全に食べられる期間を示しており、消費期限が切れたパンは安全性が保証されなくなるため食べるのは避けるべきです。一方、賞味期限はおいしく食べられ…" at bounding box center [723, 154] width 925 height 220
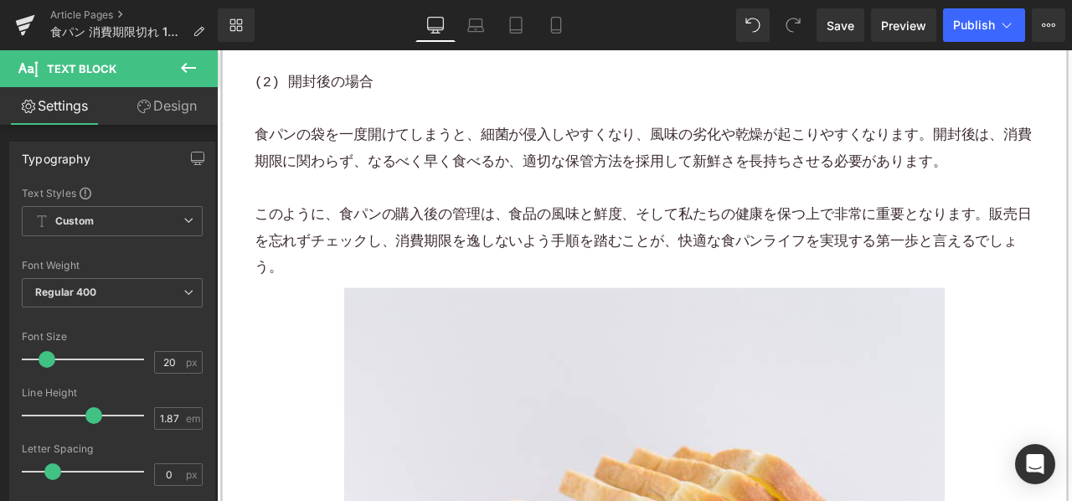
scroll to position [1381, 0]
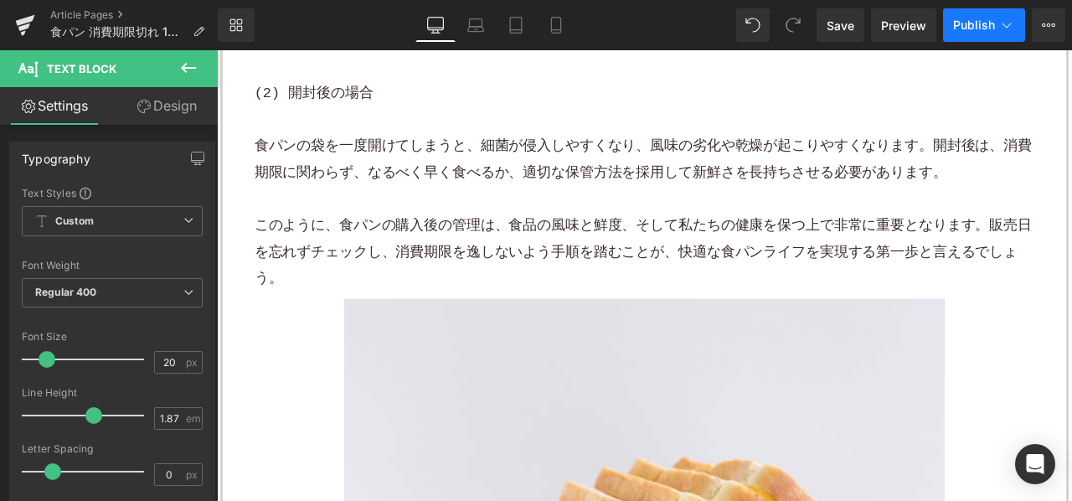
click at [977, 29] on span "Publish" at bounding box center [974, 24] width 42 height 13
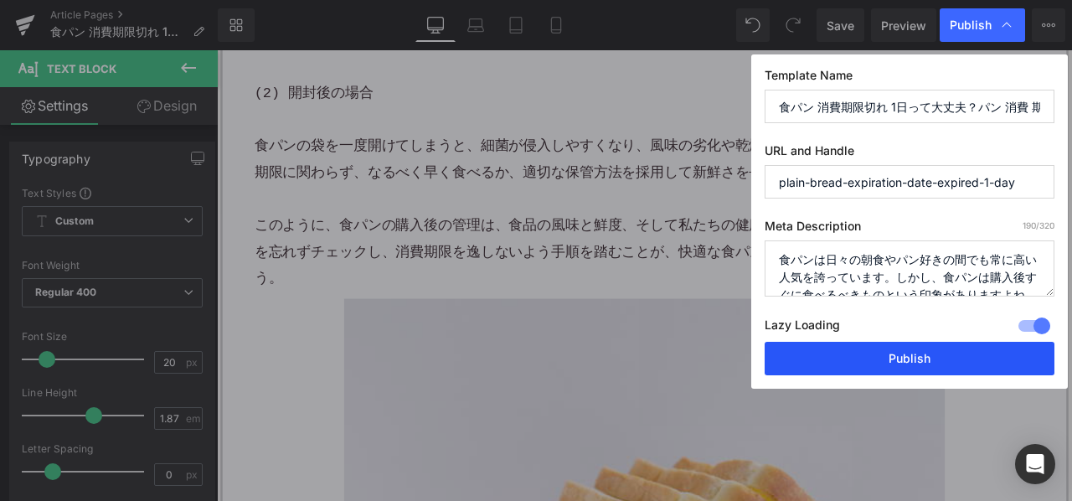
click at [804, 346] on button "Publish" at bounding box center [910, 359] width 290 height 34
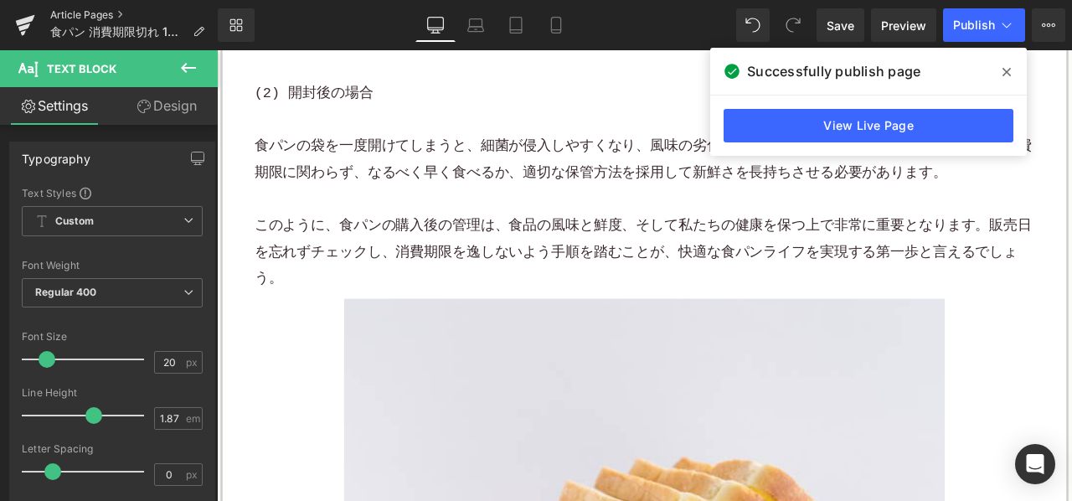
click at [112, 14] on link "Article Pages" at bounding box center [134, 14] width 168 height 13
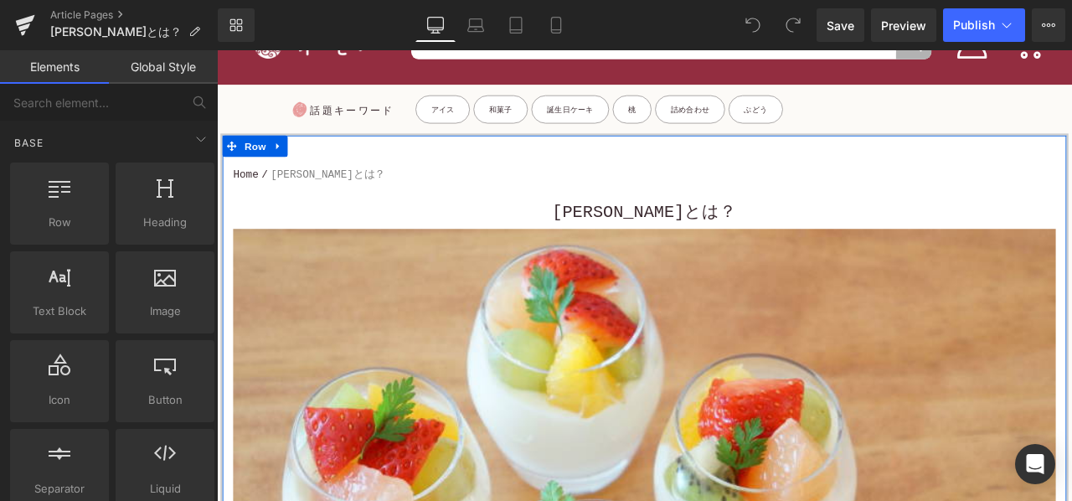
scroll to position [84, 0]
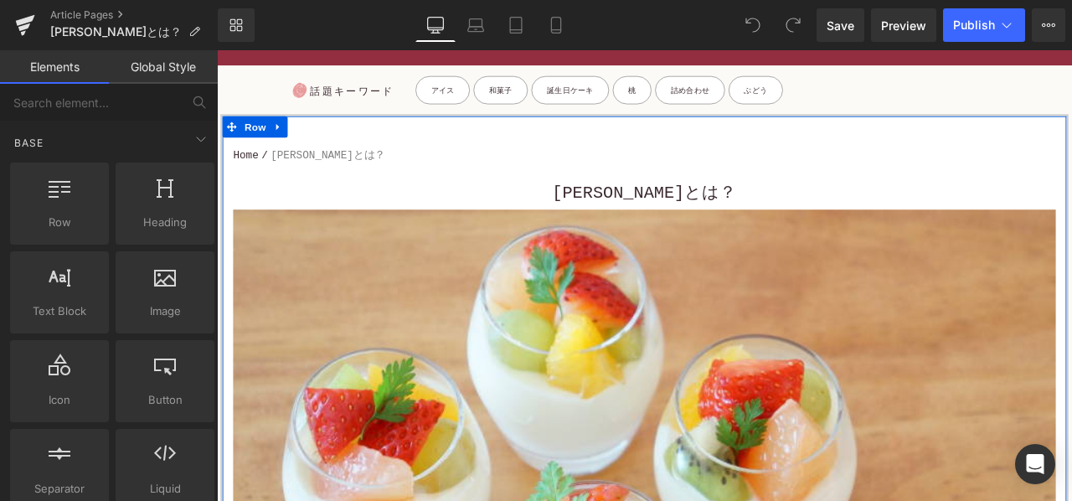
click at [607, 221] on h1 "ブランマンジェとは？" at bounding box center [723, 220] width 975 height 38
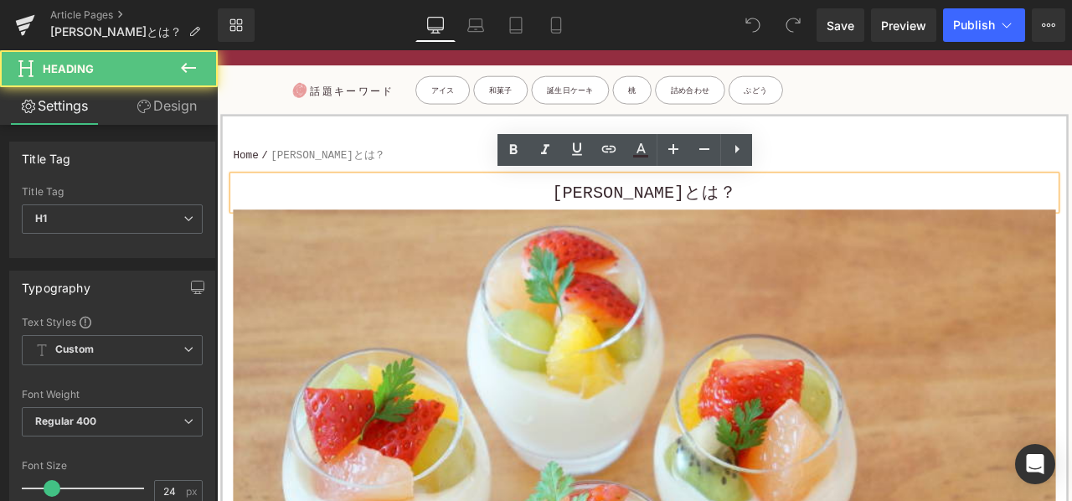
click at [581, 214] on h1 "ブランマンジェとは？" at bounding box center [723, 220] width 975 height 38
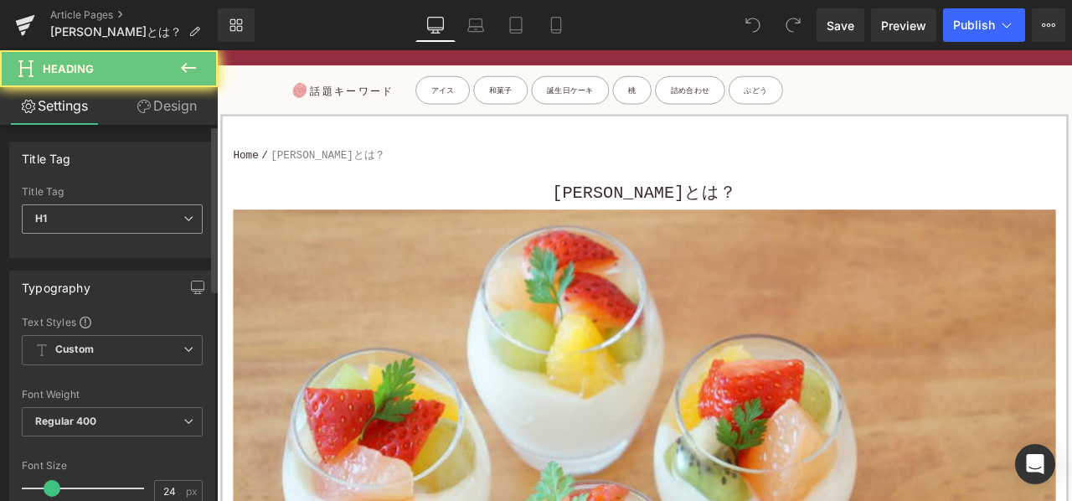
click at [135, 220] on span "H1" at bounding box center [112, 218] width 181 height 29
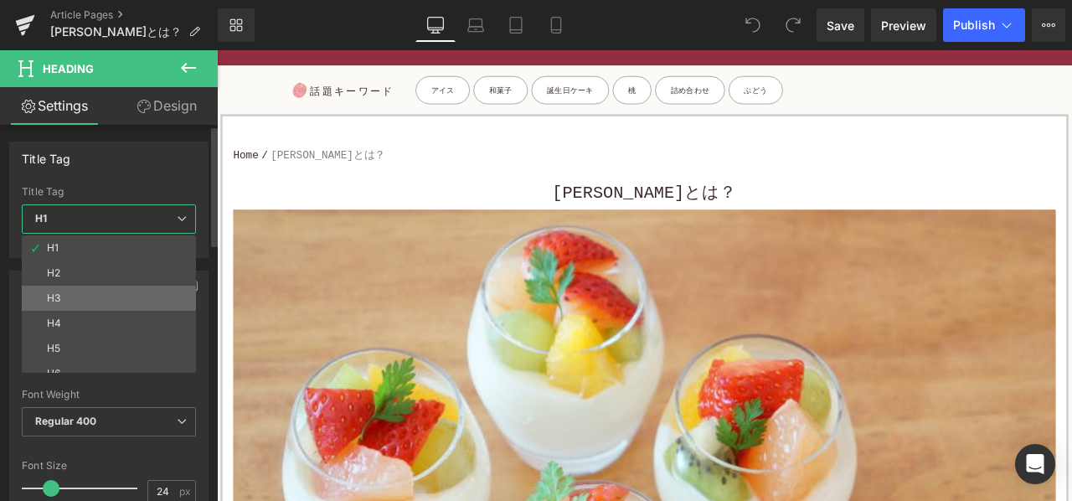
click at [98, 299] on li "H3" at bounding box center [113, 298] width 182 height 25
type input "15"
type input "100"
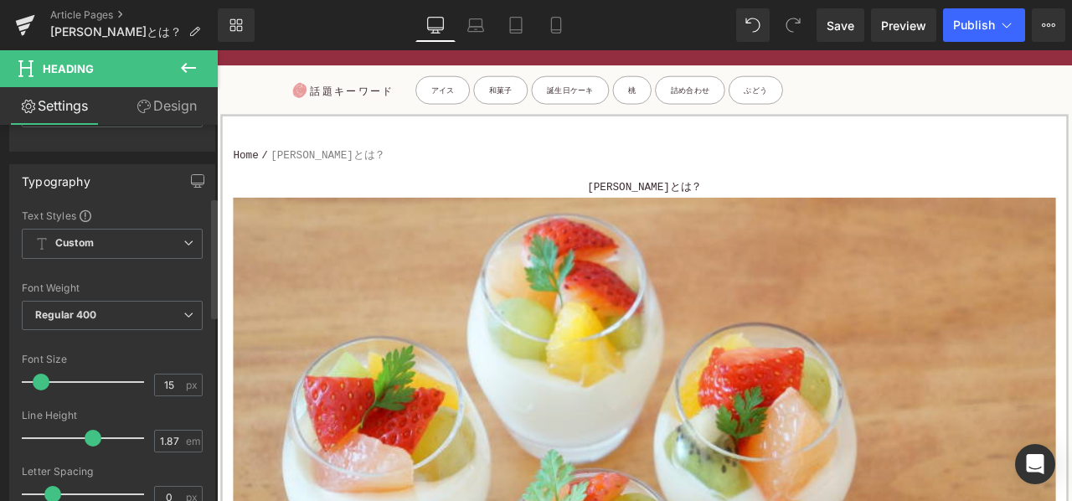
scroll to position [251, 0]
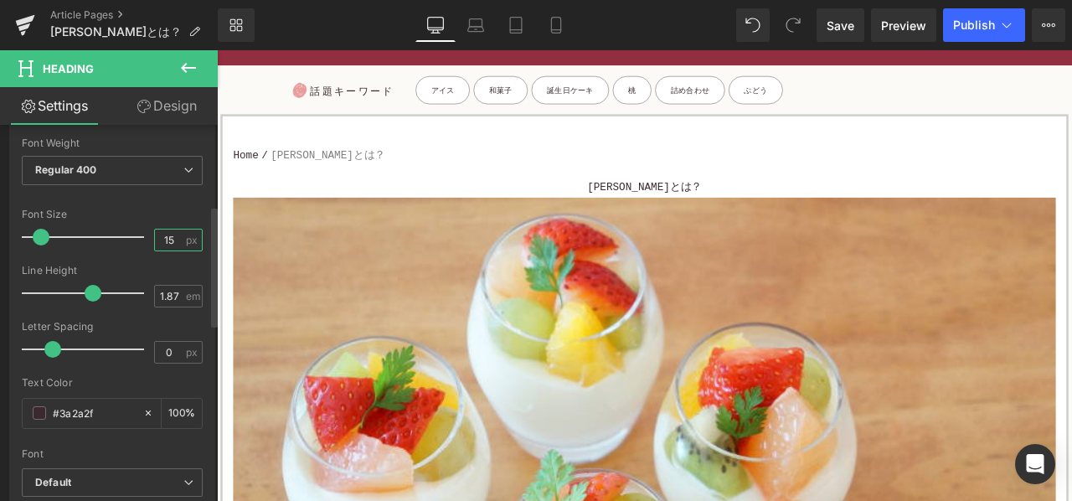
drag, startPoint x: 174, startPoint y: 240, endPoint x: 134, endPoint y: 235, distance: 40.5
click at [141, 239] on div "Font Size 15 px" at bounding box center [112, 237] width 181 height 56
type input "24"
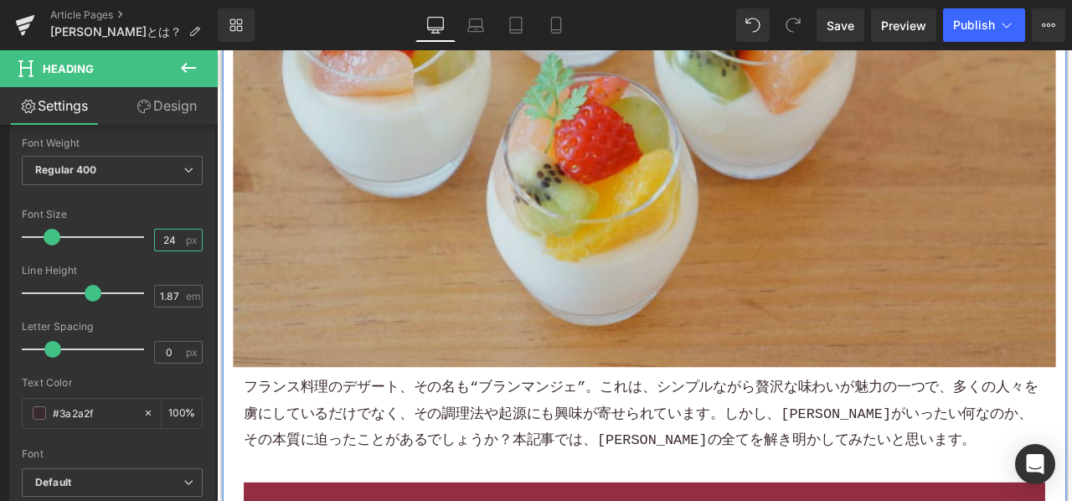
scroll to position [587, 0]
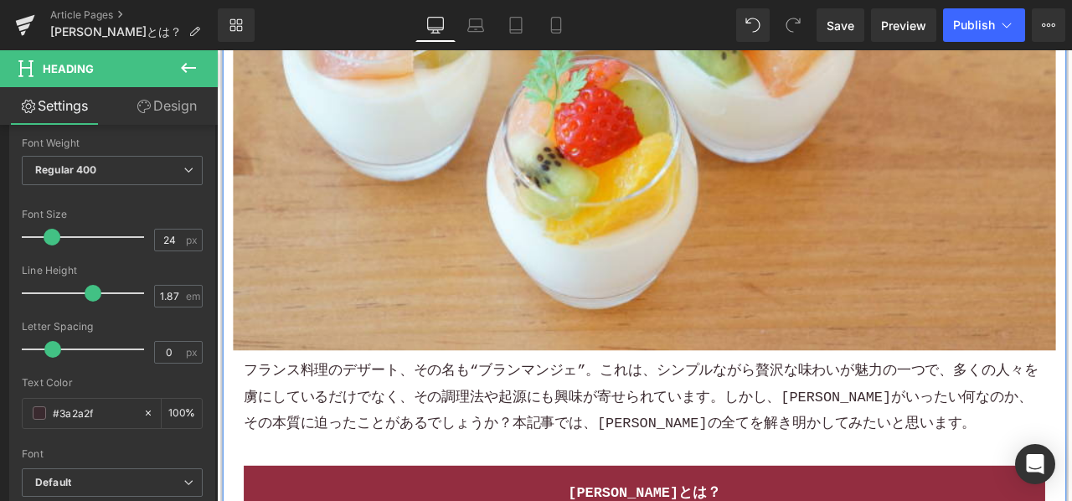
click at [584, 454] on p "フランス料理のデザート、その名も“ブランマンジェ”。これは、シンプルながら贅沢な味わいが魅力の一つで、多くの人々を虜にしているだけでなく、その調理法や起源にも…" at bounding box center [724, 462] width 950 height 94
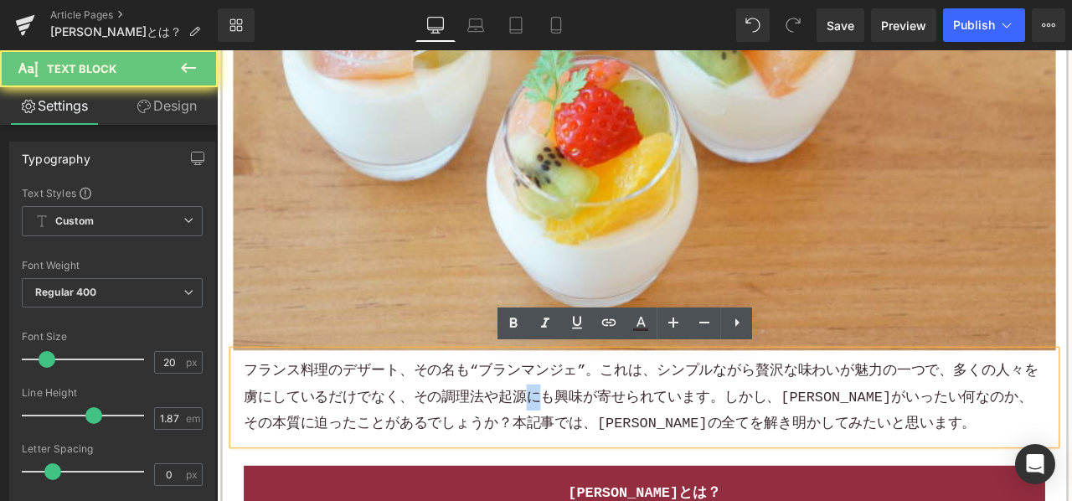
click at [584, 454] on p "フランス料理のデザート、その名も“ブランマンジェ”。これは、シンプルながら贅沢な味わいが魅力の一つで、多くの人々を虜にしているだけでなく、その調理法や起源にも…" at bounding box center [724, 462] width 950 height 94
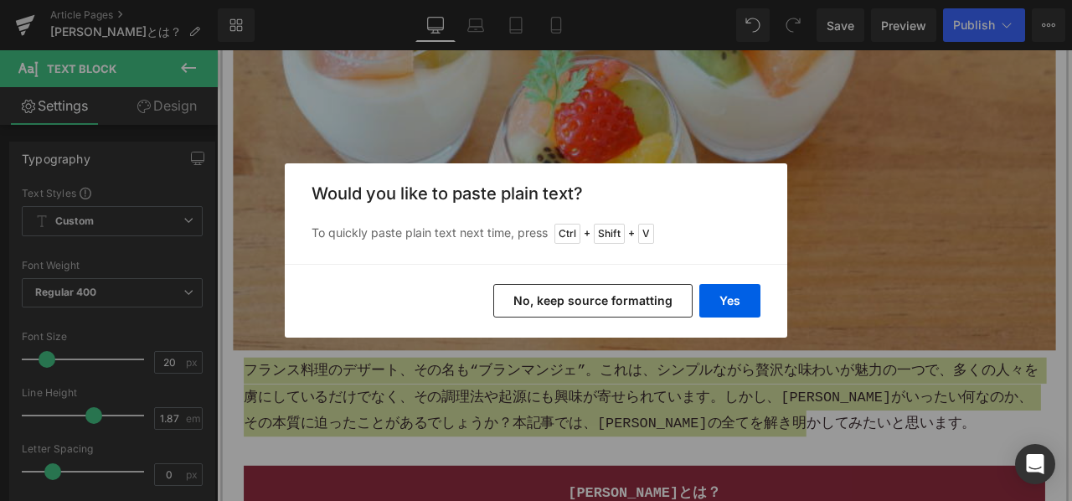
click at [601, 306] on button "No, keep source formatting" at bounding box center [593, 301] width 199 height 34
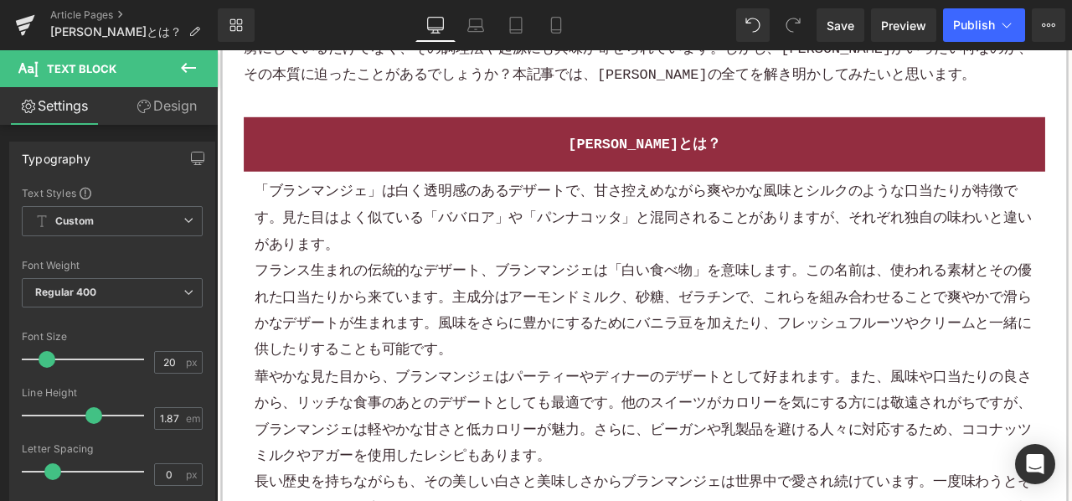
scroll to position [1005, 0]
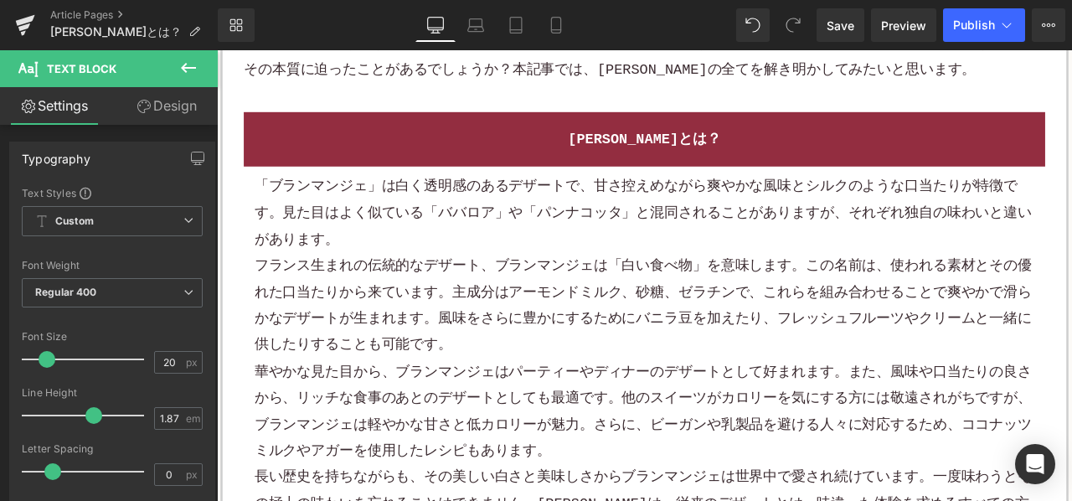
click at [527, 318] on p "フランス生まれの伝統的なデザート、ブランマンジェは「白い食べ物」を意味します。この名前は、使われる素材とその優れた口当たりから来ています。主成分は アーモンド…" at bounding box center [723, 354] width 925 height 126
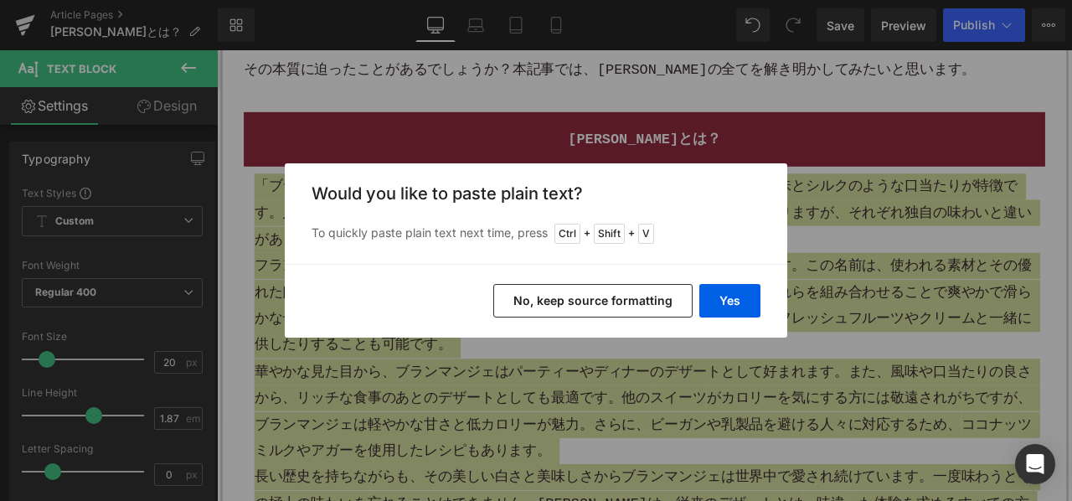
click at [549, 294] on button "No, keep source formatting" at bounding box center [593, 301] width 199 height 34
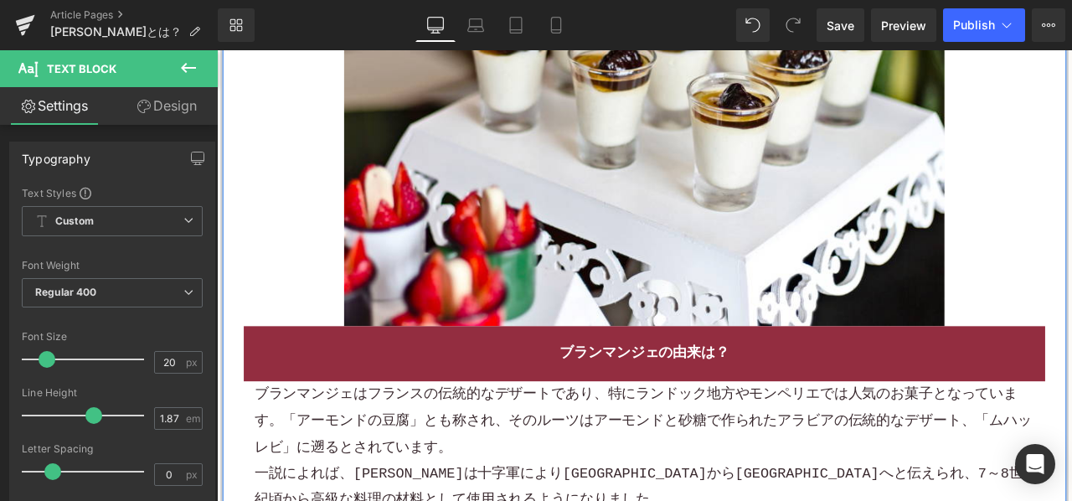
scroll to position [2095, 0]
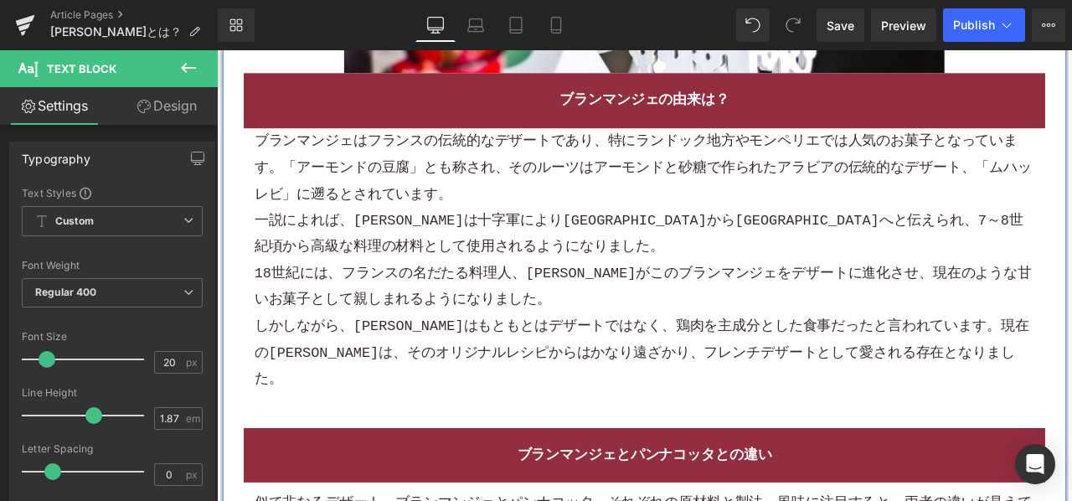
click at [536, 247] on p "一説によれば、ムハッレビは十字軍によりアラビアからヨーロッパへと伝えられ、7～8世紀頃から高級な料理の材料として使用されるようになりました。" at bounding box center [723, 268] width 925 height 63
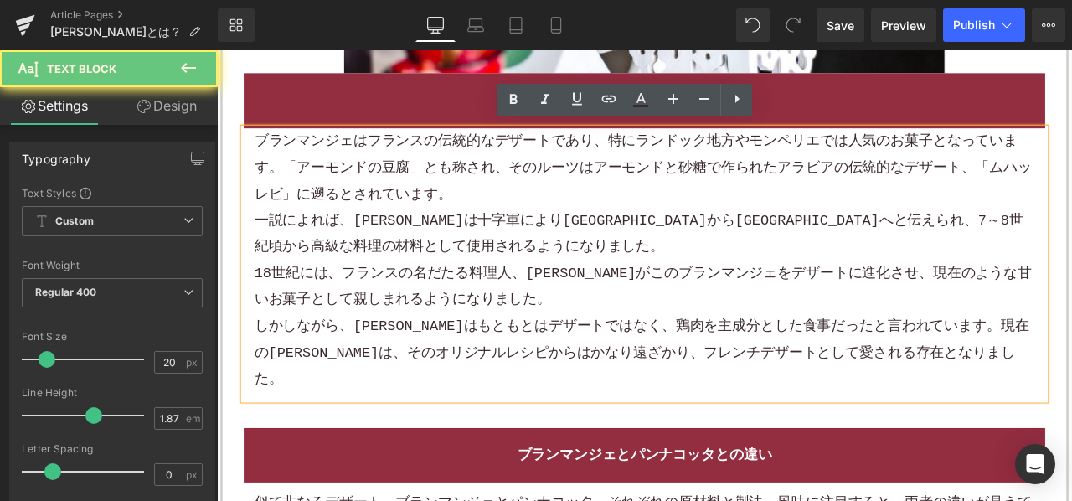
click at [536, 247] on p "一説によれば、ムハッレビは十字軍によりアラビアからヨーロッパへと伝えられ、7～8世紀頃から高級な料理の材料として使用されるようになりました。" at bounding box center [723, 268] width 925 height 63
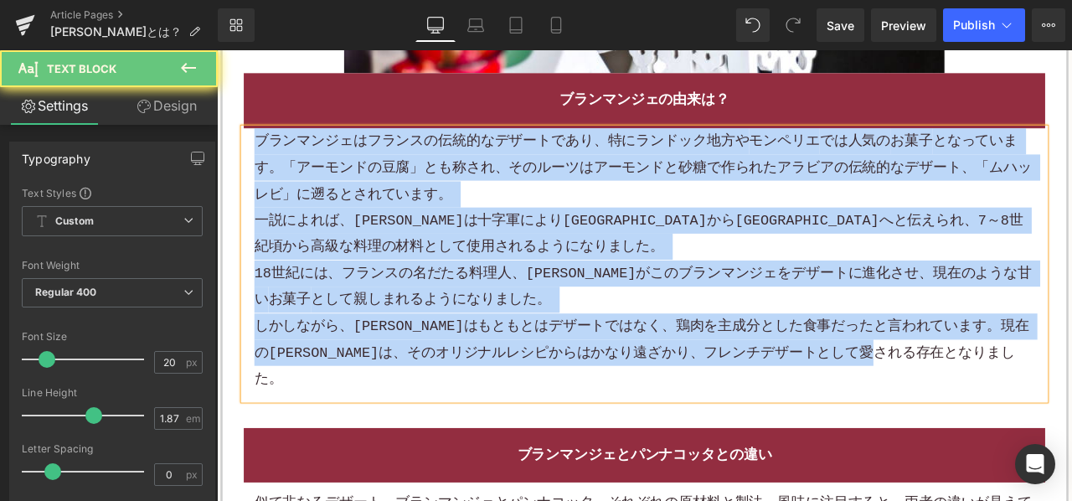
paste div
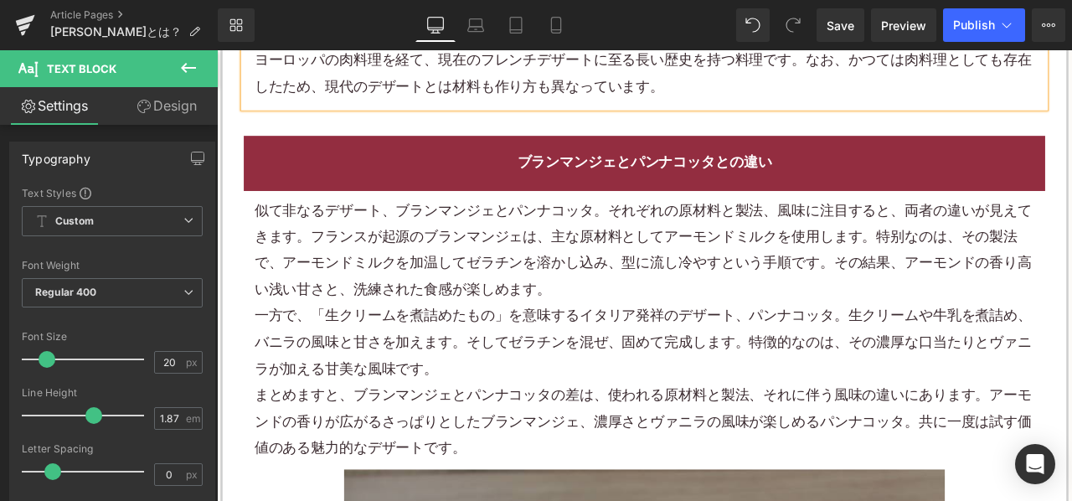
scroll to position [2514, 0]
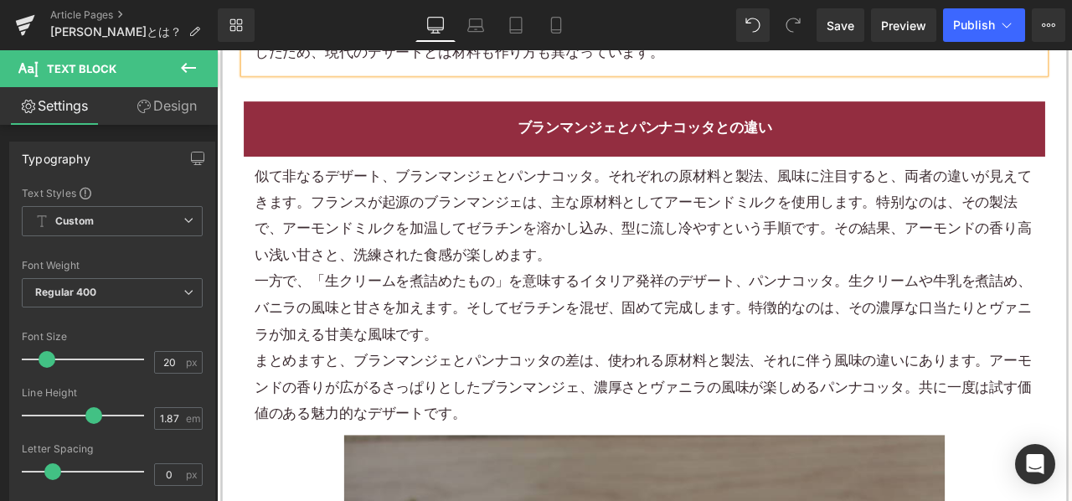
click at [530, 237] on p "似て非なるデザート、ブランマンジェとパンナコッタ。それぞれの原材料と製法、風味に注目すると、両者の違いが見えてきます。フランスが起源のブランマンジェは、主な原…" at bounding box center [723, 247] width 925 height 126
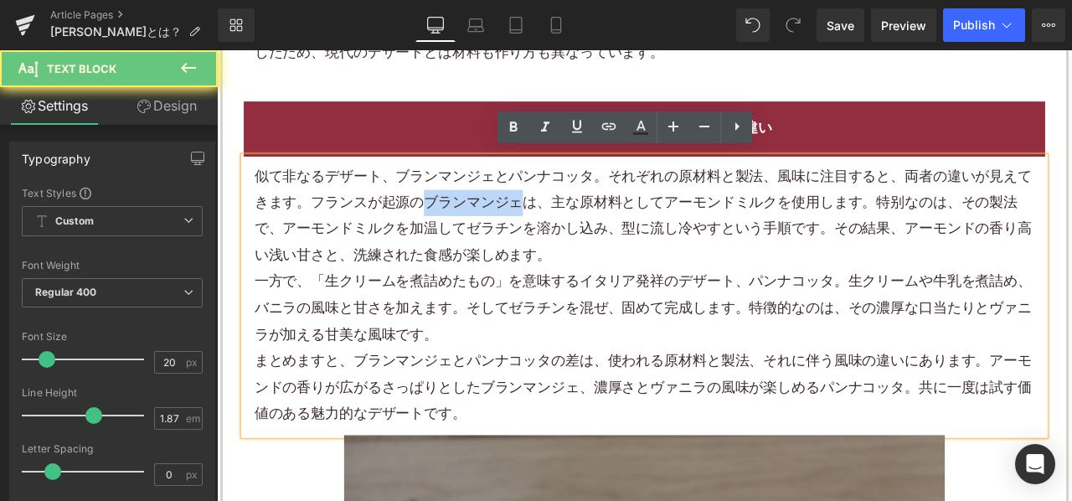
click at [530, 238] on p "似て非なるデザート、ブランマンジェとパンナコッタ。それぞれの原材料と製法、風味に注目すると、両者の違いが見えてきます。フランスが起源のブランマンジェは、主な原…" at bounding box center [723, 247] width 925 height 126
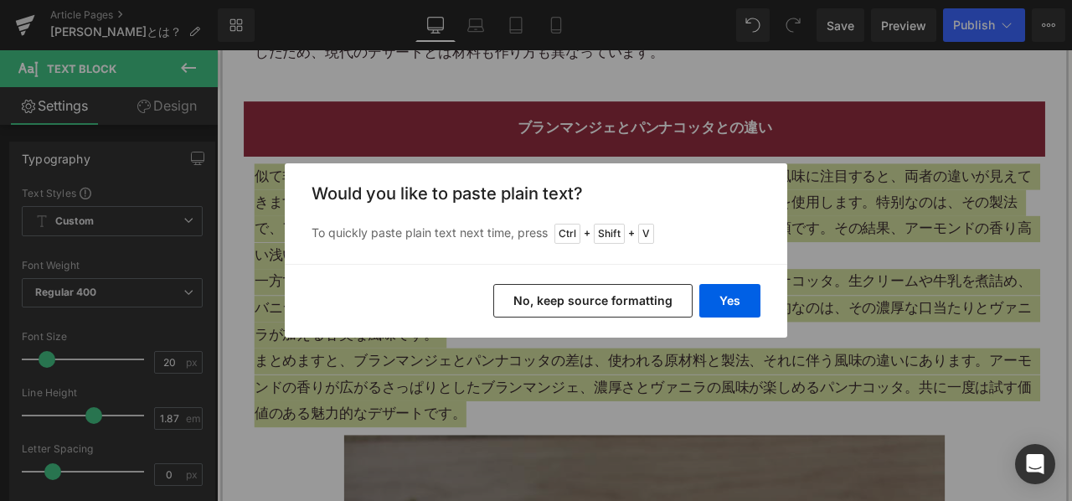
click at [522, 289] on button "No, keep source formatting" at bounding box center [593, 301] width 199 height 34
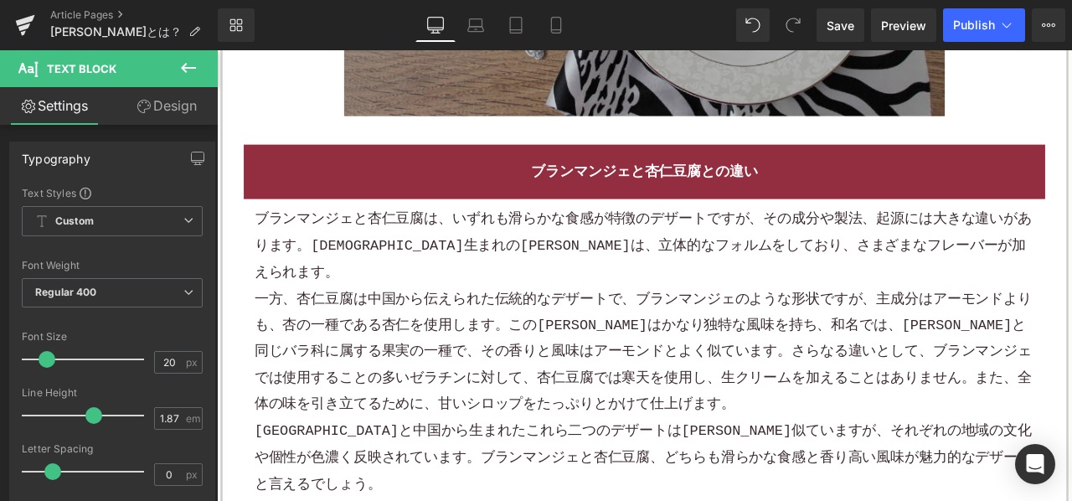
scroll to position [4608, 0]
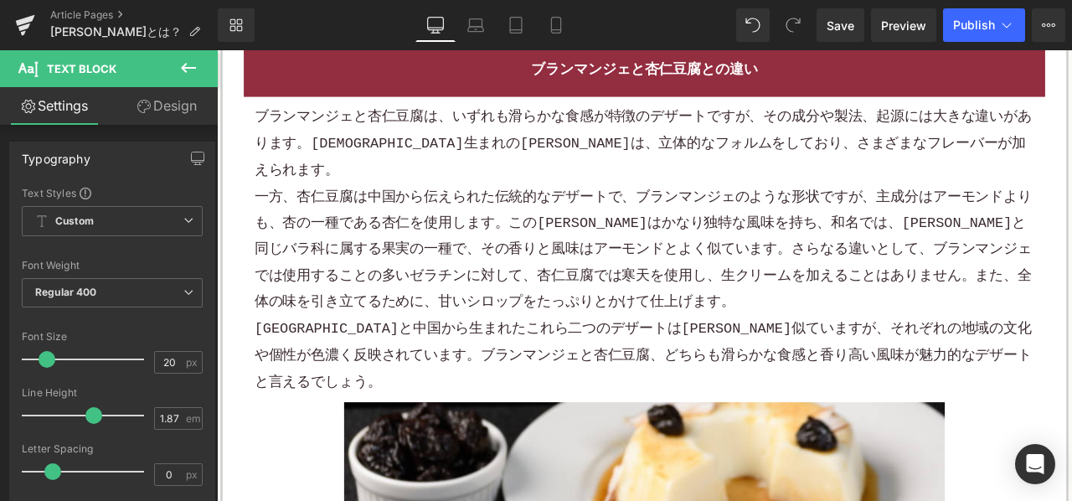
click at [519, 209] on p "一方、杏仁豆腐は中国から伝えられた伝統的なデザートで、ブランマンジェのような形状ですが、主成分はアーモンドよりも、杏の一種である杏仁を使用します。この杏仁はか…" at bounding box center [723, 287] width 925 height 157
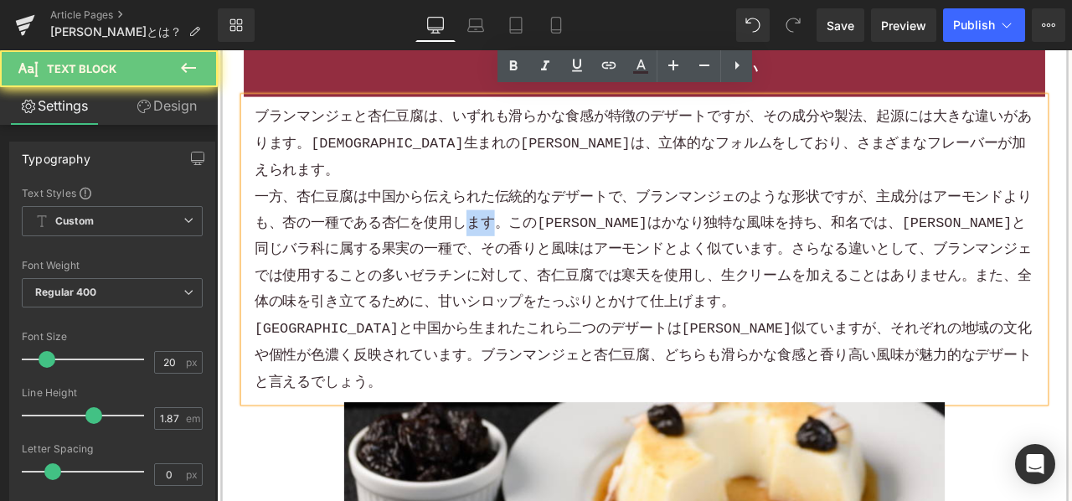
click at [519, 209] on p "一方、杏仁豆腐は中国から伝えられた伝統的なデザートで、ブランマンジェのような形状ですが、主成分はアーモンドよりも、杏の一種である杏仁を使用します。この杏仁はか…" at bounding box center [723, 287] width 925 height 157
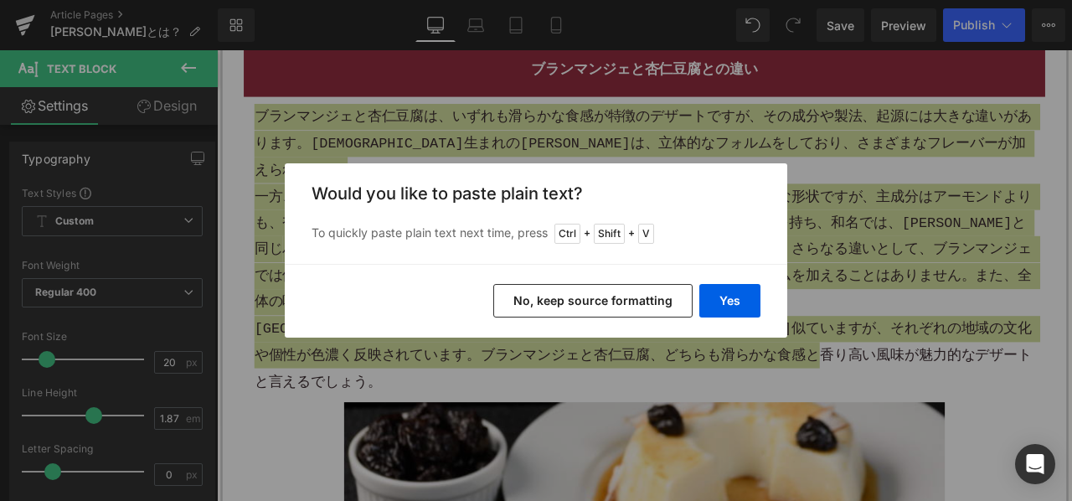
click at [555, 292] on button "No, keep source formatting" at bounding box center [593, 301] width 199 height 34
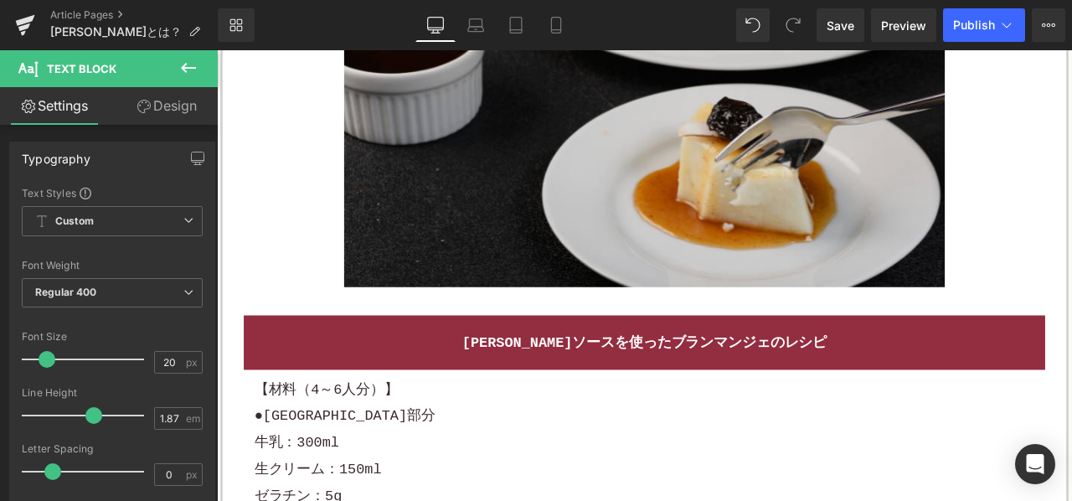
scroll to position [5530, 0]
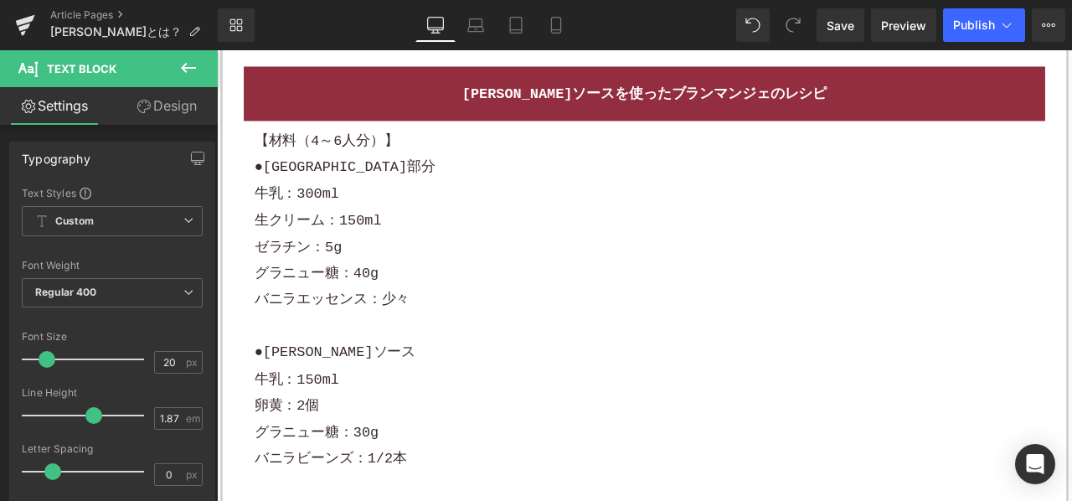
click at [473, 299] on p "グラニュー糖：40g" at bounding box center [723, 314] width 925 height 31
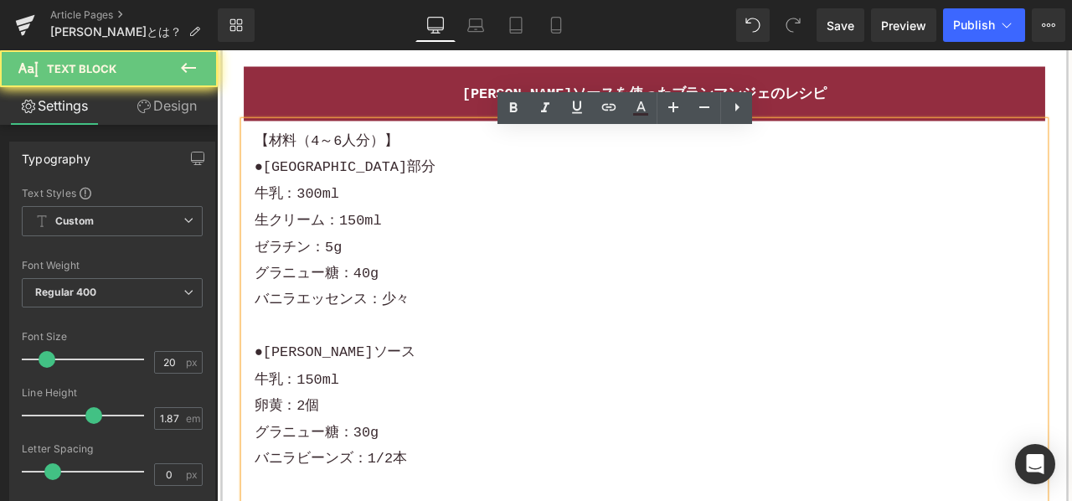
click at [473, 299] on p "グラニュー糖：40g" at bounding box center [723, 314] width 925 height 31
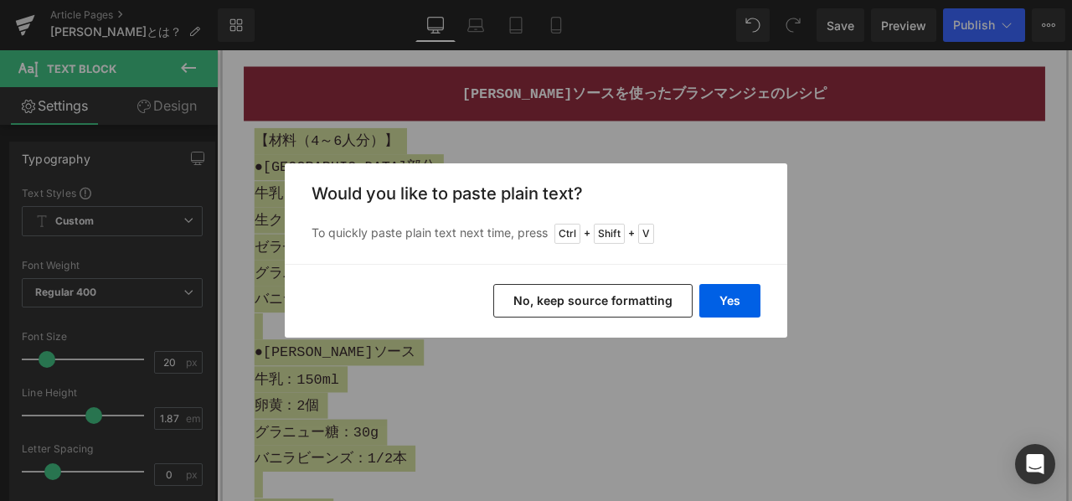
click at [531, 293] on button "No, keep source formatting" at bounding box center [593, 301] width 199 height 34
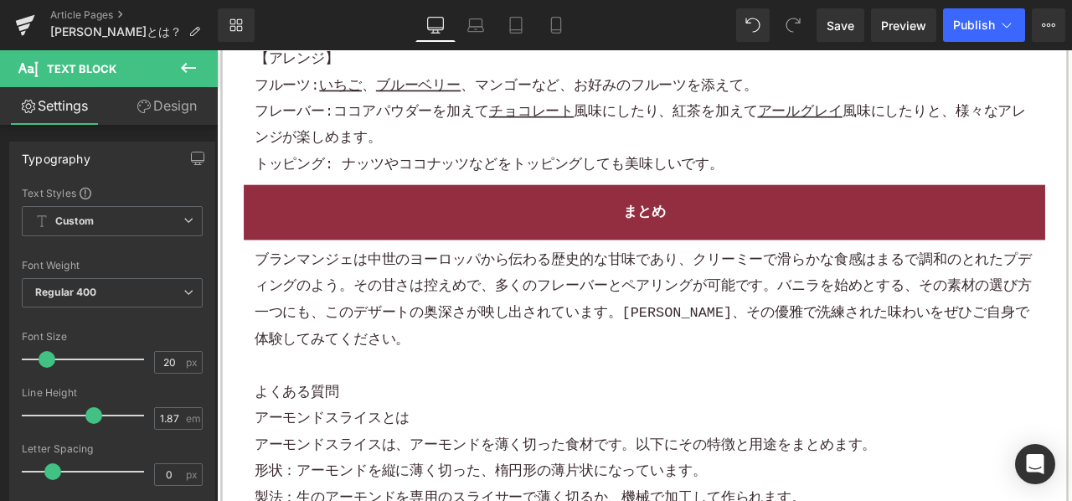
scroll to position [6787, 0]
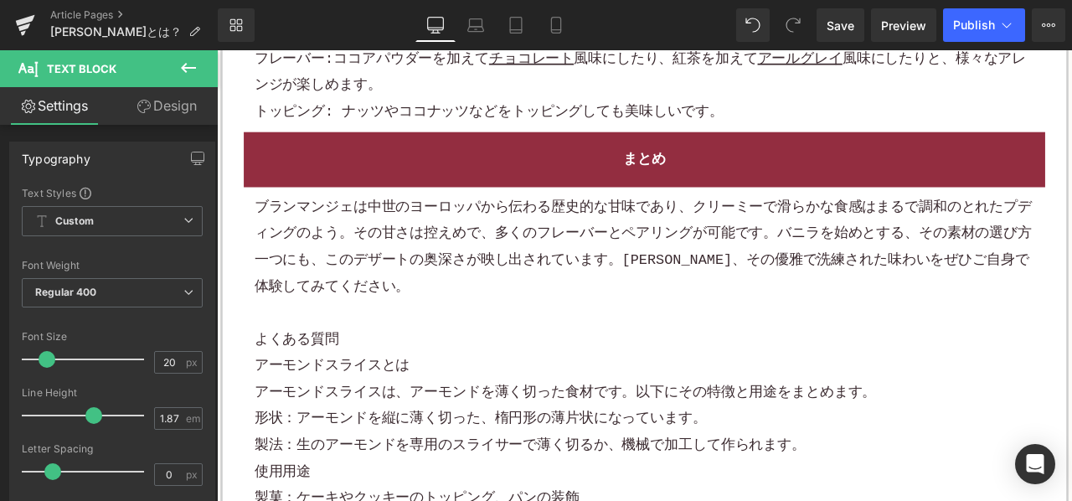
click at [565, 239] on p "ブランマンジェは中世のヨーロッパから伝わる歴史的な甘味であり、クリーミーで滑らかな食感はまるで調和のとれたプディングのよう。その甘さは控えめで、多くのフレーバ…" at bounding box center [723, 284] width 925 height 126
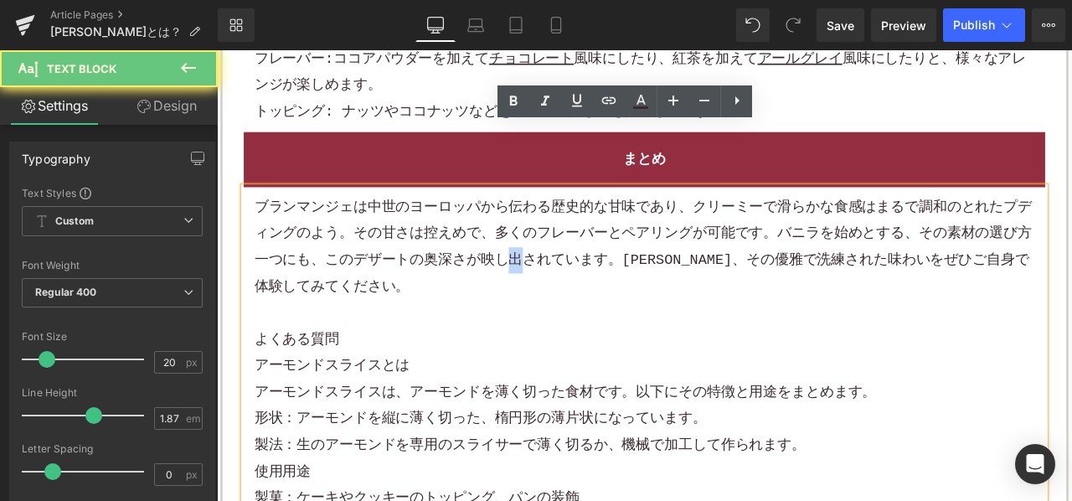
click at [565, 237] on p "ブランマンジェは中世のヨーロッパから伝わる歴史的な甘味であり、クリーミーで滑らかな食感はまるで調和のとれたプディングのよう。その甘さは控えめで、多くのフレーバ…" at bounding box center [723, 284] width 925 height 126
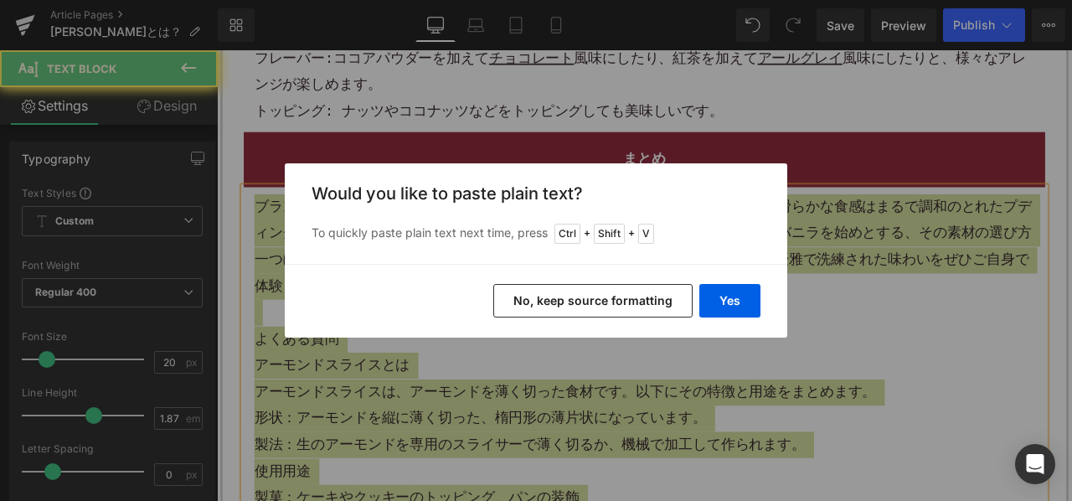
click at [533, 297] on button "No, keep source formatting" at bounding box center [593, 301] width 199 height 34
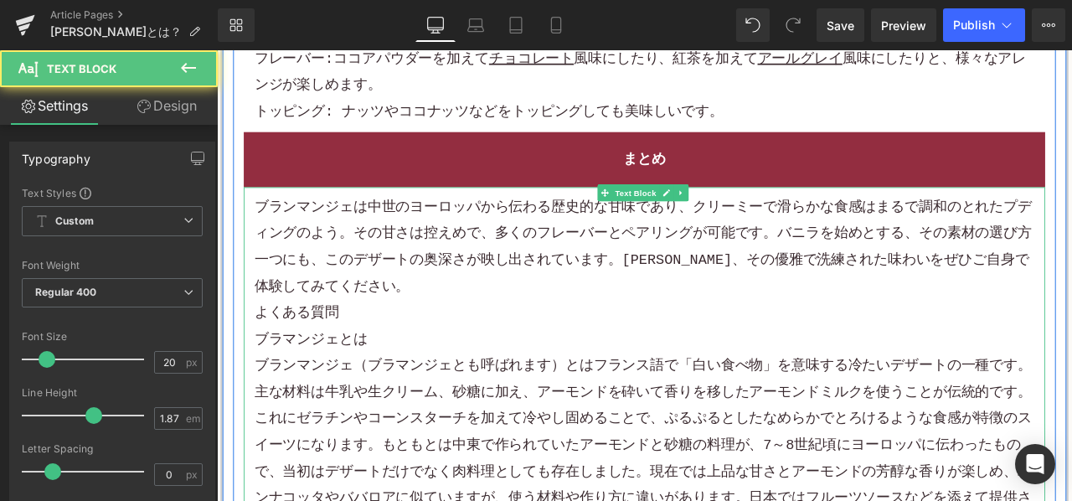
click at [582, 250] on p "ブランマンジェは中世のヨーロッパから伝わる歴史的な甘味であり、クリーミーで滑らかな食感はまるで調和のとれた プディング のよう。その甘さは控えめで、多くのフレ…" at bounding box center [723, 284] width 925 height 126
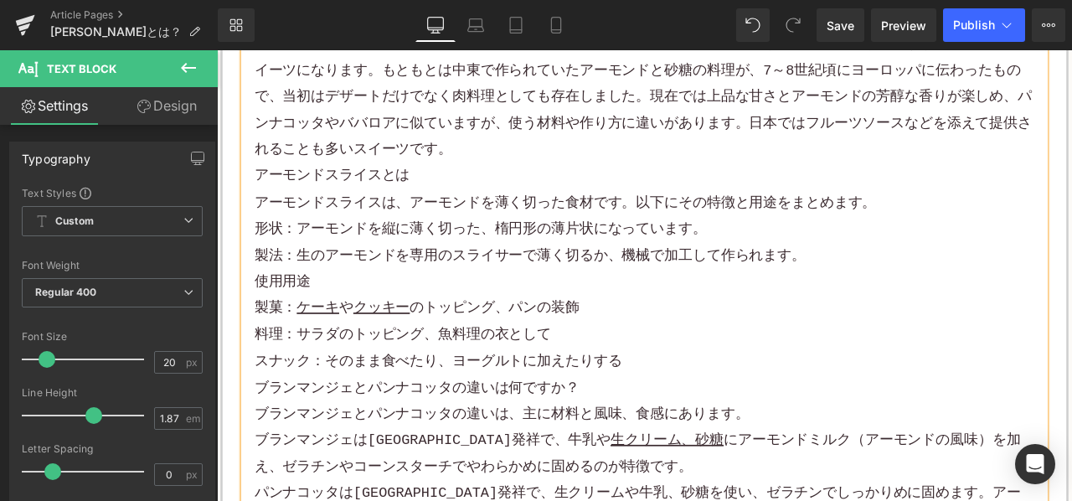
scroll to position [7289, 0]
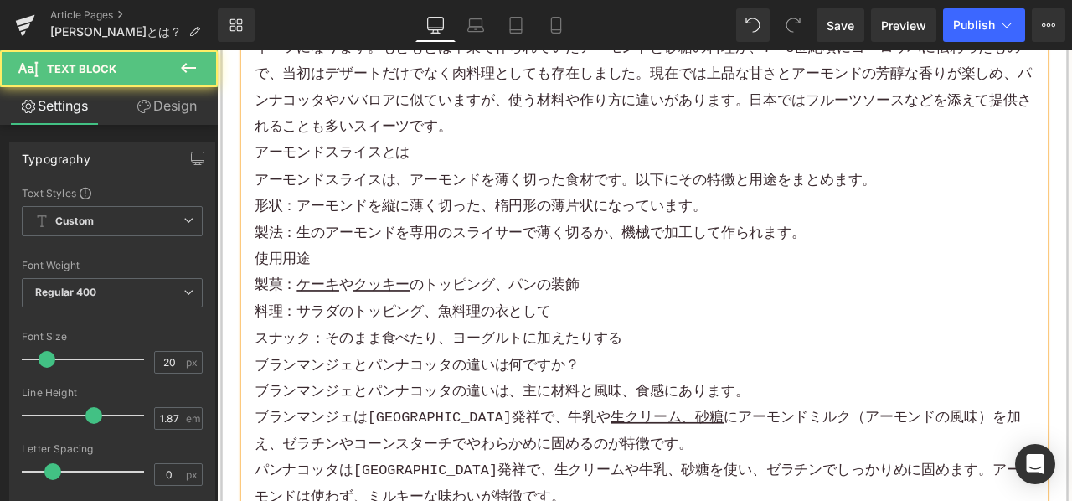
click at [714, 376] on p "スナック：そのまま食べたり、 ヨーグルト に加えたりする" at bounding box center [723, 391] width 925 height 31
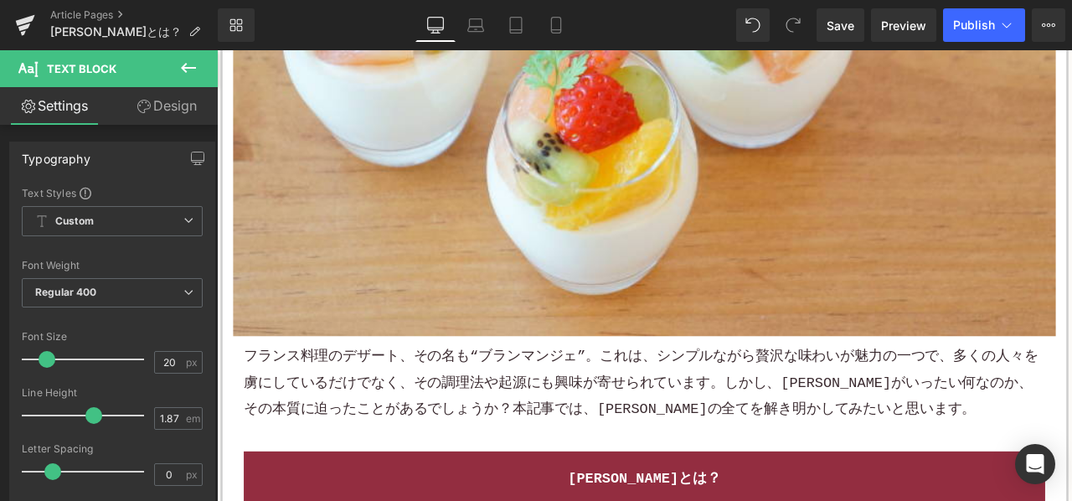
scroll to position [0, 0]
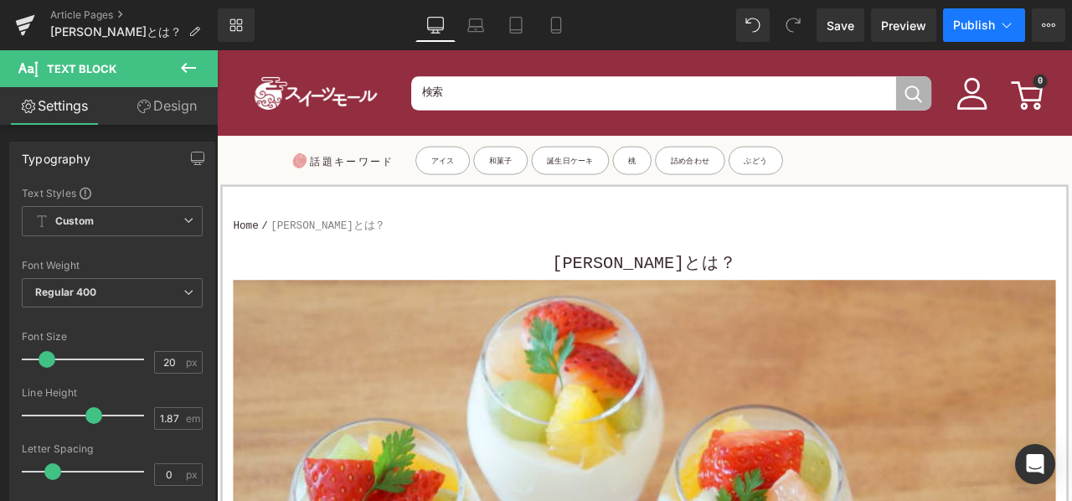
drag, startPoint x: 878, startPoint y: 0, endPoint x: 962, endPoint y: 33, distance: 89.9
click at [962, 33] on button "Publish" at bounding box center [984, 25] width 82 height 34
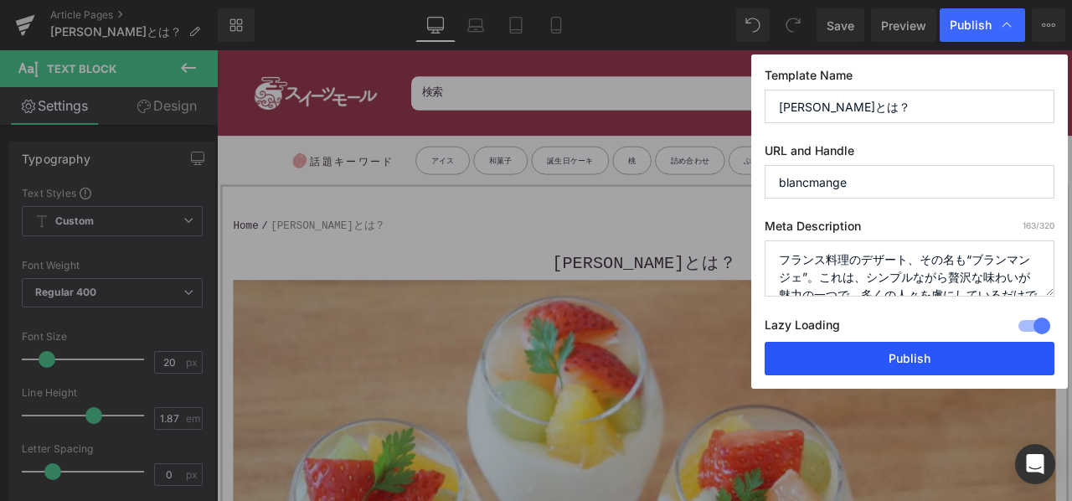
click at [834, 352] on button "Publish" at bounding box center [910, 359] width 290 height 34
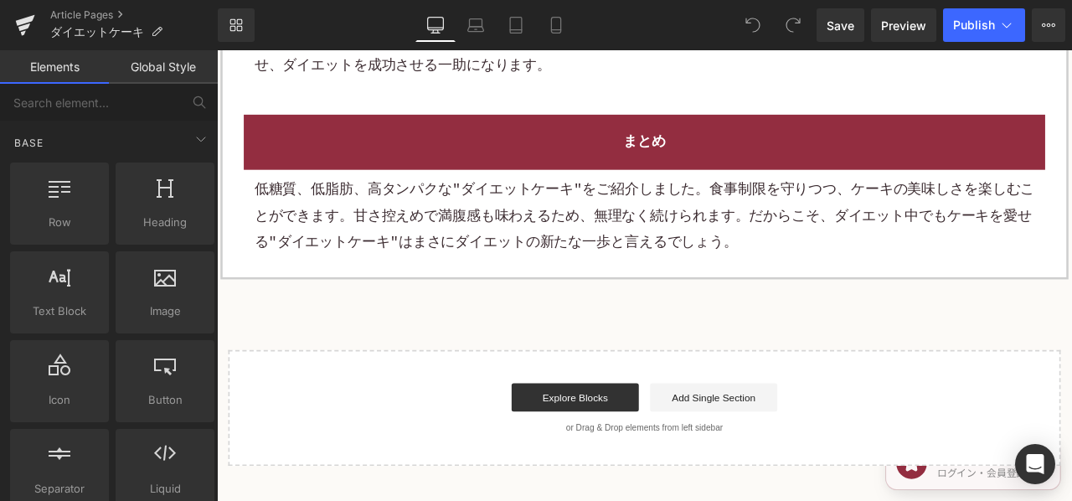
scroll to position [4441, 0]
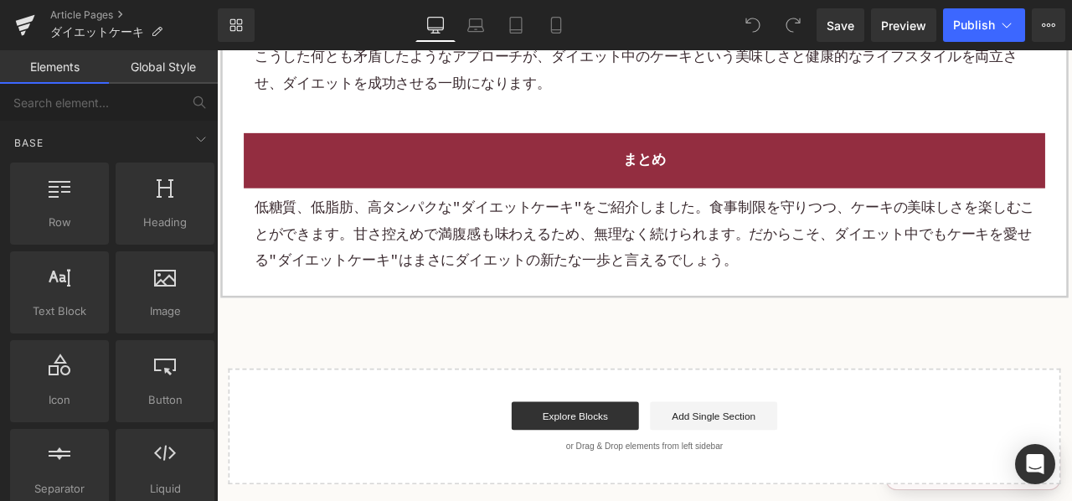
click at [627, 287] on p "低糖質、低脂肪、高タンパクな"ダイエットケーキ"をご紹介しました。食事制限を守りつつ、ケーキの美味しさを楽しむことができます。甘さ控えめで満腹感も味わえるため…" at bounding box center [723, 269] width 925 height 94
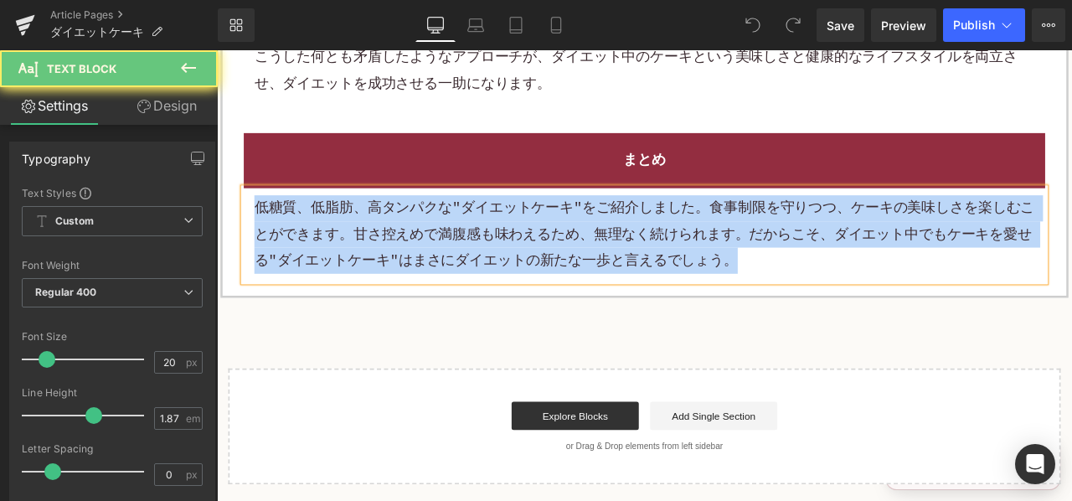
paste div
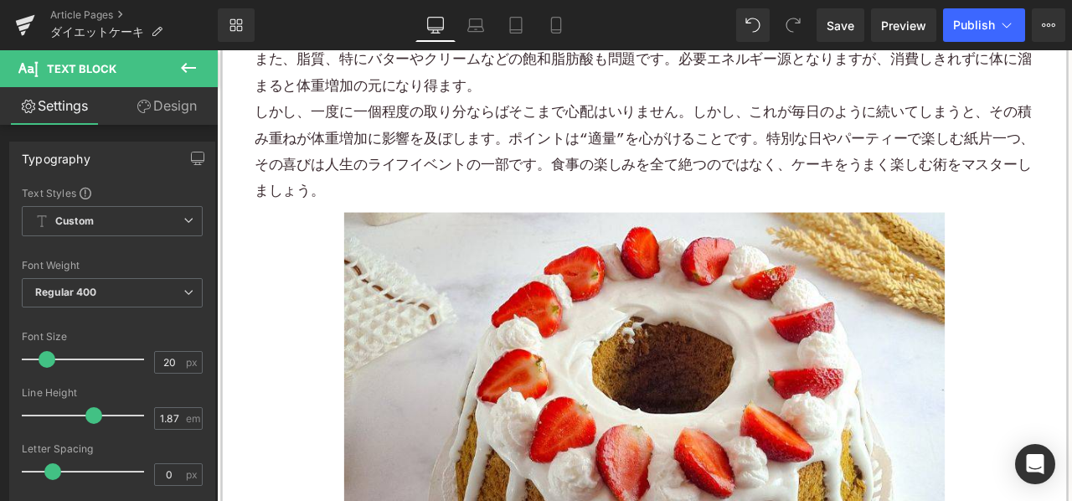
scroll to position [670, 0]
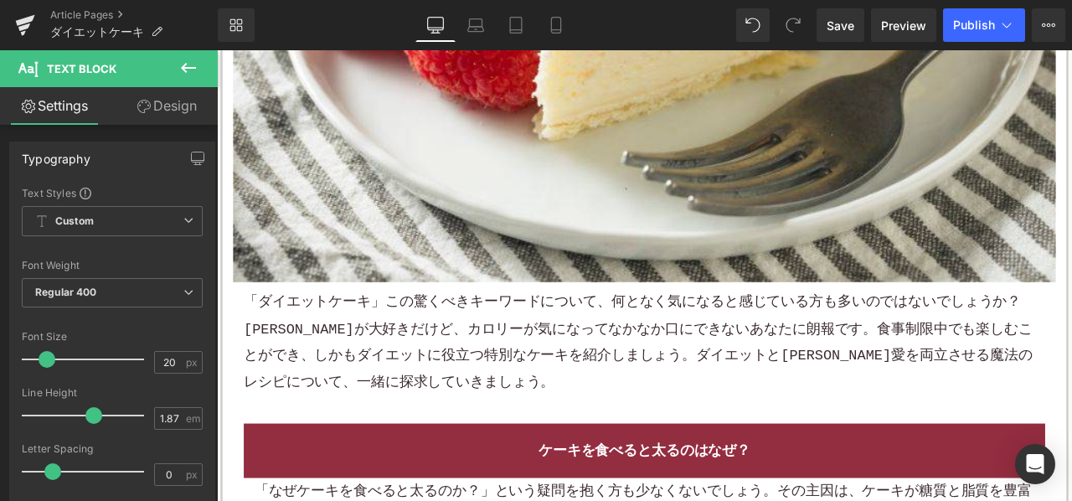
click at [414, 411] on p "「ダイエットケーキ」この驚くべきキーワードについて、何となく気になると感じている方も多いのではないでしょうか？ケーキが大好きだけど、カロリーが気になってなかな…" at bounding box center [724, 396] width 950 height 126
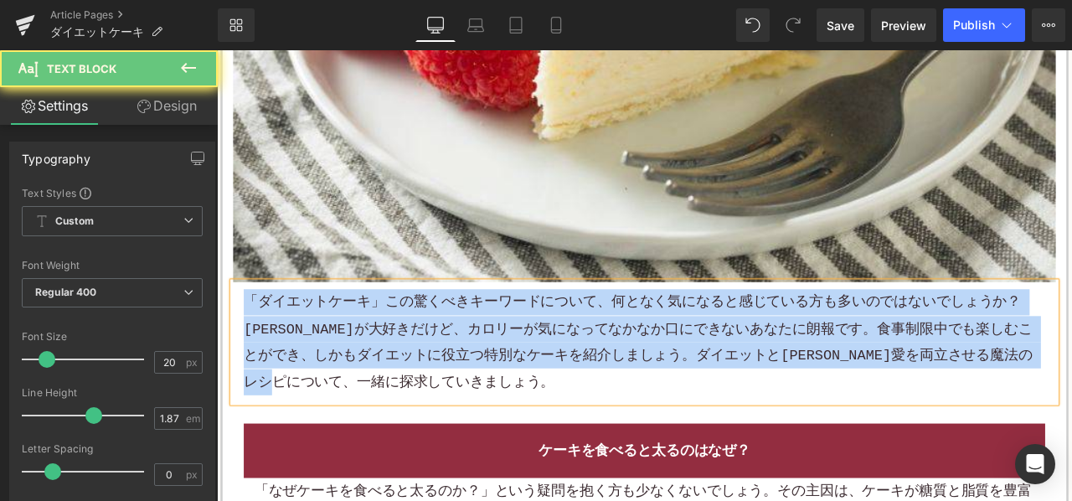
paste div
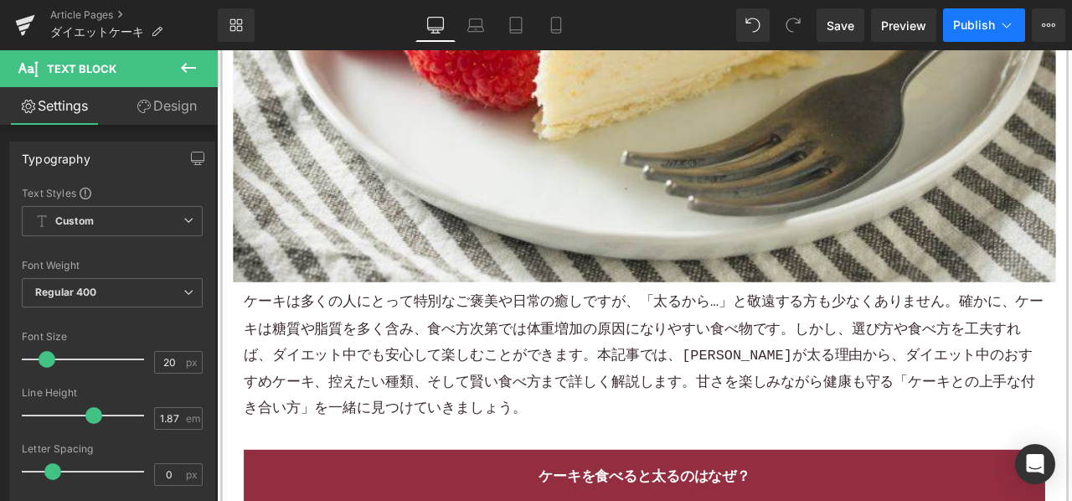
click at [972, 34] on button "Publish" at bounding box center [984, 25] width 82 height 34
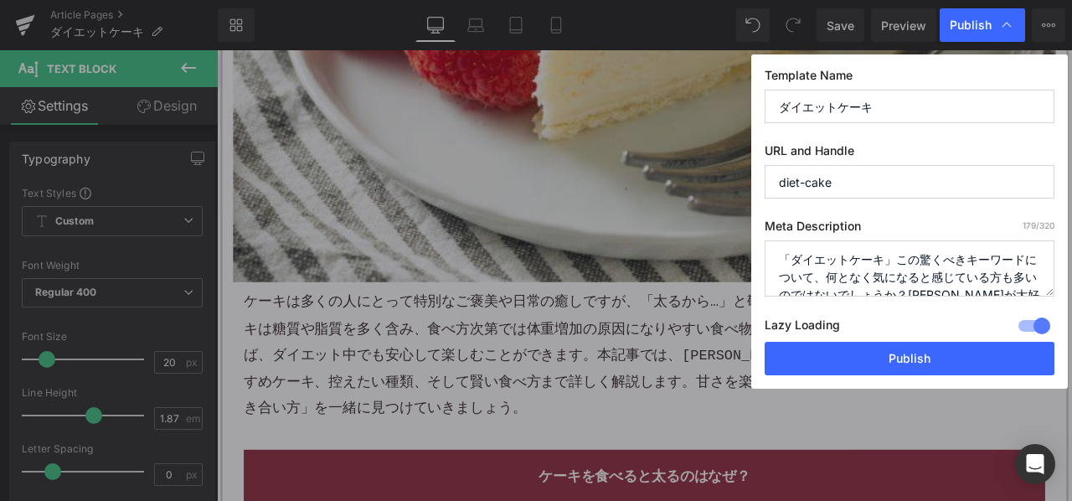
click at [885, 245] on textarea "「ダイエットケーキ」この驚くべきキーワードについて、何となく気になると感じている方も多いのではないでしょうか？ケーキが大好きだけど、カロリーが気になってなかな…" at bounding box center [910, 268] width 290 height 56
paste textarea "ーキは多くの人にとって特別なご褒美や日常の癒しですが、「太るから…」と敬遠する方も少なくありません。確かに、ケーキは糖質や脂質を多く含み、食べ方次第では体重増…"
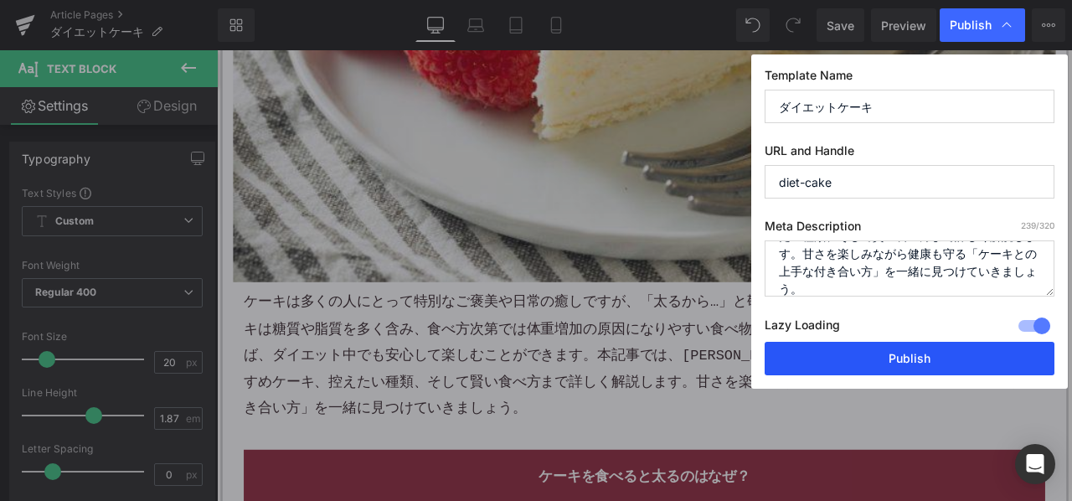
type textarea "ケーキは多くの人にとって特別なご褒美や日常の癒しですが、「太るから…」と敬遠する方も少なくありません。確かに、ケーキは糖質や脂質を多く含み、食べ方次第では体重…"
click at [815, 348] on button "Publish" at bounding box center [910, 359] width 290 height 34
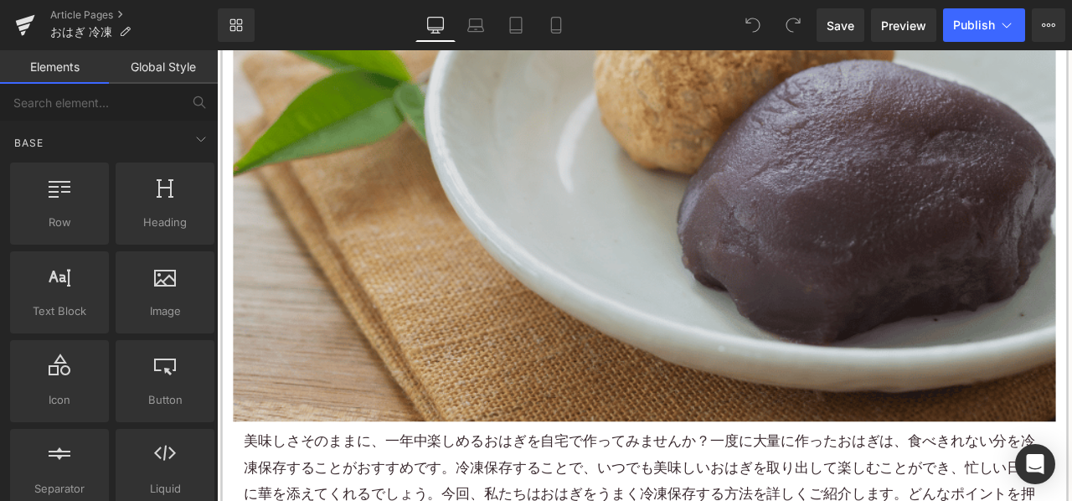
scroll to position [754, 0]
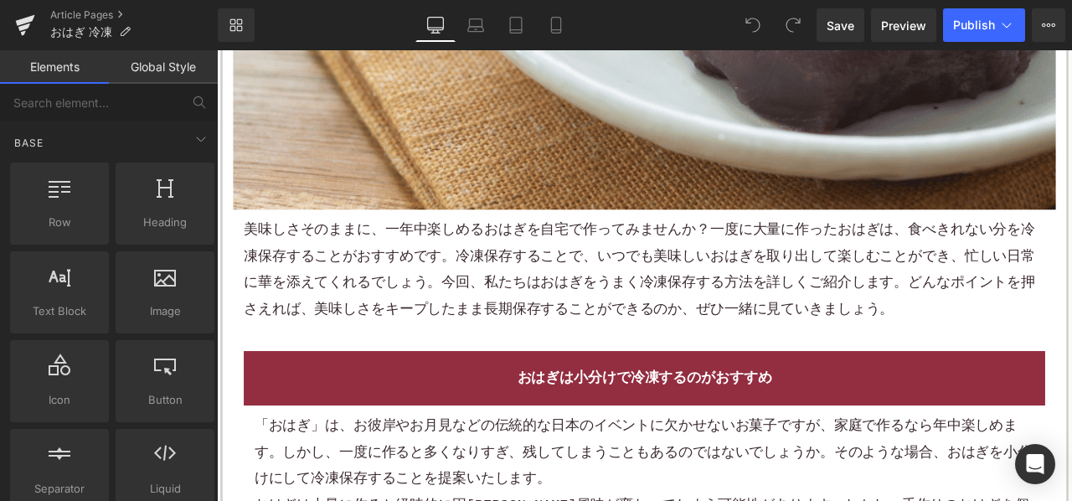
click at [530, 320] on p "美味しさそのままに、一年中楽しめるおはぎを自宅で作ってみませんか？一度に大量に作ったおはぎは、食べきれない分を冷凍保存することがおすすめです。冷凍保存すること…" at bounding box center [724, 310] width 950 height 126
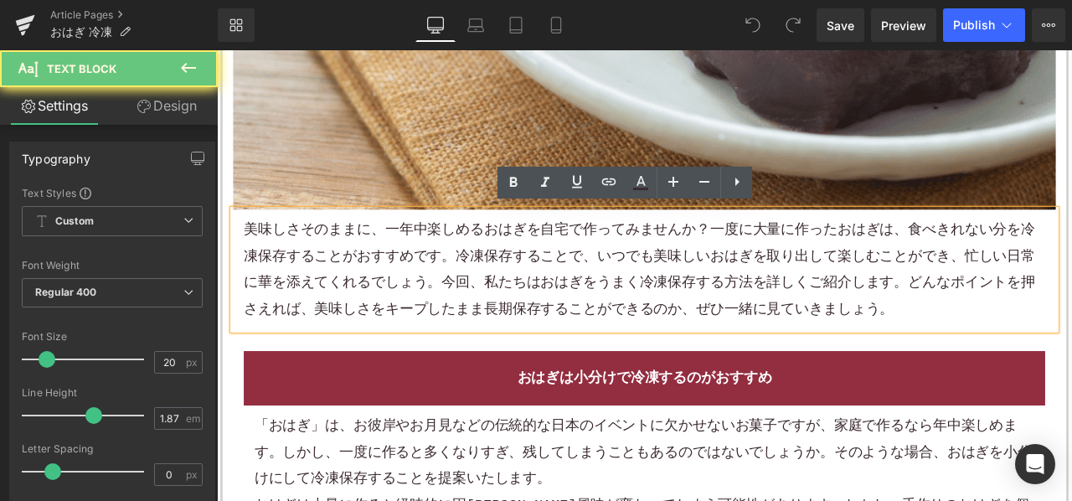
click at [527, 315] on p "美味しさそのままに、一年中楽しめるおはぎを自宅で作ってみませんか？一度に大量に作ったおはぎは、食べきれない分を冷凍保存することがおすすめです。冷凍保存すること…" at bounding box center [724, 310] width 950 height 126
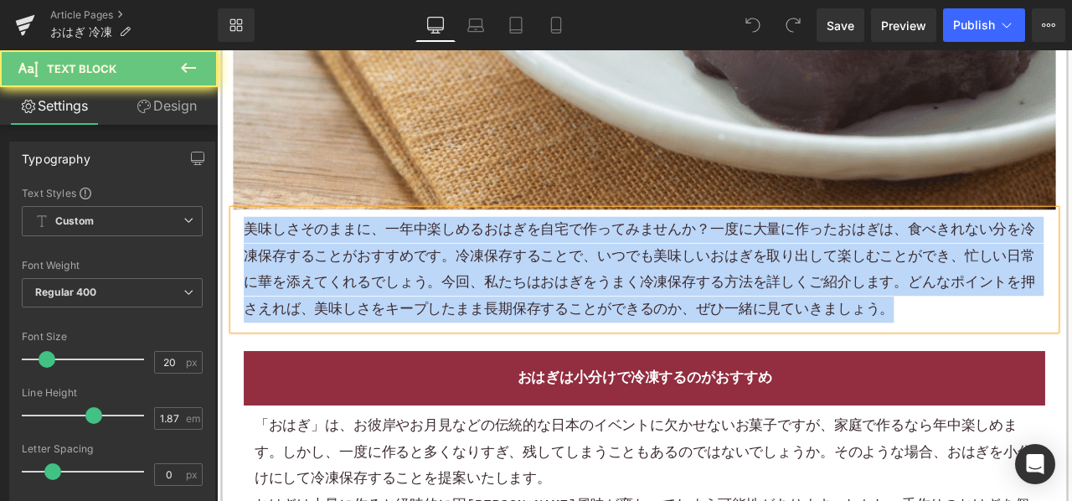
paste div
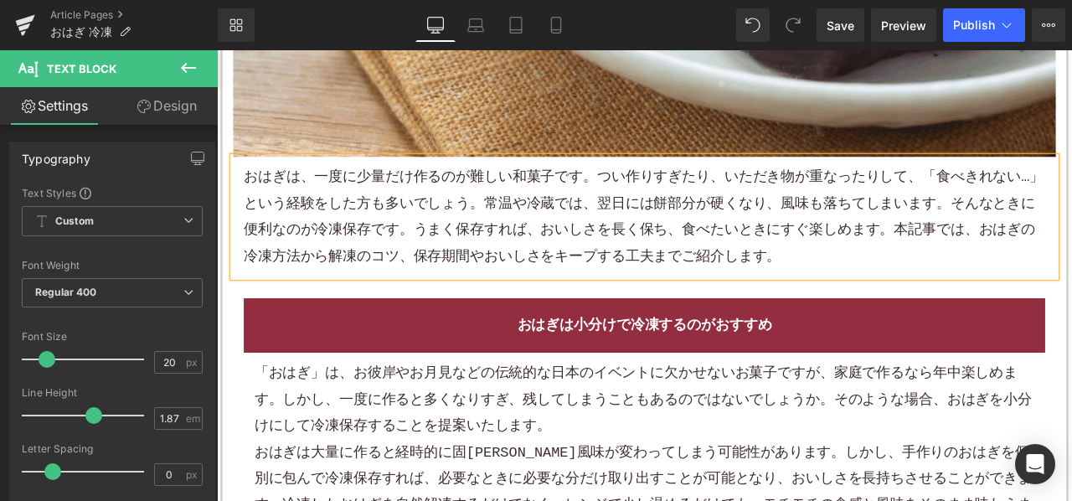
scroll to position [922, 0]
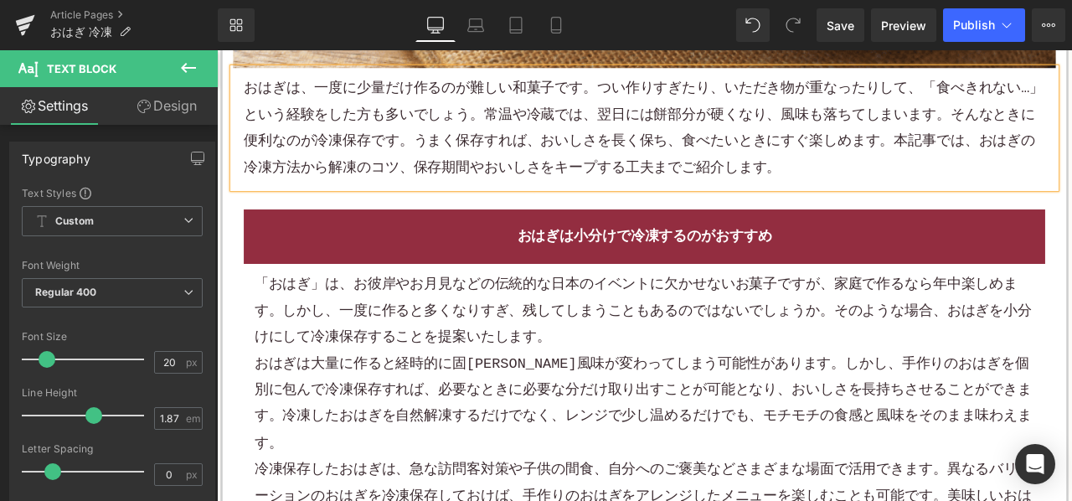
click at [502, 394] on p "「おはぎ」は、お彼岸やお月見などの伝統的な日本のイベントに欠かせないお菓子ですが、家庭で作るなら年中楽しめます。しかし、一度に作ると多くなりすぎ、残してしまう…" at bounding box center [723, 359] width 925 height 94
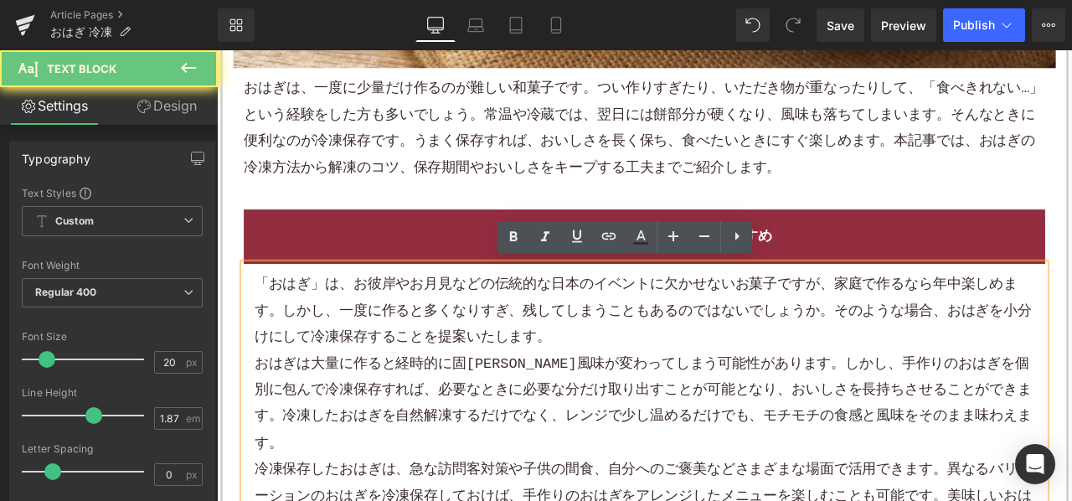
click at [502, 395] on p "「おはぎ」は、お彼岸やお月見などの伝統的な日本のイベントに欠かせないお菓子ですが、家庭で作るなら年中楽しめます。しかし、一度に作ると多くなりすぎ、残してしまう…" at bounding box center [723, 359] width 925 height 94
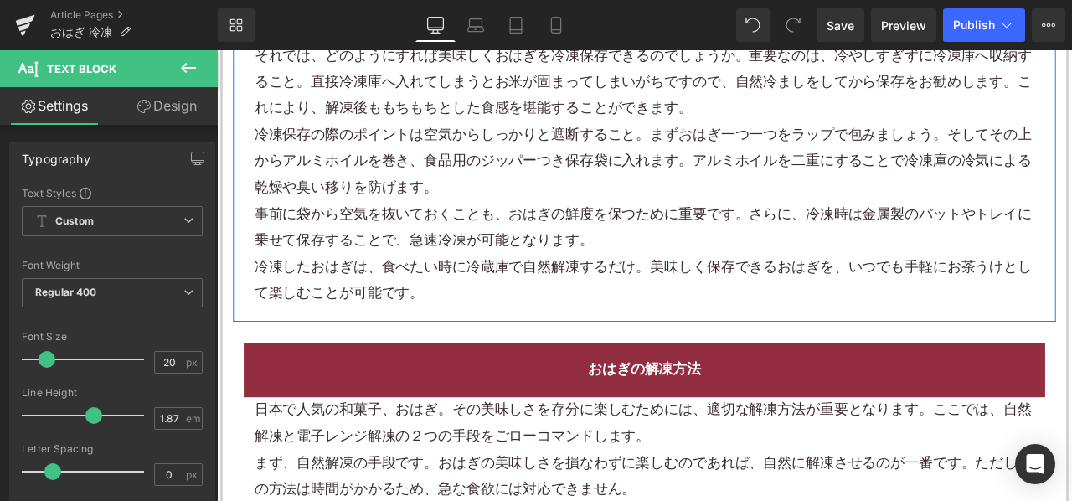
scroll to position [2430, 0]
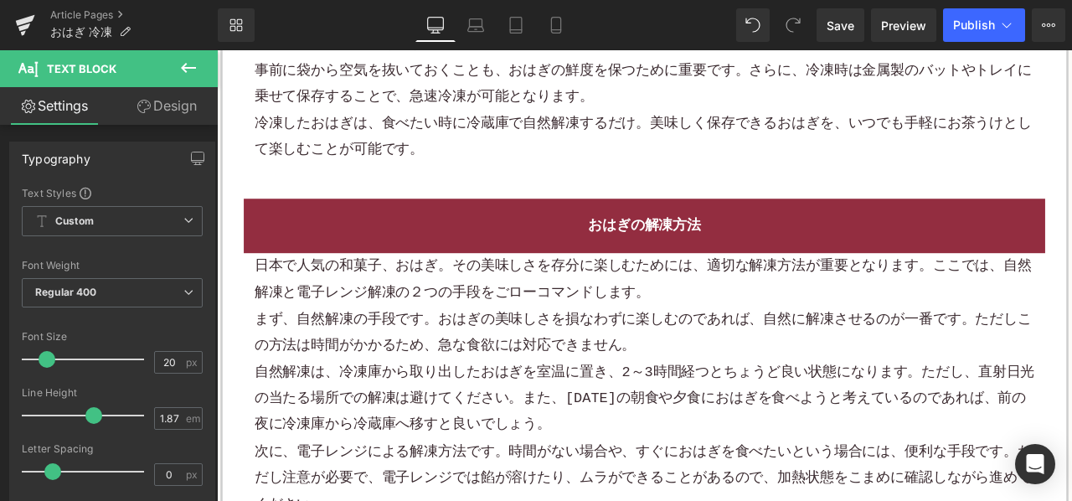
click at [569, 354] on p "まず、自然解凍の手段です。おはぎの美味しさを損なわずに楽しむのであれば、自然に解凍させるのが一番です。ただしこの方法は時間がかかるため、急な食欲には対応できま…" at bounding box center [723, 385] width 925 height 63
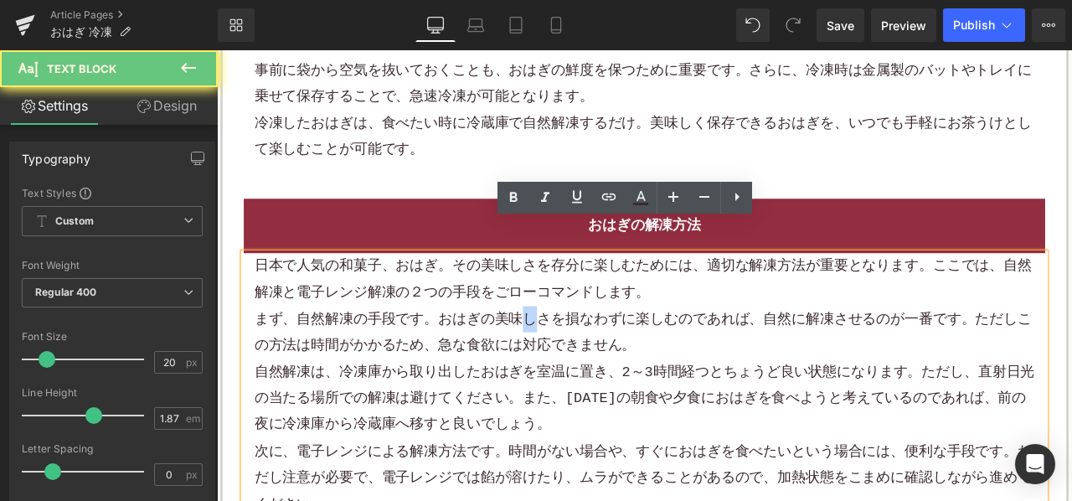
click at [569, 354] on p "まず、自然解凍の手段です。おはぎの美味しさを損なわずに楽しむのであれば、自然に解凍させるのが一番です。ただしこの方法は時間がかかるため、急な食欲には対応できま…" at bounding box center [723, 385] width 925 height 63
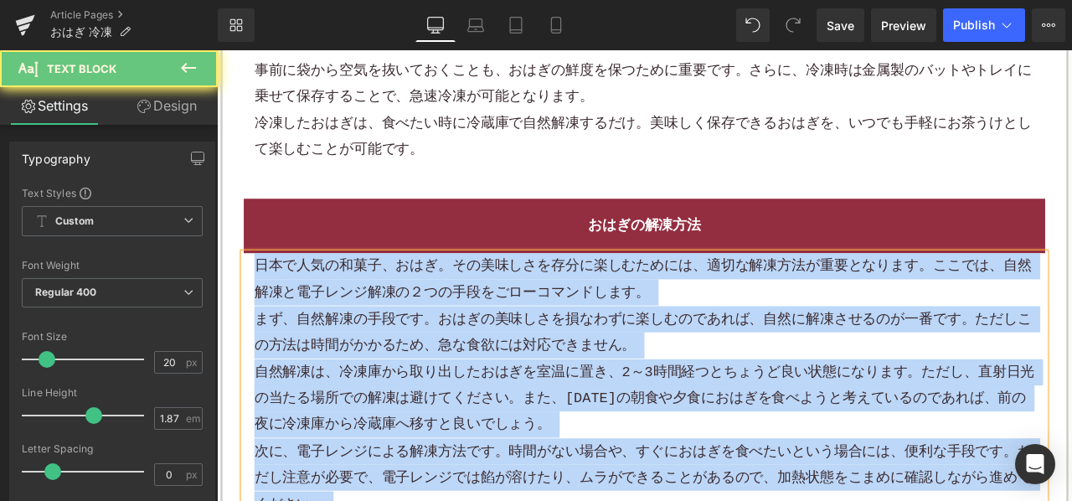
paste div
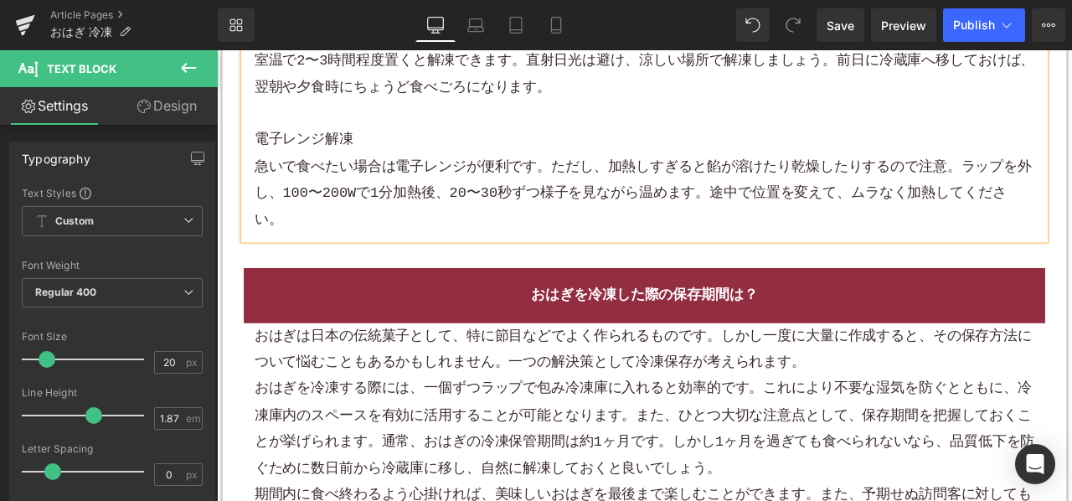
scroll to position [2849, 0]
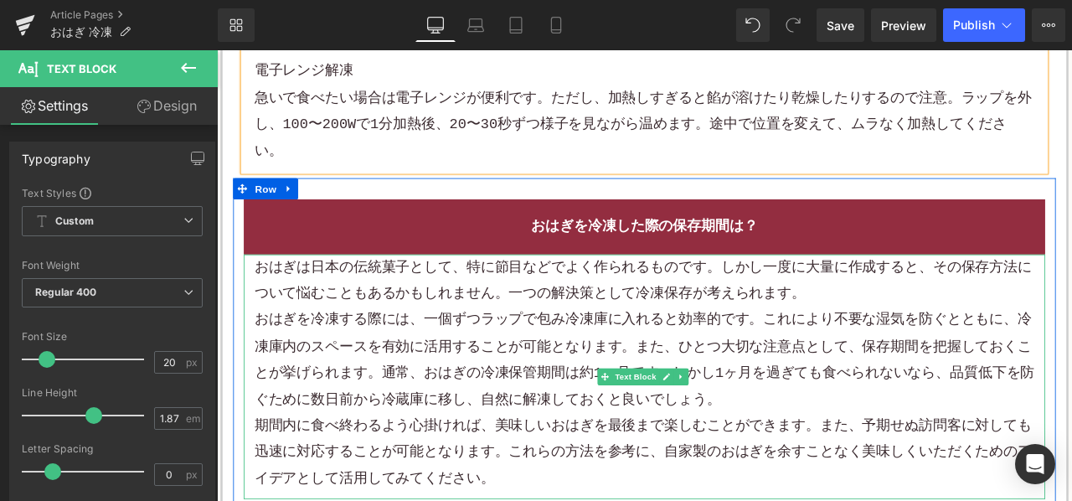
click at [578, 354] on p "おはぎを冷凍する際には、一個ずつラップで包み冷凍庫に入れると効率的です。これにより不要な湿気を防ぐとともに、冷凍庫内のスペースを有効に活用することが可能となり…" at bounding box center [723, 417] width 925 height 126
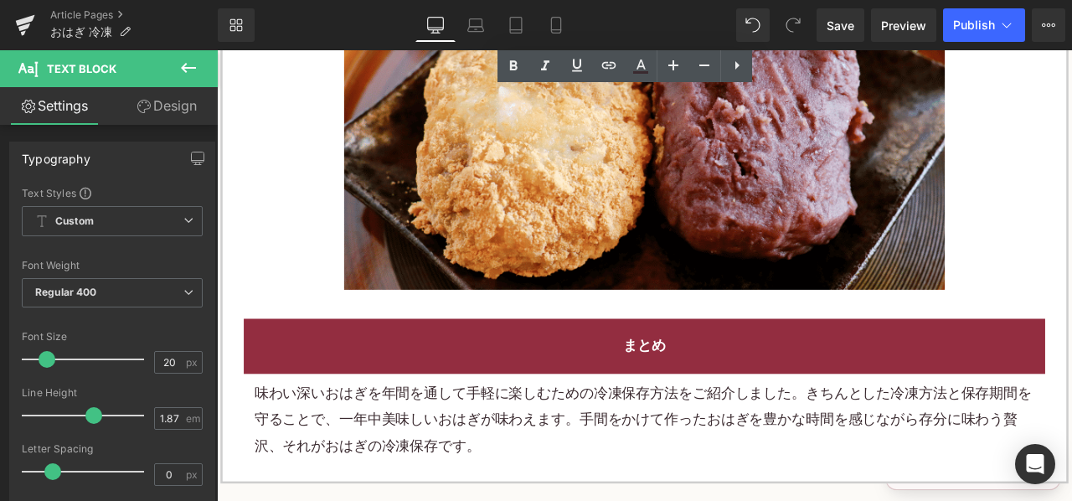
scroll to position [4189, 0]
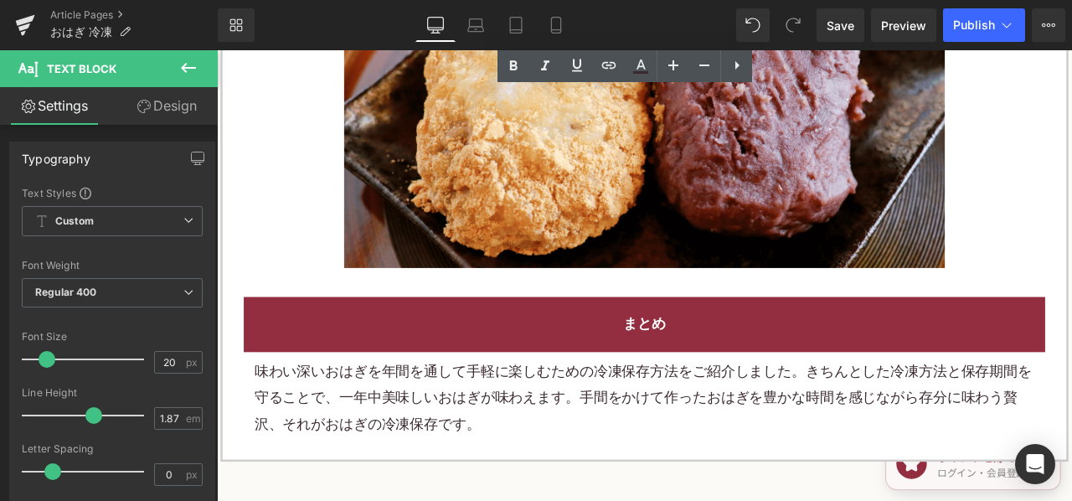
click at [562, 416] on p "味わい深いおはぎを年間を通して手軽に楽しむための冷凍保存方法をご紹介しました。きちんとした冷凍方法と保存期間を守ることで、一年中美味しいおはぎが味わえます。手…" at bounding box center [723, 463] width 925 height 94
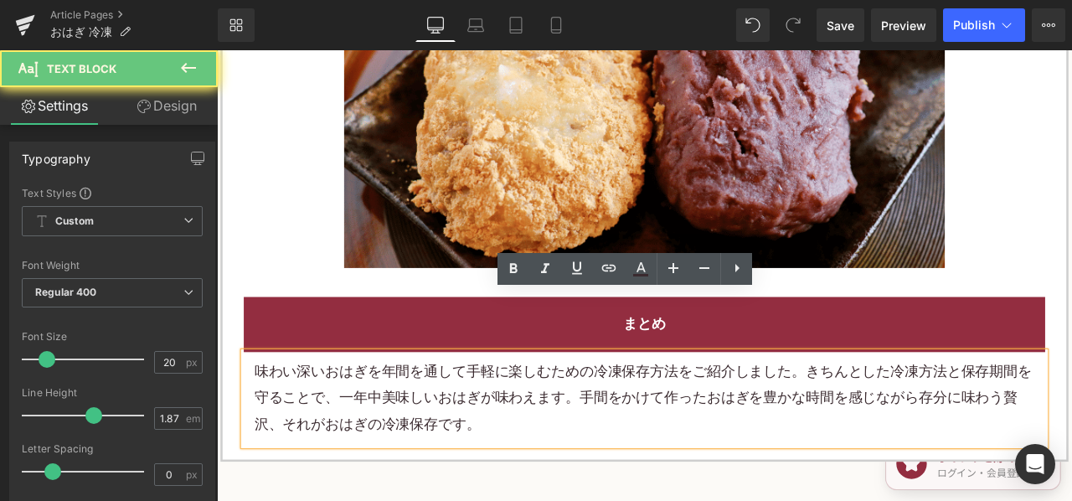
click at [562, 416] on p "味わい深いおはぎを年間を通して手軽に楽しむための冷凍保存方法をご紹介しました。きちんとした冷凍方法と保存期間を守ることで、一年中美味しいおはぎが味わえます。手…" at bounding box center [723, 463] width 925 height 94
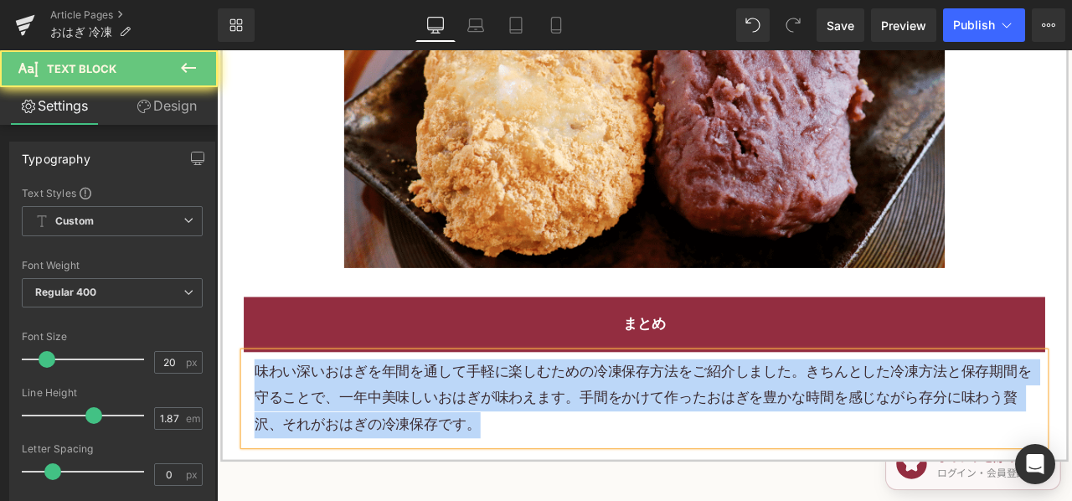
paste div
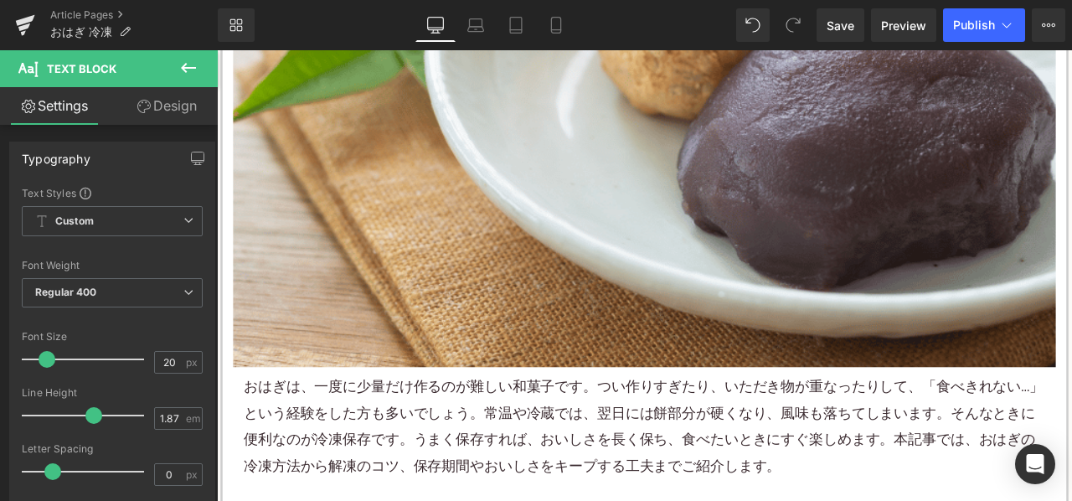
scroll to position [670, 0]
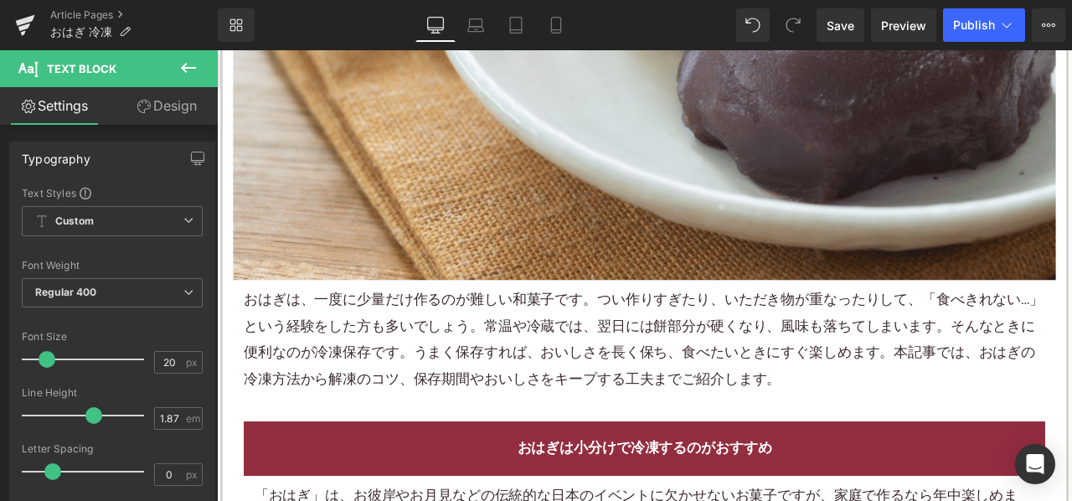
click at [530, 372] on p "おはぎは、一度に少量だけ作るのが難しい和菓子です。つい作りすぎたり、いただき物が重なったりして、「食べきれない…」という経験をした方も多いでしょう。常温や冷蔵…" at bounding box center [724, 394] width 950 height 126
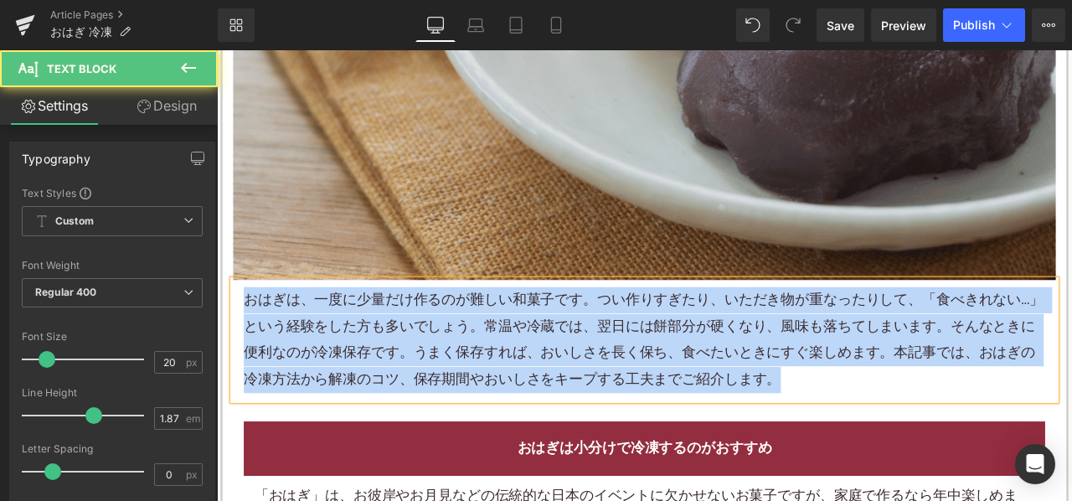
copy p "おはぎは、一度に少量だけ作るのが難しい和菓子です。つい作りすぎたり、いただき物が重なったりして、「食べきれない…」という経験をした方も多いでしょう。常温や冷蔵…"
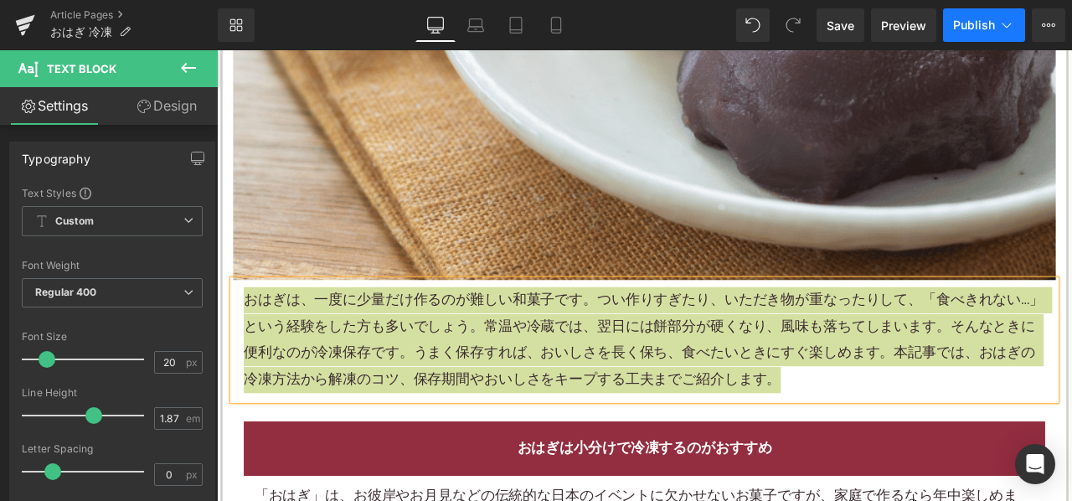
click at [976, 24] on span "Publish" at bounding box center [974, 24] width 42 height 13
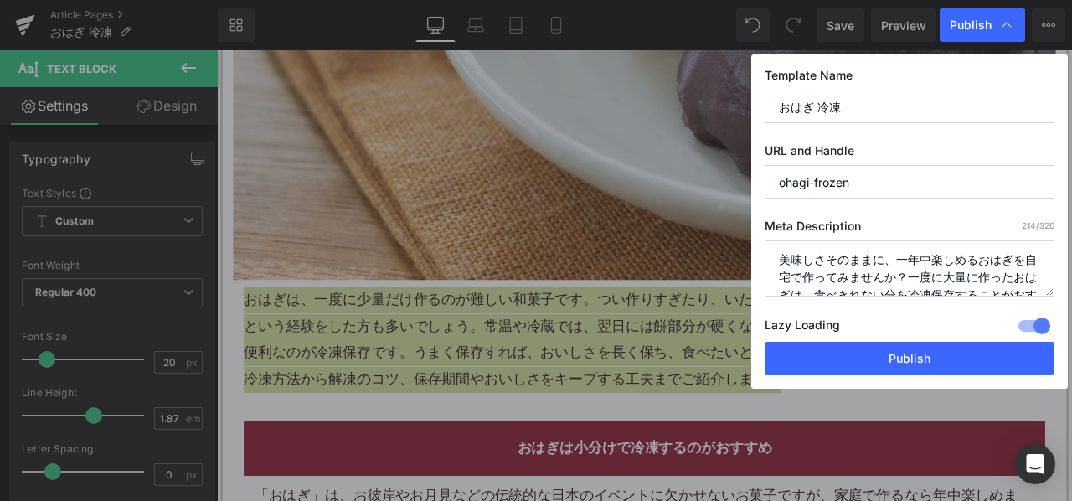
click at [902, 244] on textarea "美味しさそのままに、一年中楽しめるおはぎを自宅で作ってみませんか？一度に大量に作ったおはぎは、食べきれない分を冷凍保存することがおすすめです。冷凍保存すること…" at bounding box center [910, 268] width 290 height 56
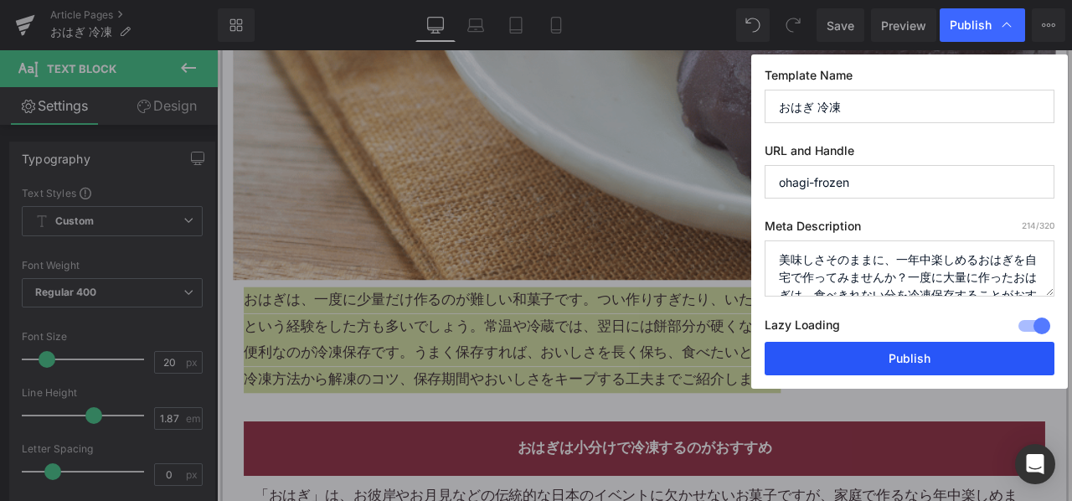
paste textarea "おはぎは、一度に少量だけ作るのが難しい和菓子です。つい作りすぎたり、いただき物が重なったりして、「食べきれない…」という経験をした方も多いでしょう。常温や冷蔵…"
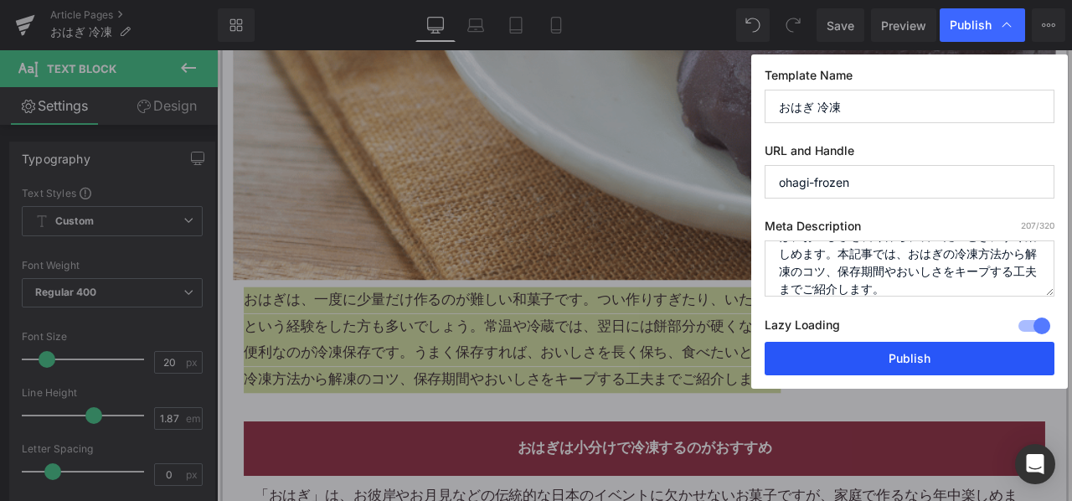
type textarea "おはぎは、一度に少量だけ作るのが難しい和菓子です。つい作りすぎたり、いただき物が重なったりして、「食べきれない…」という経験をした方も多いでしょう。常温や冷蔵…"
click at [870, 358] on button "Publish" at bounding box center [910, 359] width 290 height 34
